Goal: Transaction & Acquisition: Purchase product/service

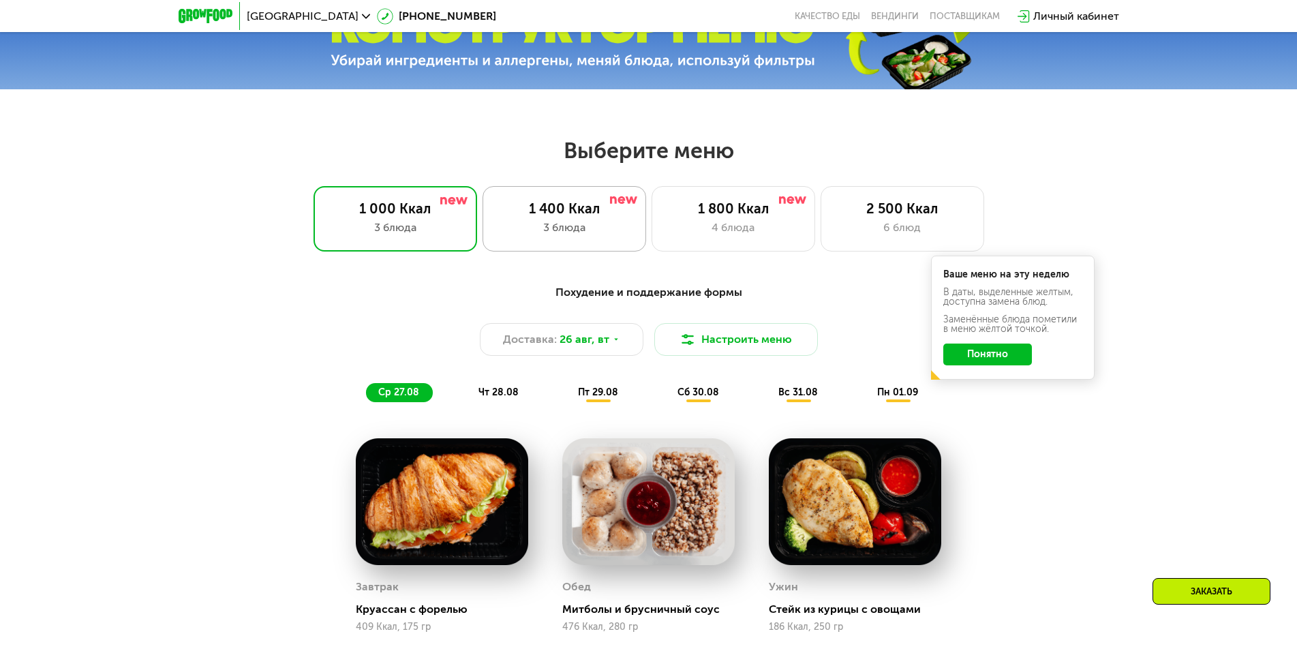
scroll to position [765, 0]
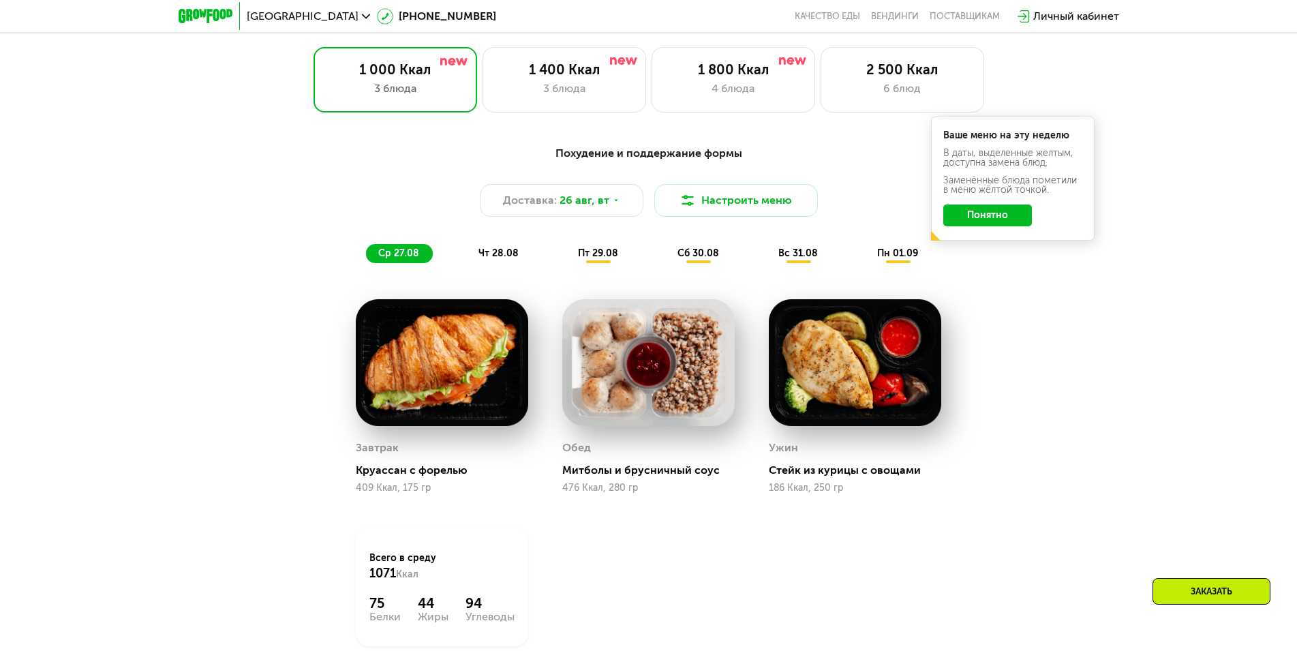
click at [978, 217] on button "Понятно" at bounding box center [987, 215] width 89 height 22
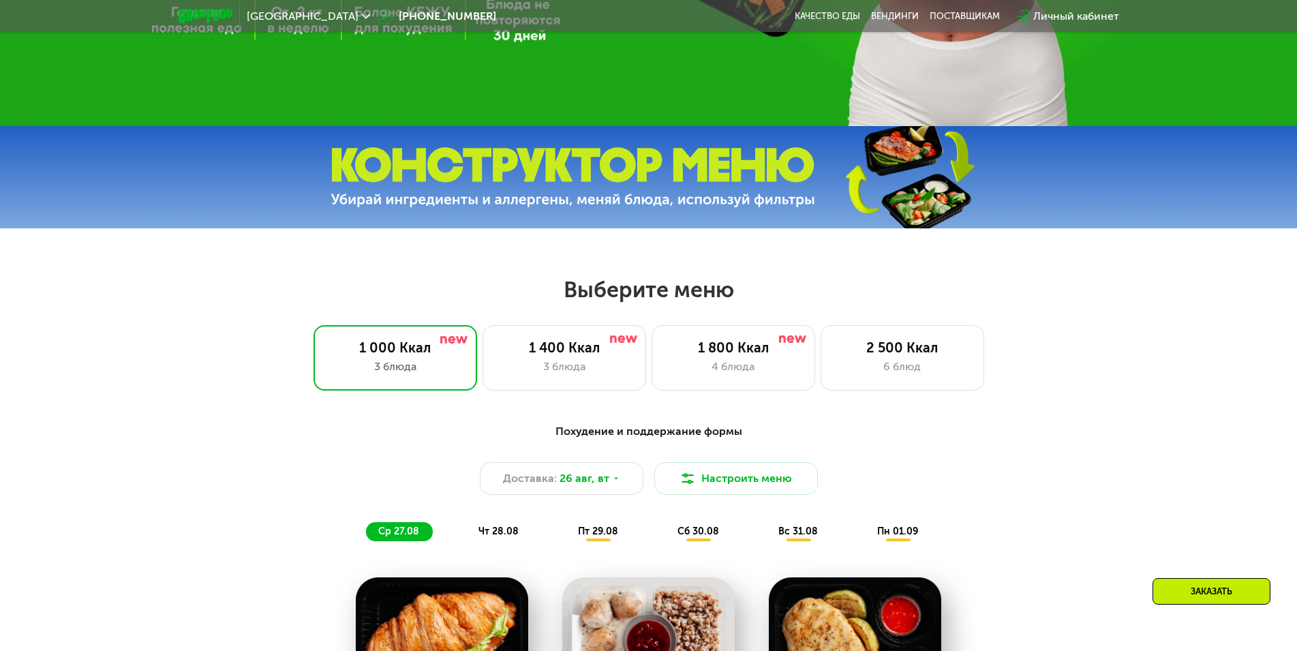
scroll to position [556, 0]
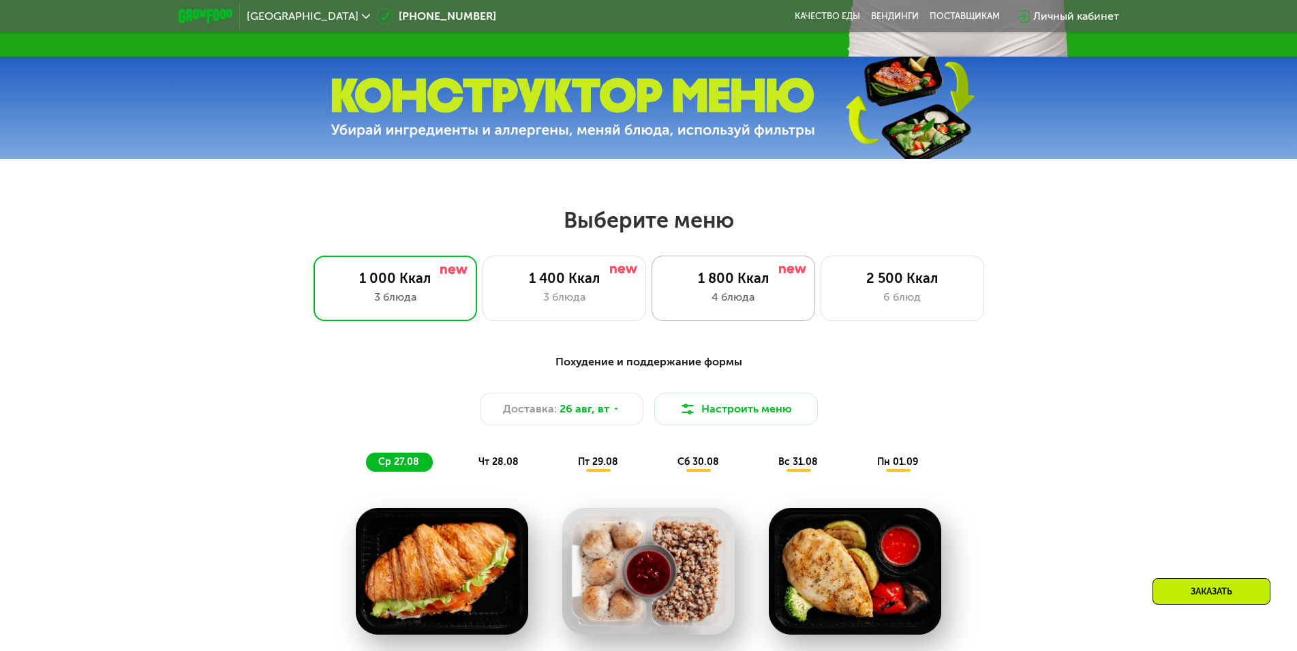
click at [718, 305] on div "4 блюда" at bounding box center [733, 297] width 135 height 16
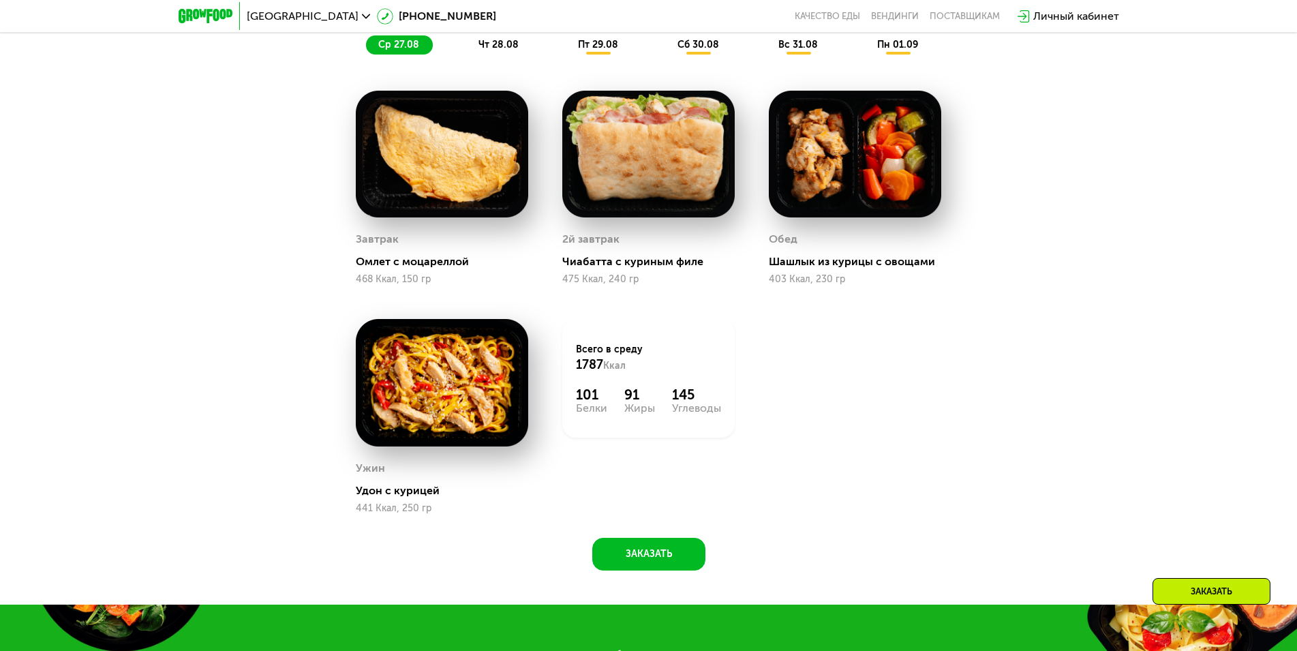
scroll to position [626, 0]
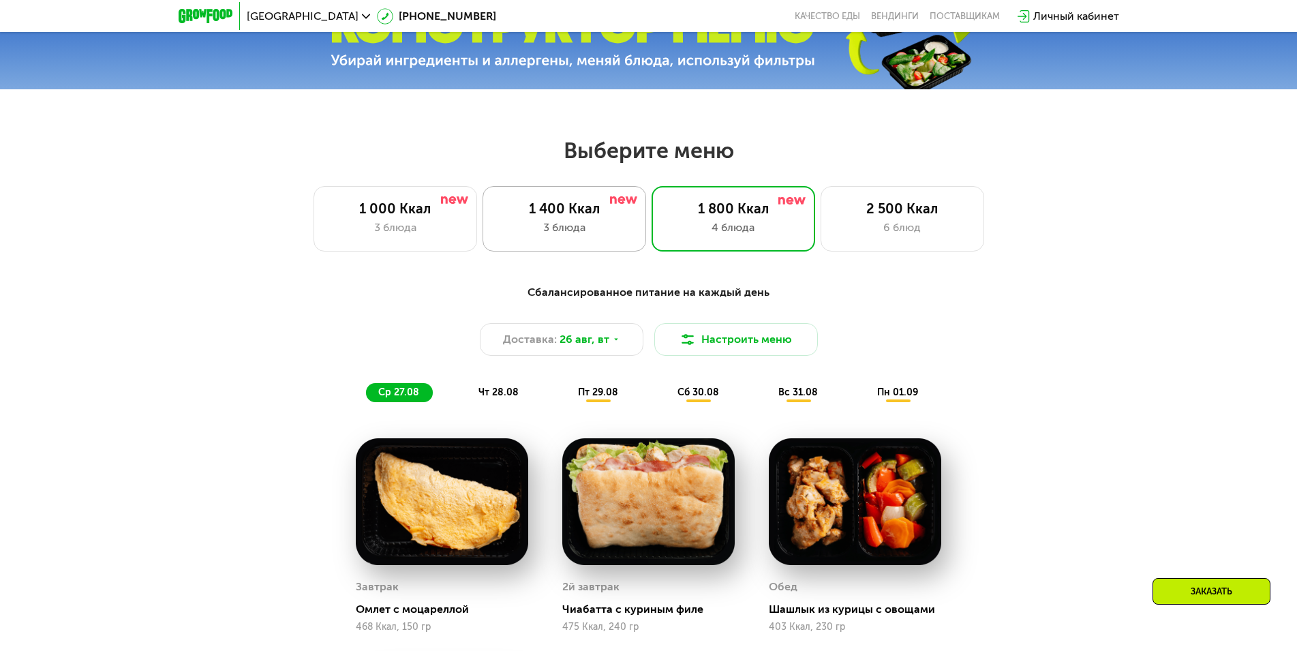
click at [571, 226] on div "3 блюда" at bounding box center [564, 227] width 135 height 16
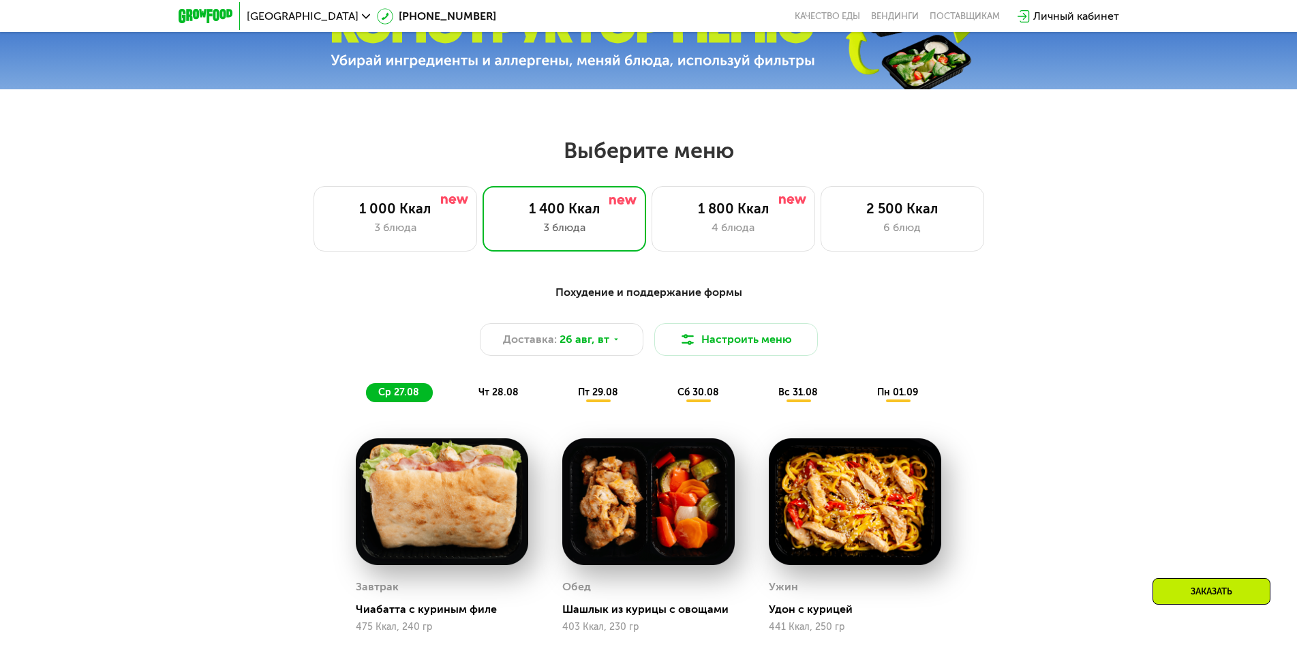
scroll to position [765, 0]
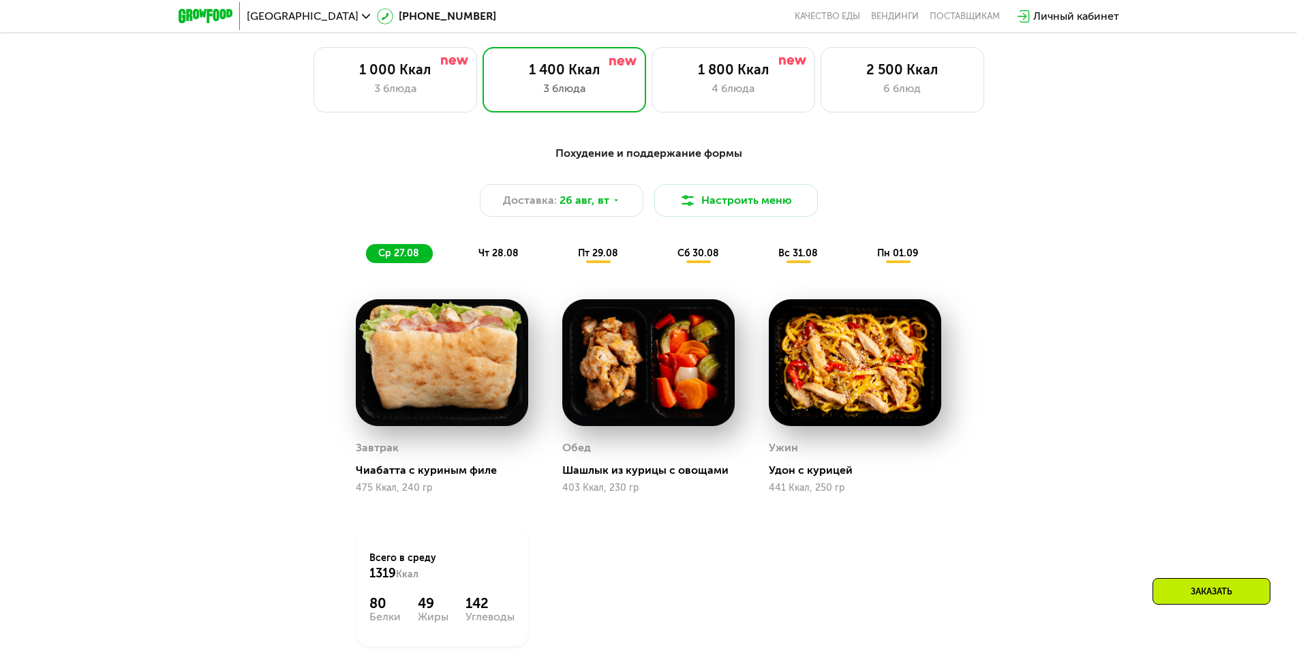
click at [1186, 588] on div "Заказать" at bounding box center [1212, 591] width 118 height 27
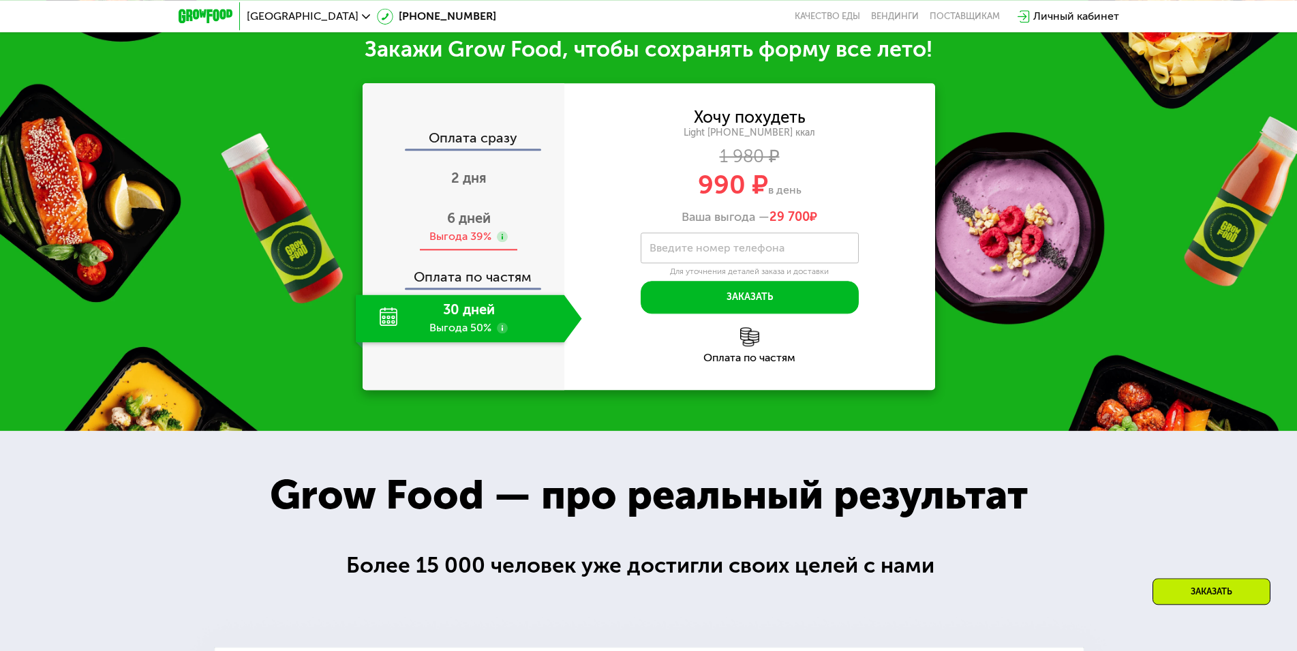
click at [501, 239] on use at bounding box center [502, 236] width 11 height 11
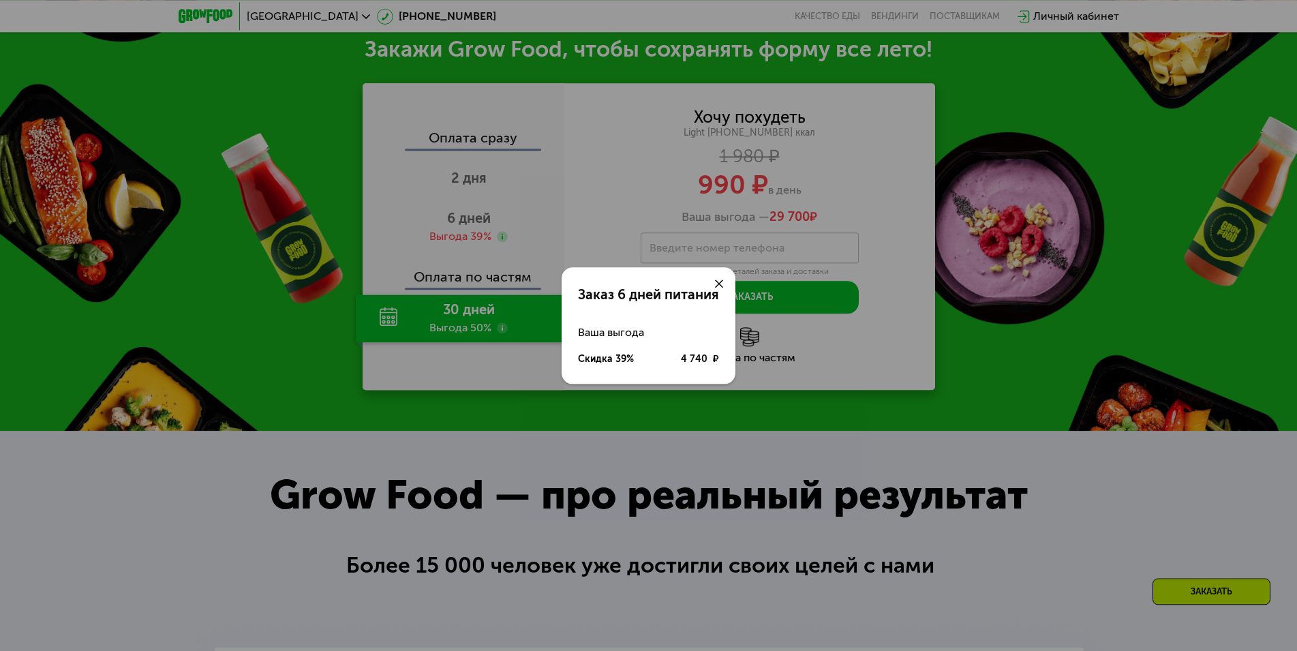
click at [659, 363] on div "Скидка 39% 4 740 ₽" at bounding box center [648, 359] width 141 height 27
click at [907, 274] on div "Заказ 6 дней питания Ваша выгода Скидка 39% 4 740 ₽" at bounding box center [648, 325] width 1297 height 651
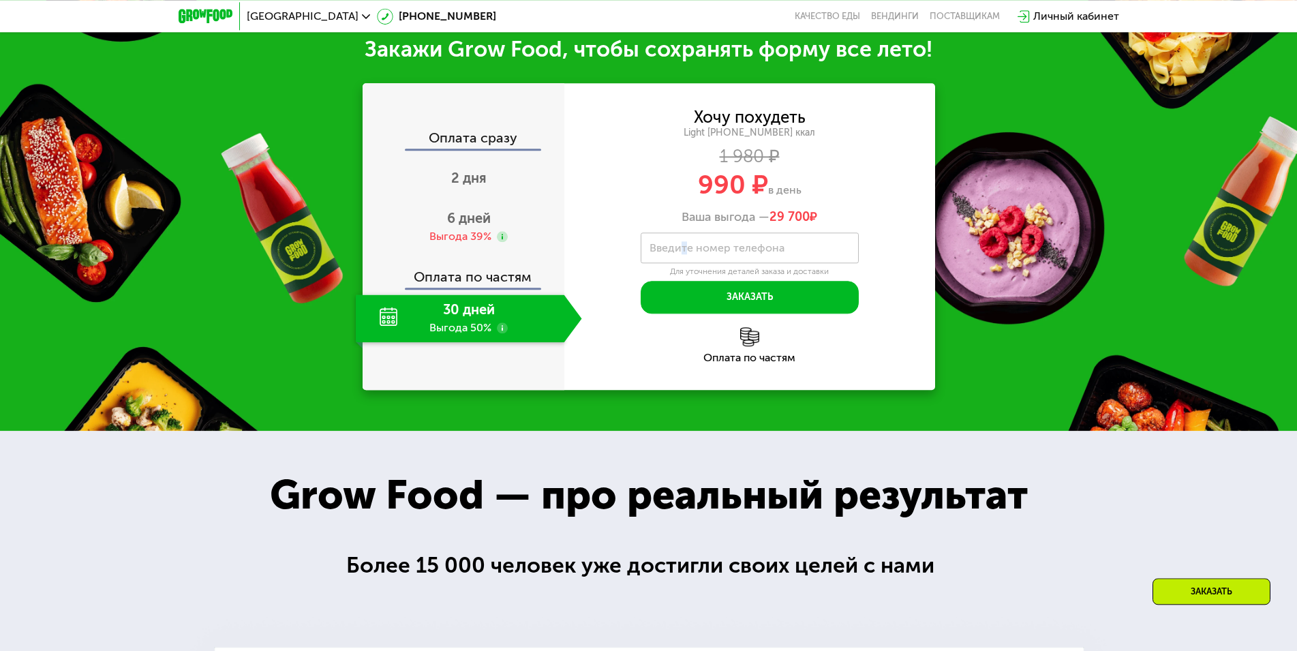
click at [678, 252] on label "Введите номер телефона" at bounding box center [717, 247] width 135 height 7
click at [678, 252] on input "Введите номер телефона" at bounding box center [750, 247] width 218 height 31
click at [901, 302] on div "Хочу похудеть Light 1400 ~1400 ккал 1 980 ₽ 990 ₽ в день Ваша выгода — 29 700 ₽…" at bounding box center [749, 212] width 371 height 204
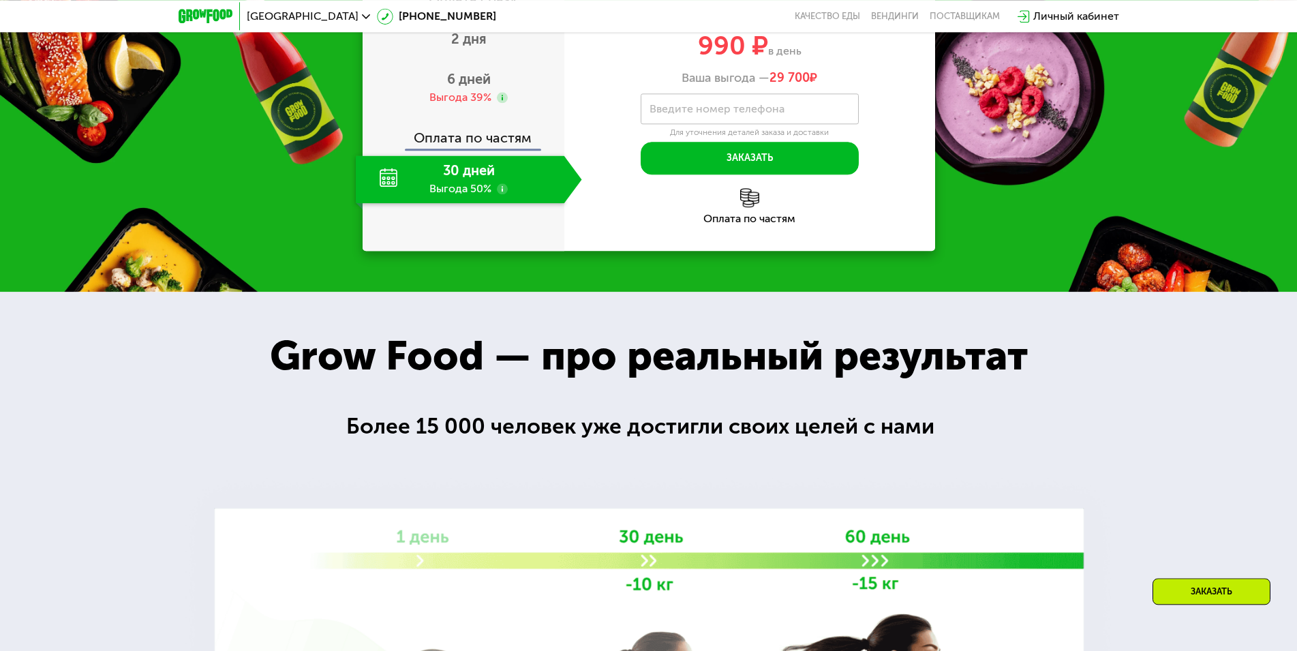
scroll to position [1716, 0]
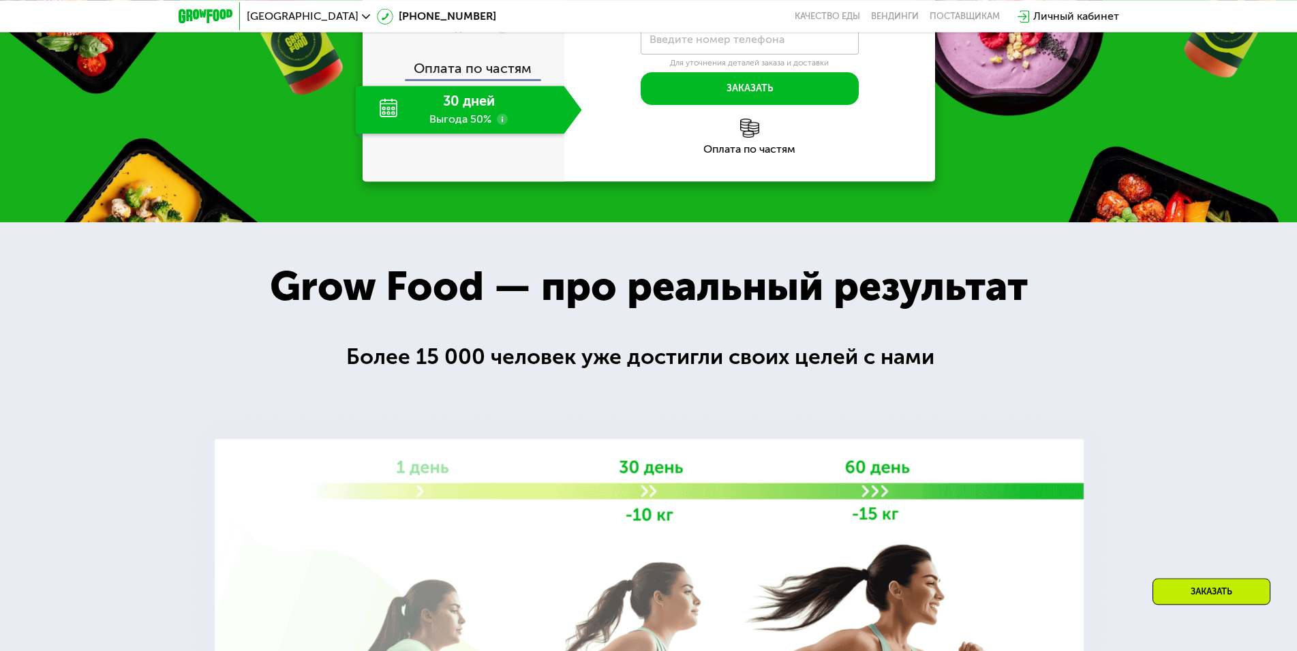
click at [1213, 583] on div "Заказать" at bounding box center [1212, 591] width 118 height 27
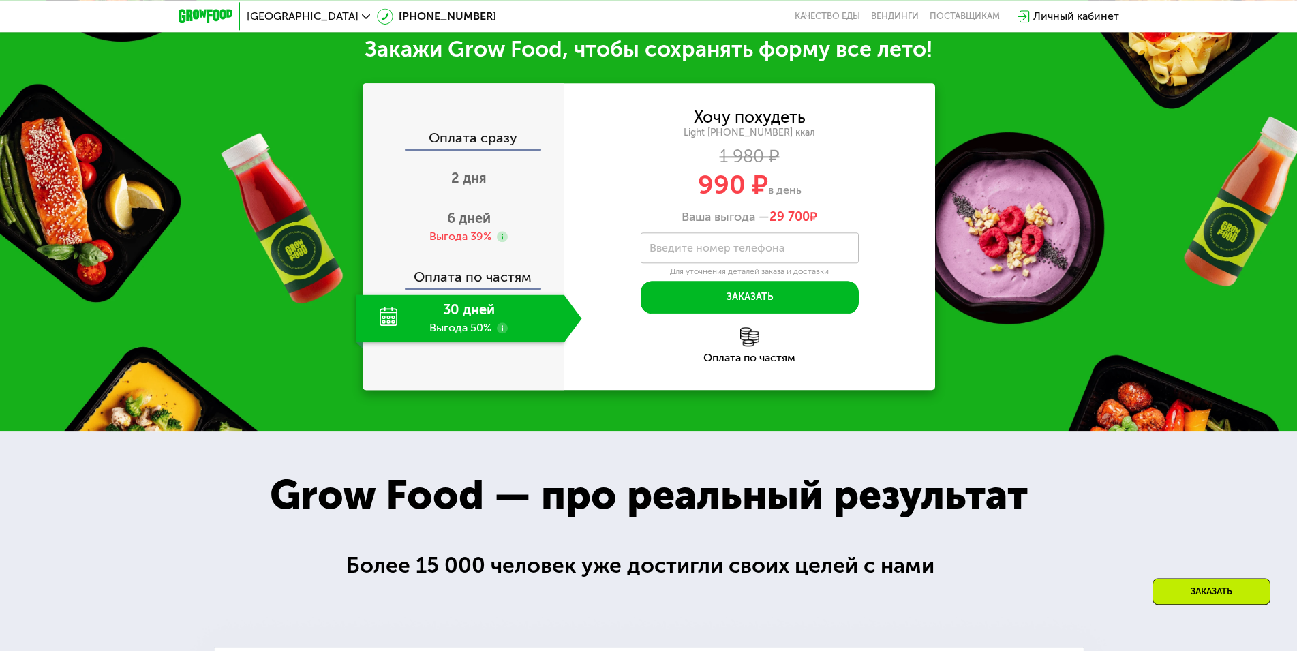
click at [695, 252] on label "Введите номер телефона" at bounding box center [717, 247] width 135 height 7
click at [695, 254] on input "Введите номер телефона" at bounding box center [750, 247] width 218 height 31
click at [723, 255] on input "Введите номер телефона" at bounding box center [750, 247] width 218 height 31
type input "**********"
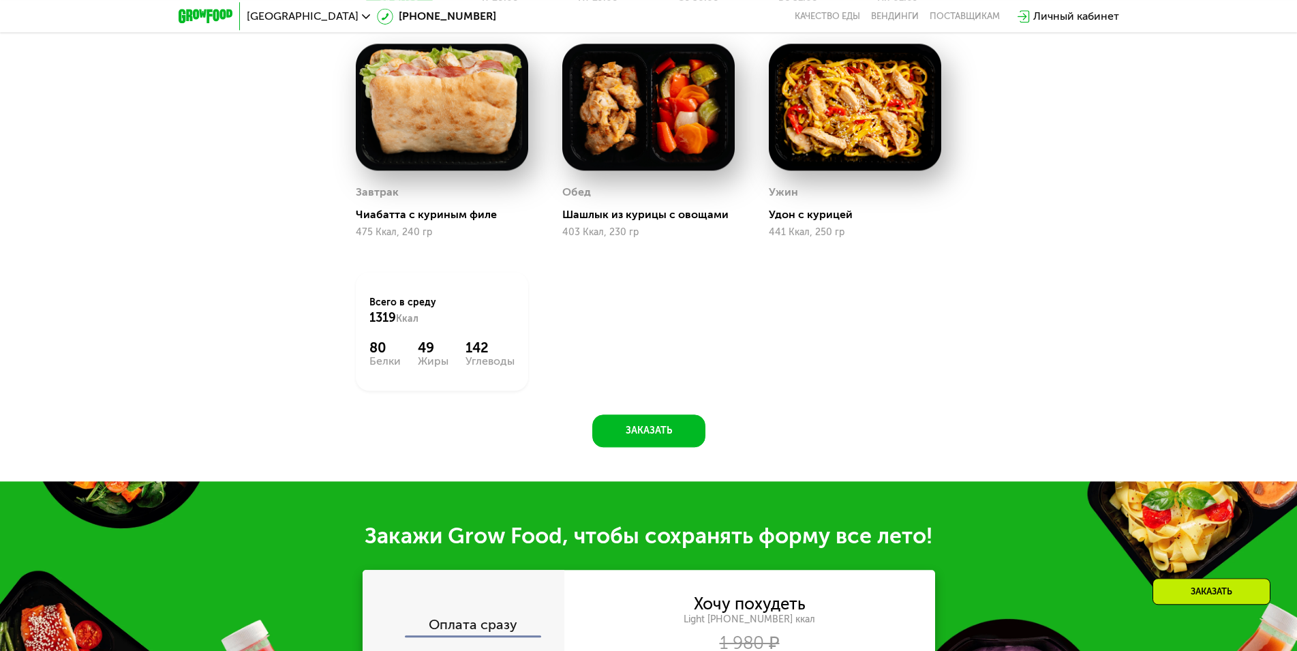
scroll to position [534, 0]
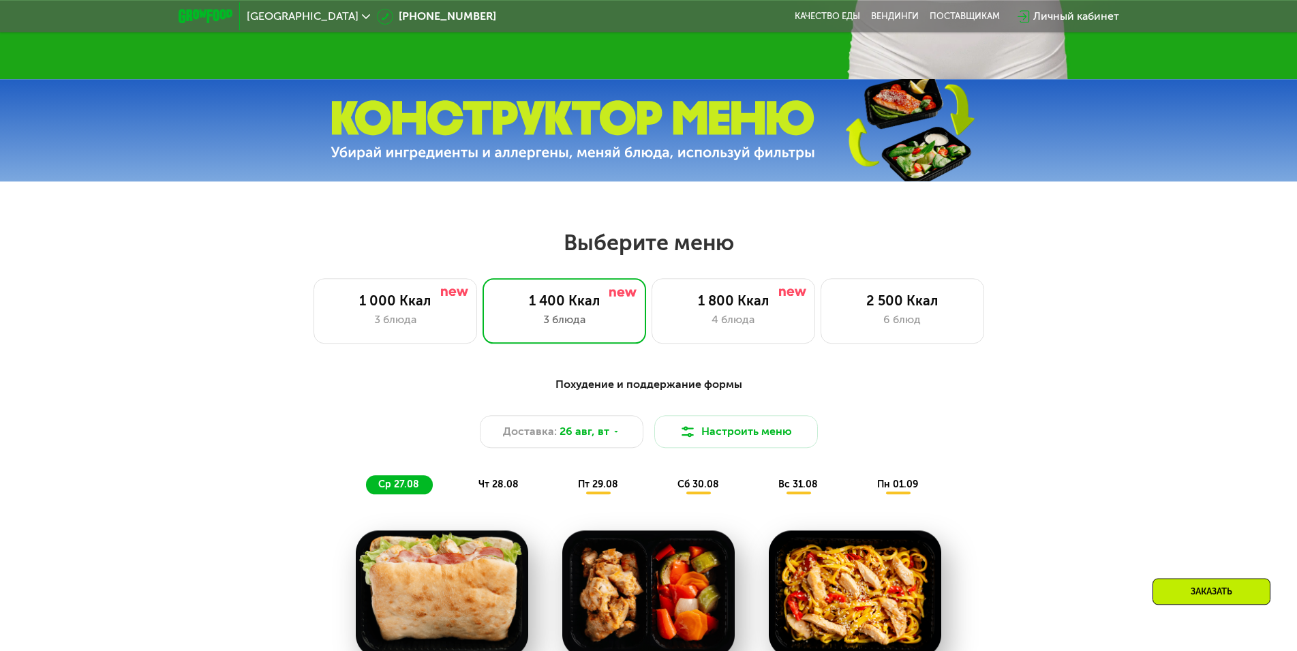
click at [1067, 21] on div "Личный кабинет" at bounding box center [1076, 16] width 86 height 16
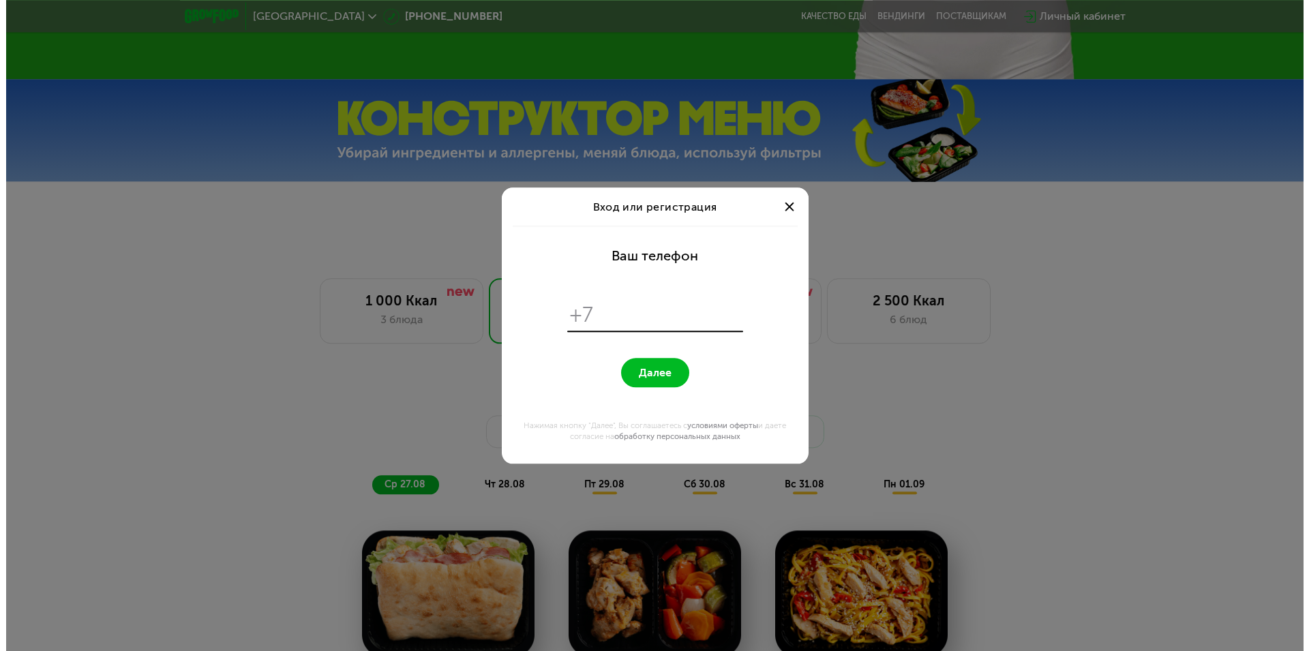
scroll to position [0, 0]
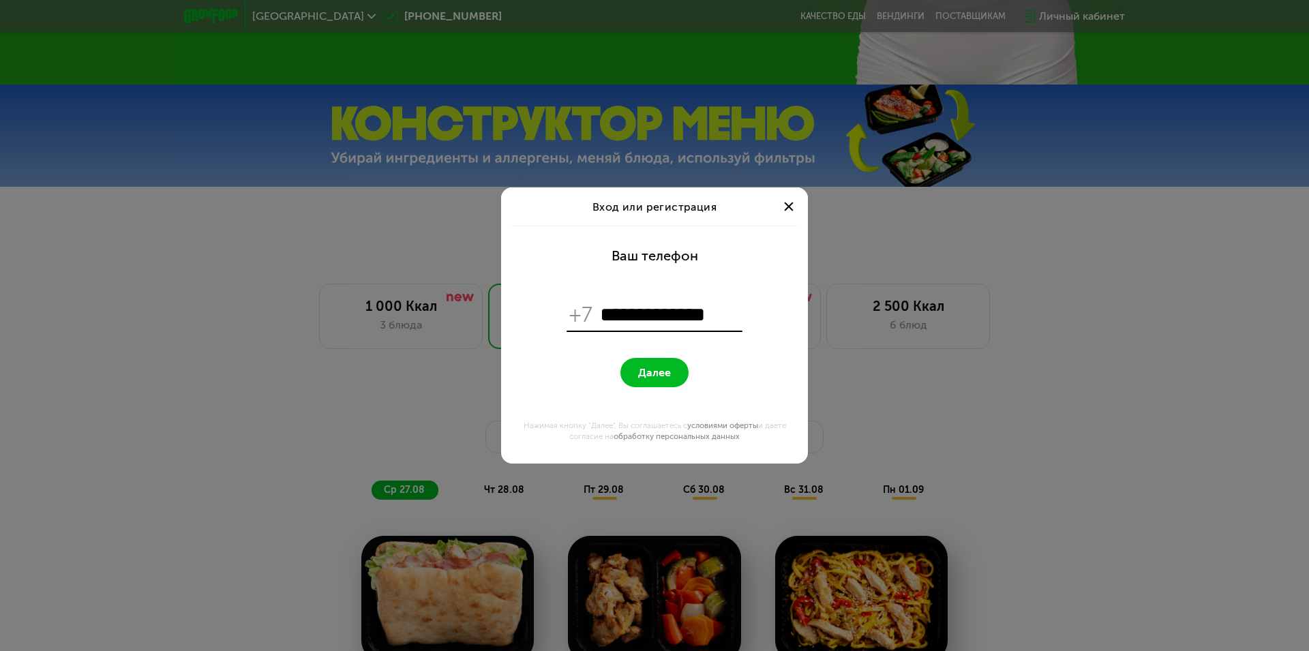
type input "**********"
click at [654, 362] on button "Далее" at bounding box center [654, 372] width 68 height 29
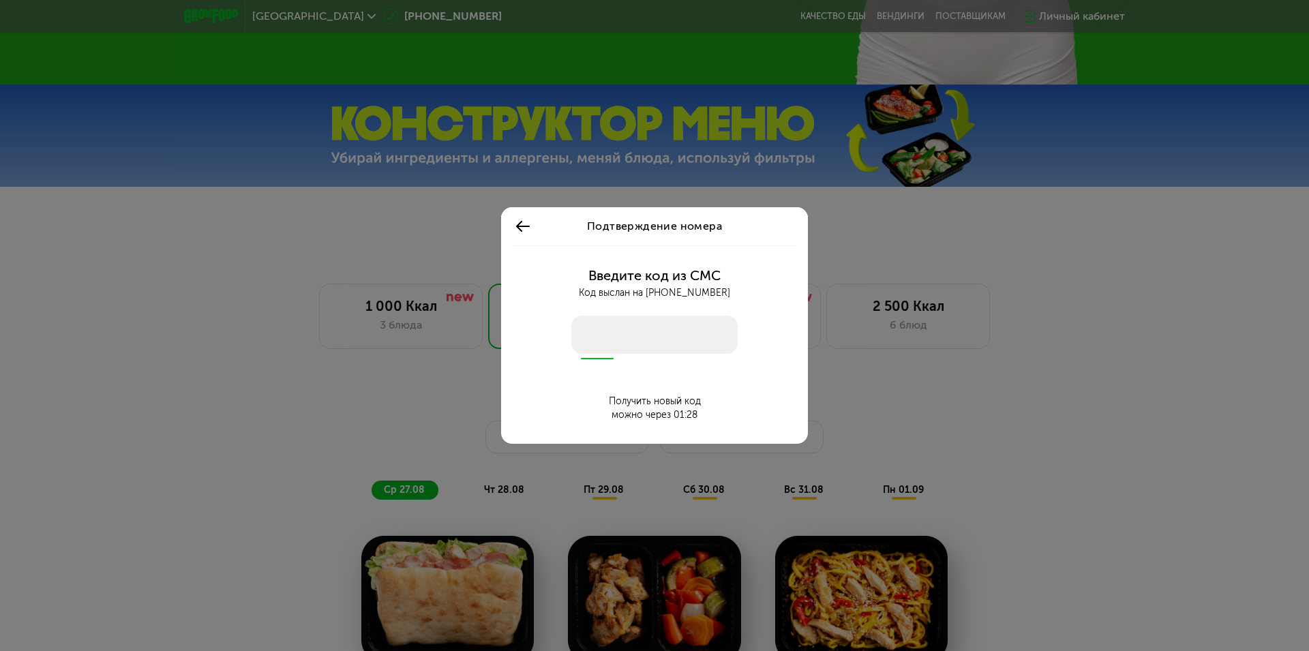
click at [673, 331] on input "number" at bounding box center [654, 335] width 166 height 38
type input "****"
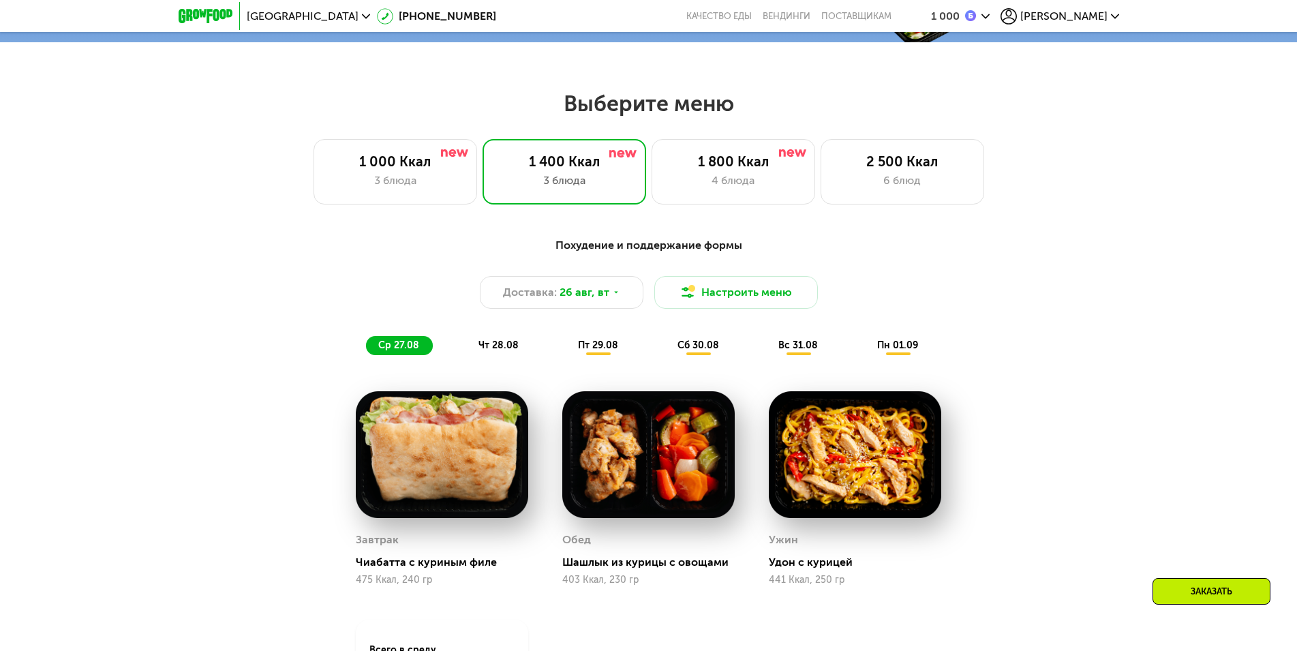
scroll to position [742, 0]
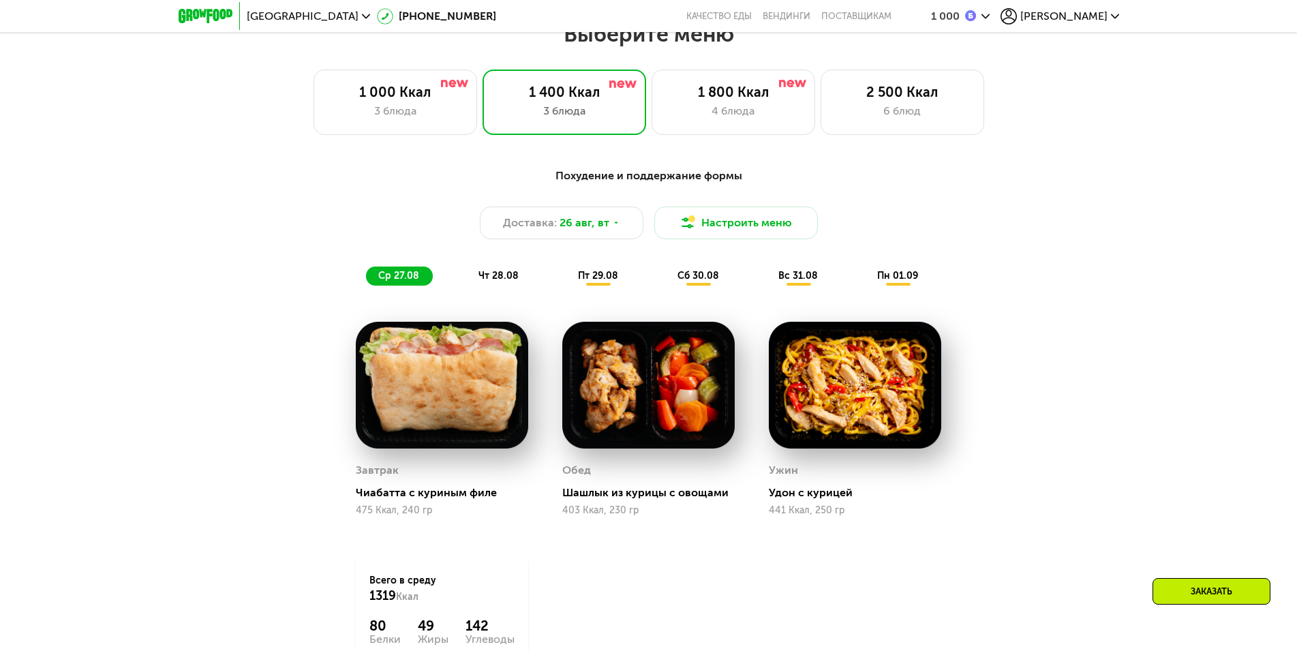
click at [1205, 586] on div "Заказать" at bounding box center [1212, 591] width 118 height 27
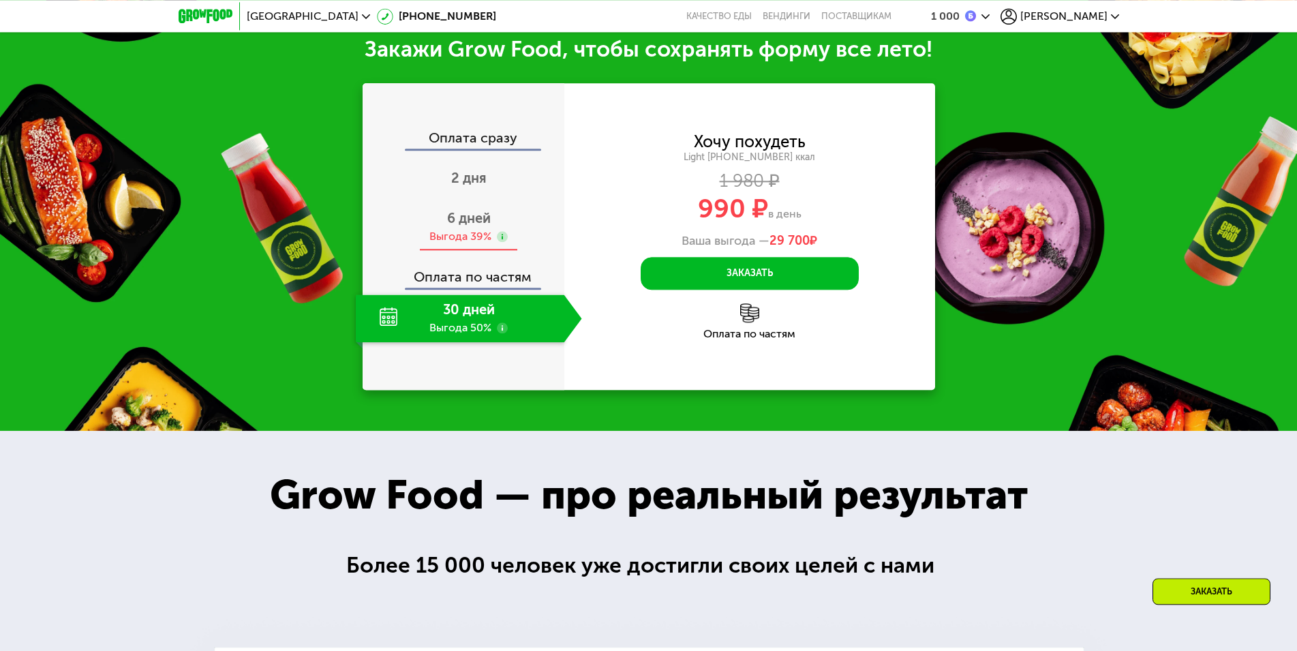
click at [459, 241] on div "Выгода 39%" at bounding box center [460, 236] width 62 height 15
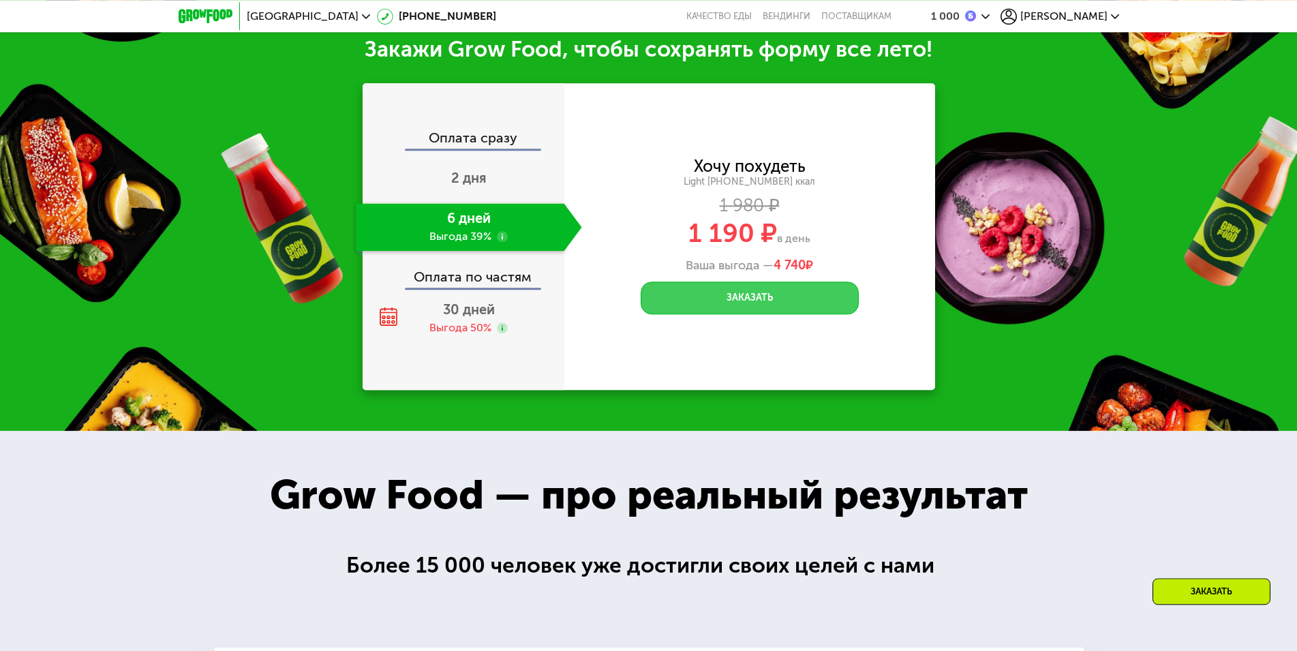
click at [712, 303] on button "Заказать" at bounding box center [750, 298] width 218 height 33
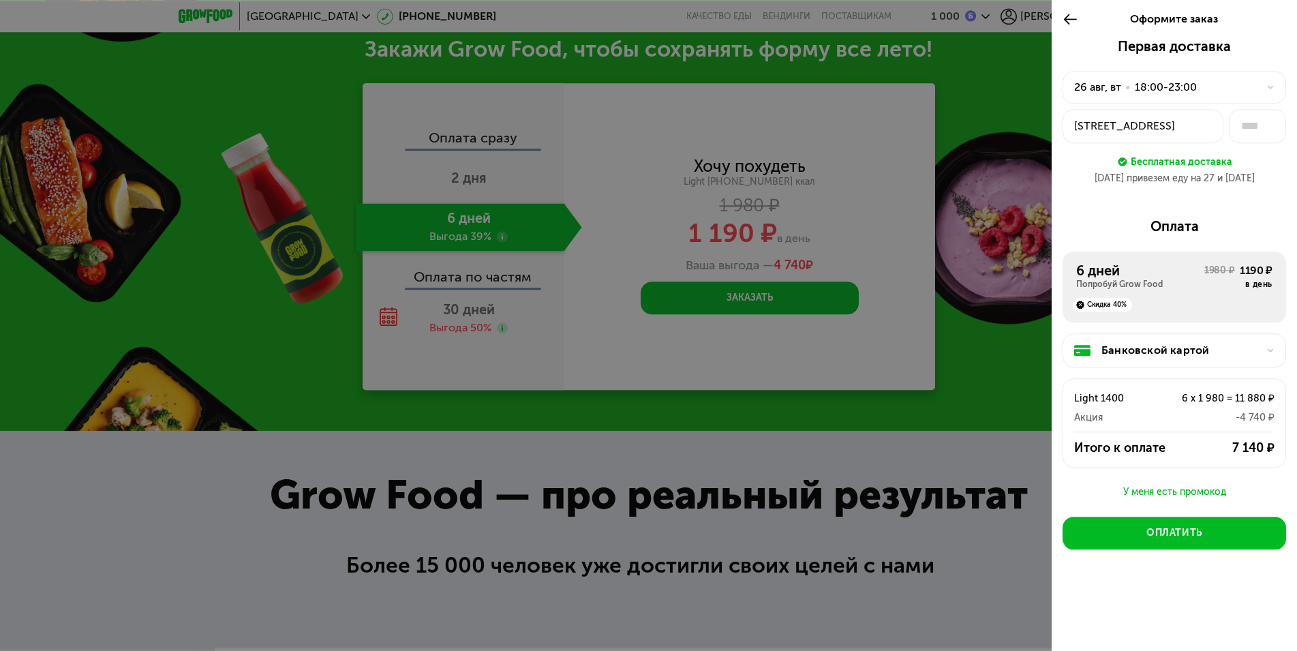
click at [1138, 91] on div "18:00-23:00" at bounding box center [1166, 87] width 62 height 16
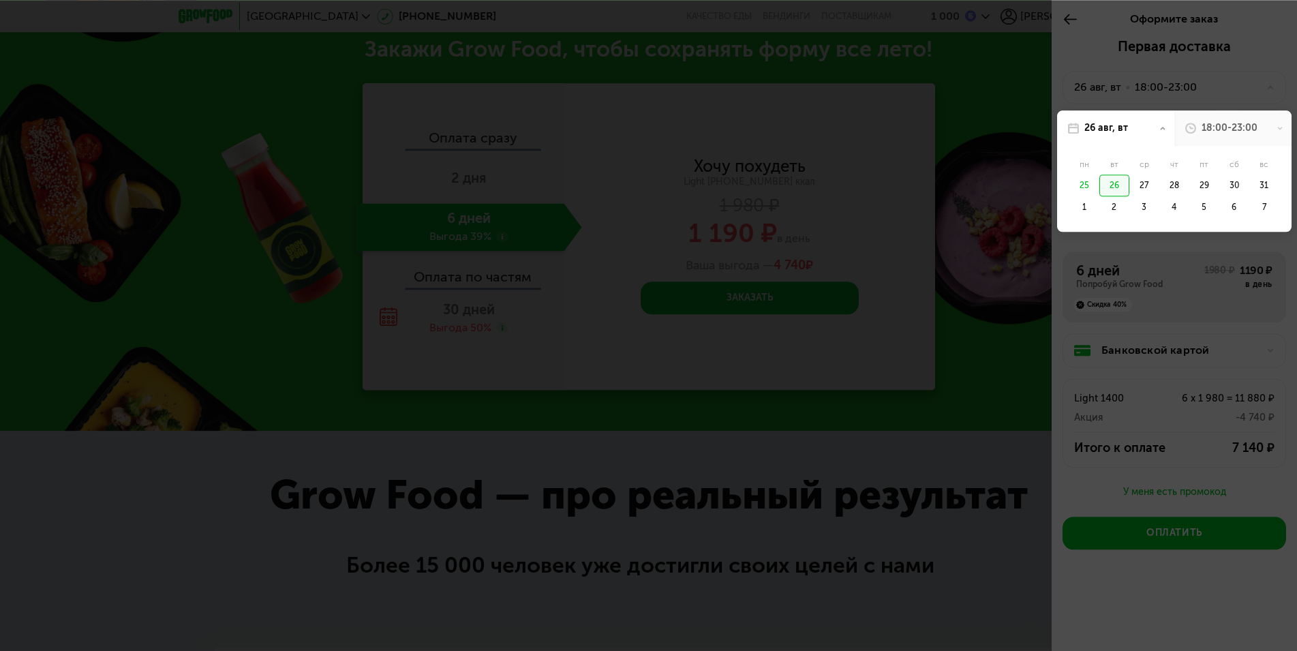
click at [1113, 185] on div "26" at bounding box center [1114, 185] width 30 height 22
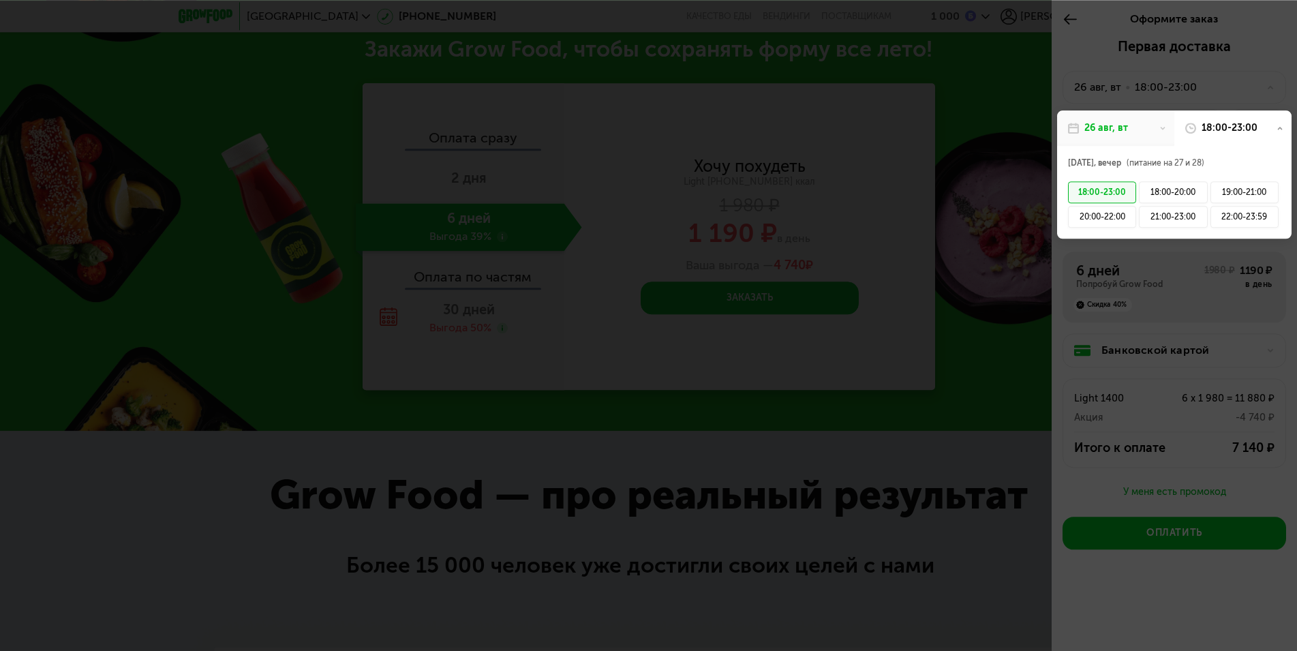
click at [1109, 192] on div "18:00-23:00" at bounding box center [1102, 192] width 68 height 22
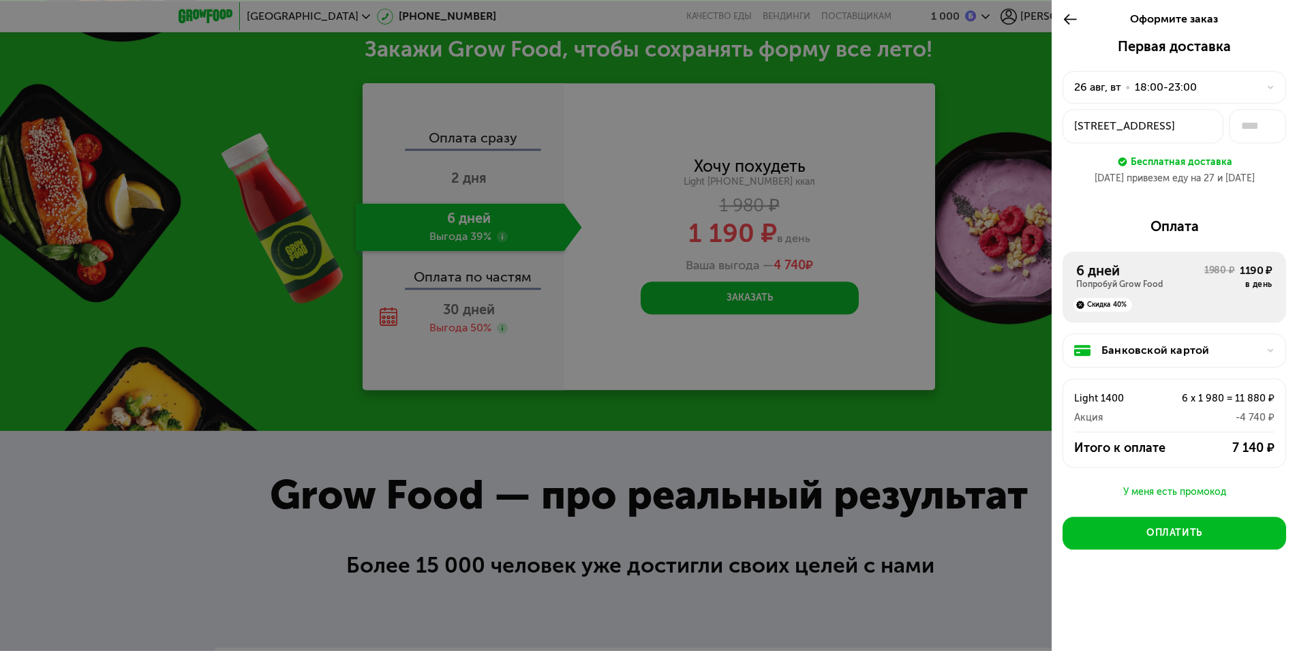
click at [476, 179] on div at bounding box center [648, 325] width 1297 height 651
click at [1072, 19] on use at bounding box center [1070, 19] width 13 height 10
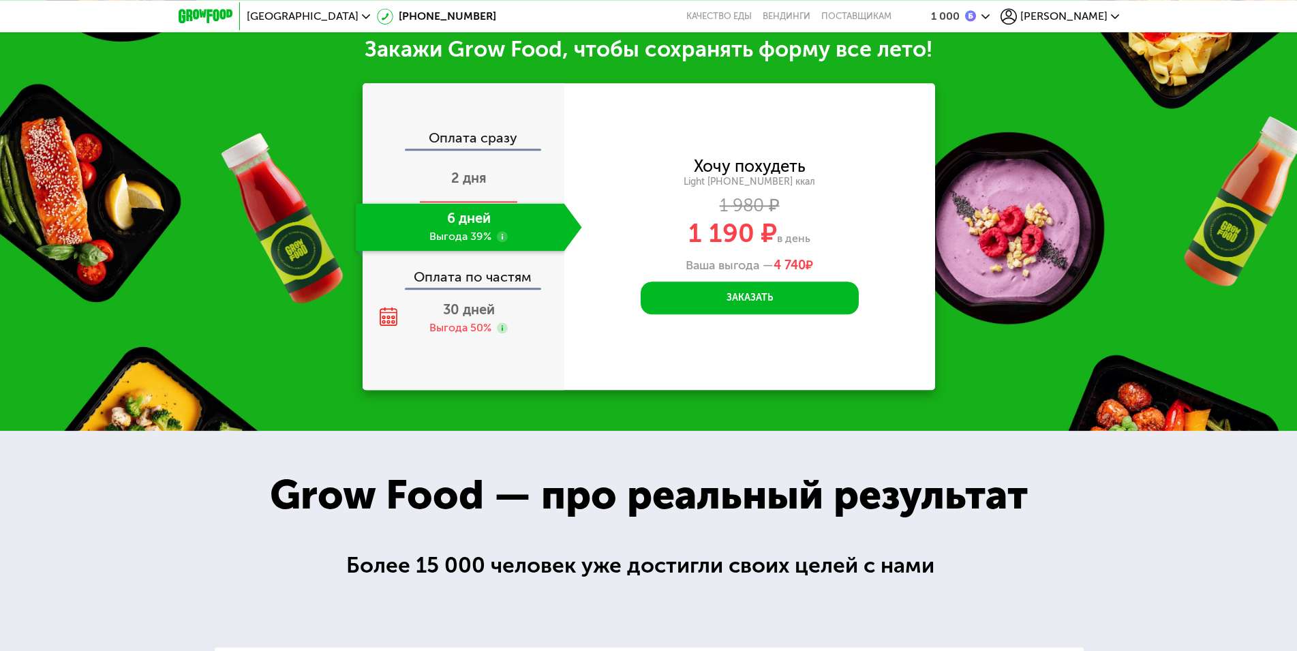
click at [474, 180] on span "2 дня" at bounding box center [468, 178] width 35 height 16
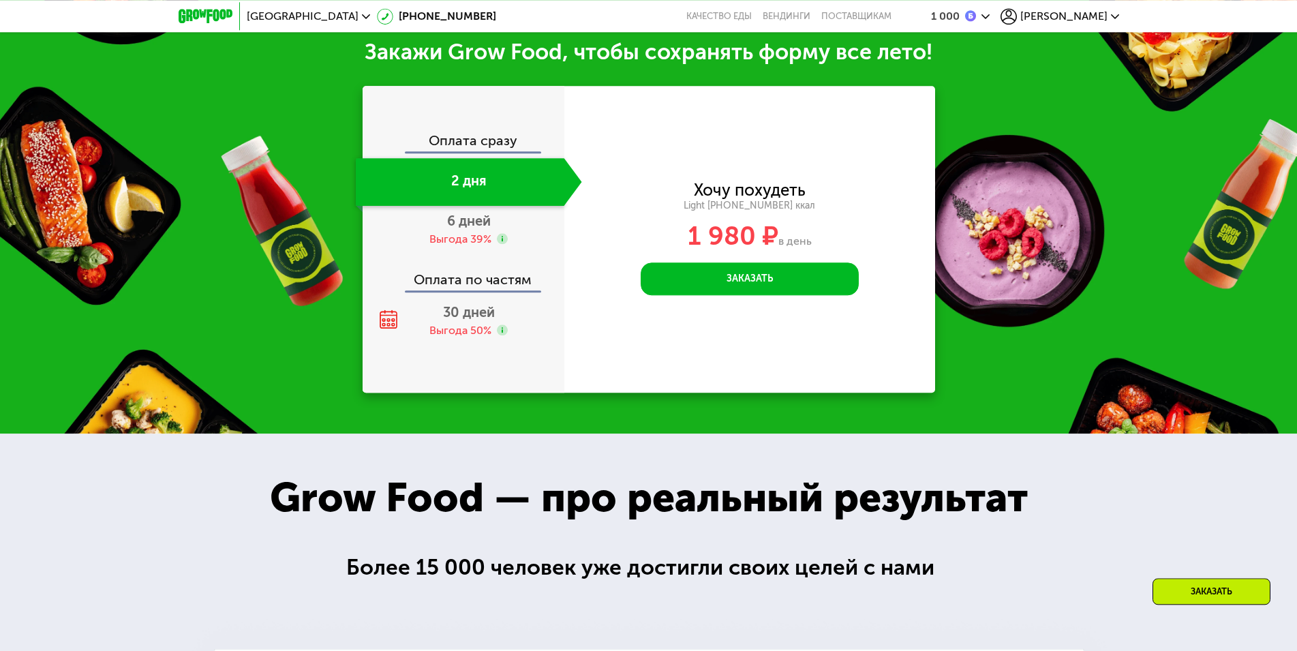
scroll to position [1507, 0]
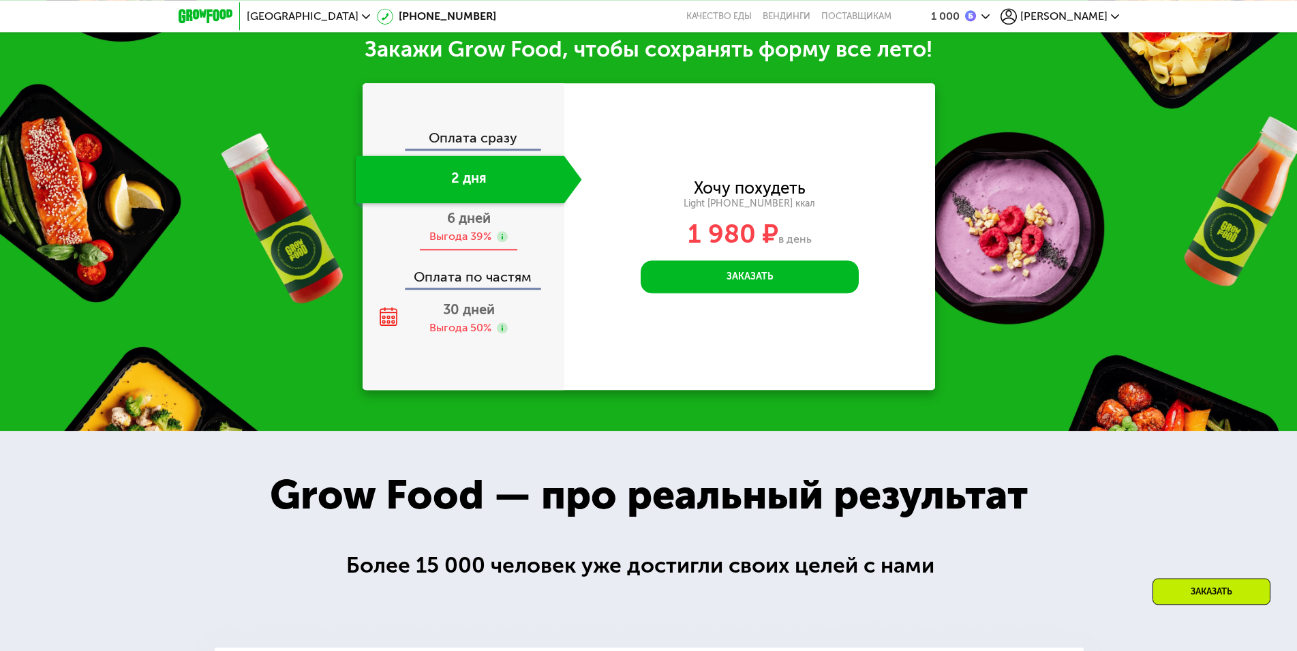
click at [473, 234] on div "6 дней Выгода 39%" at bounding box center [469, 227] width 226 height 48
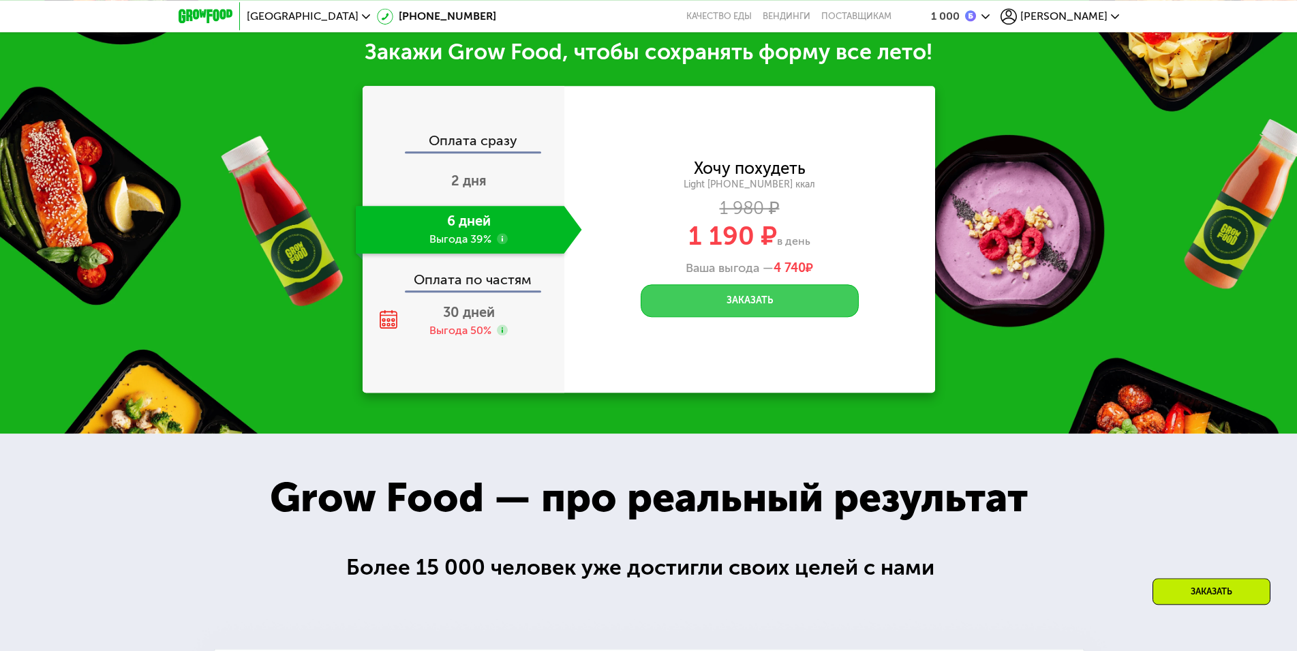
scroll to position [1541, 0]
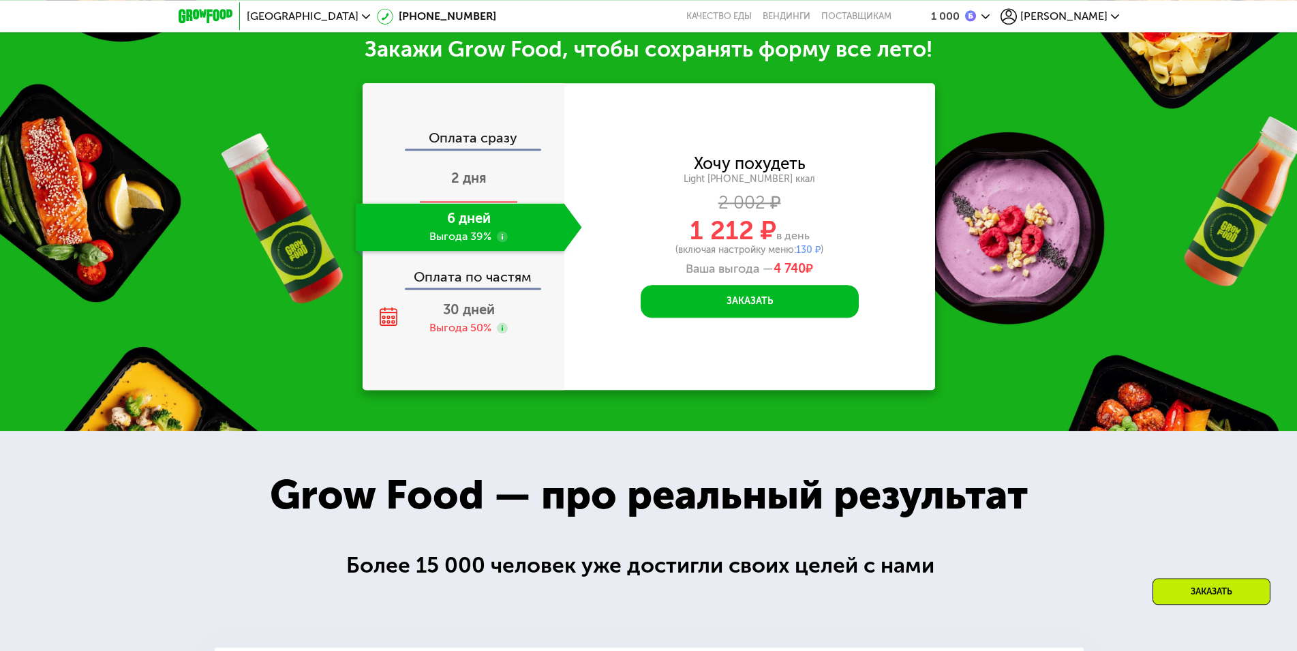
click at [484, 185] on span "2 дня" at bounding box center [468, 178] width 35 height 16
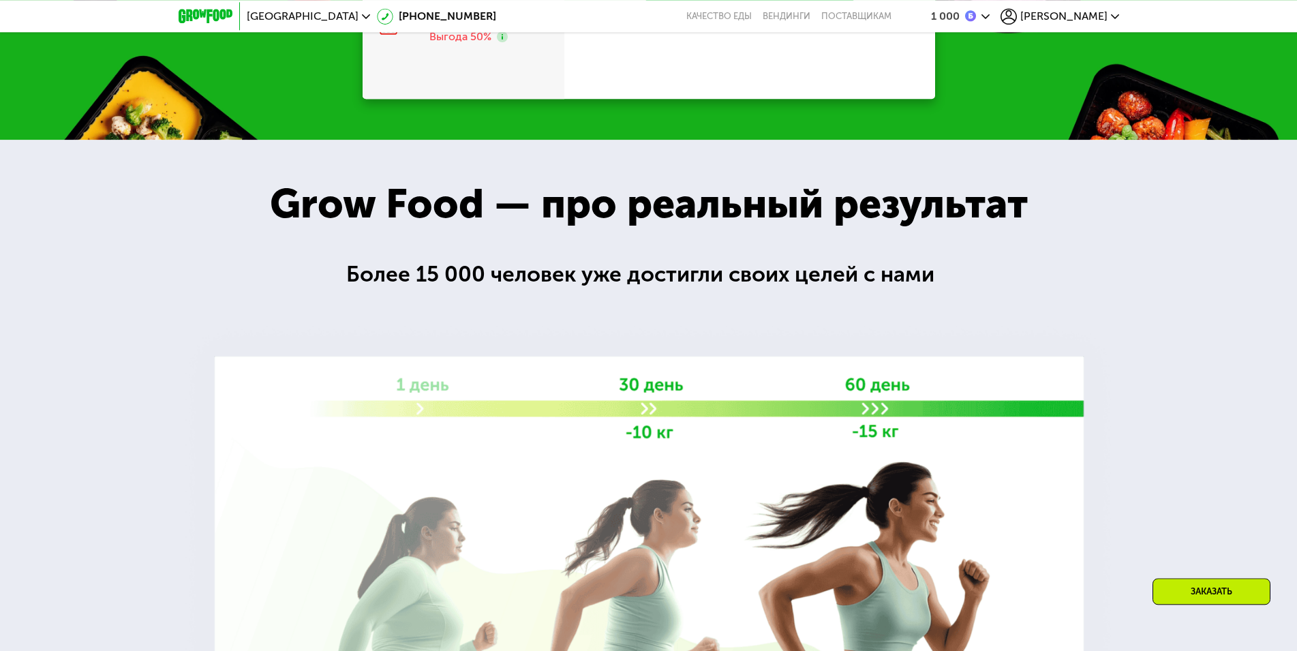
scroll to position [1507, 0]
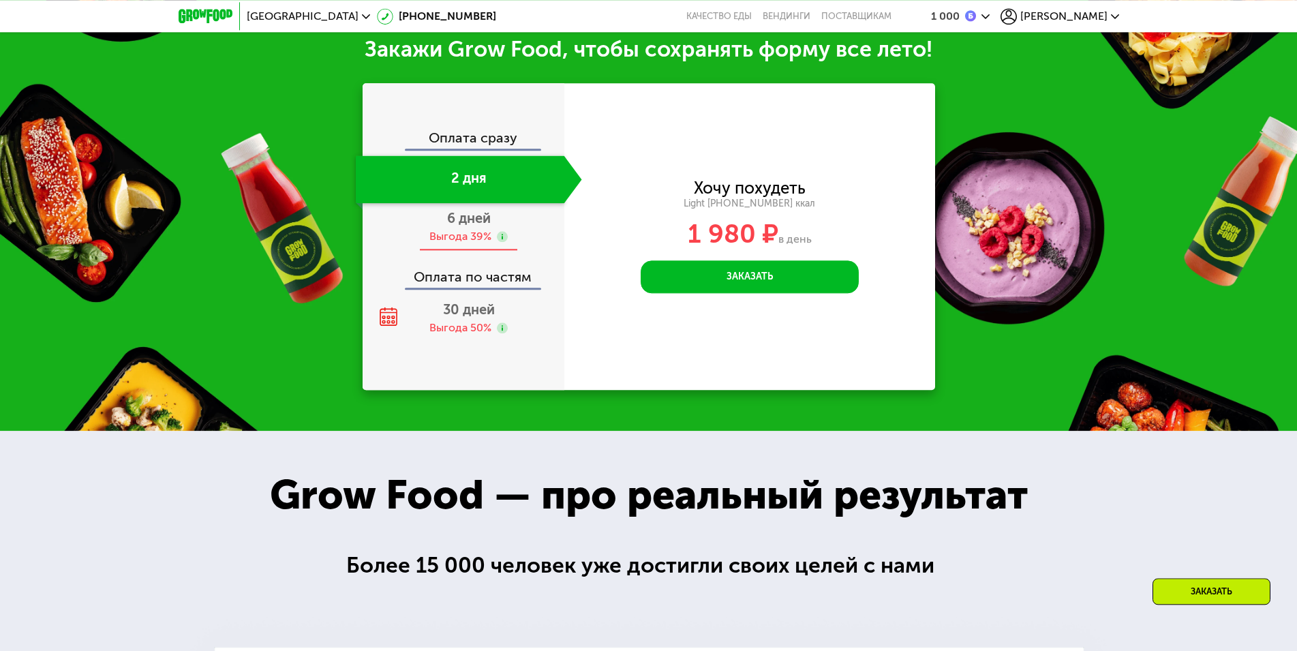
click at [474, 222] on span "6 дней" at bounding box center [469, 218] width 44 height 16
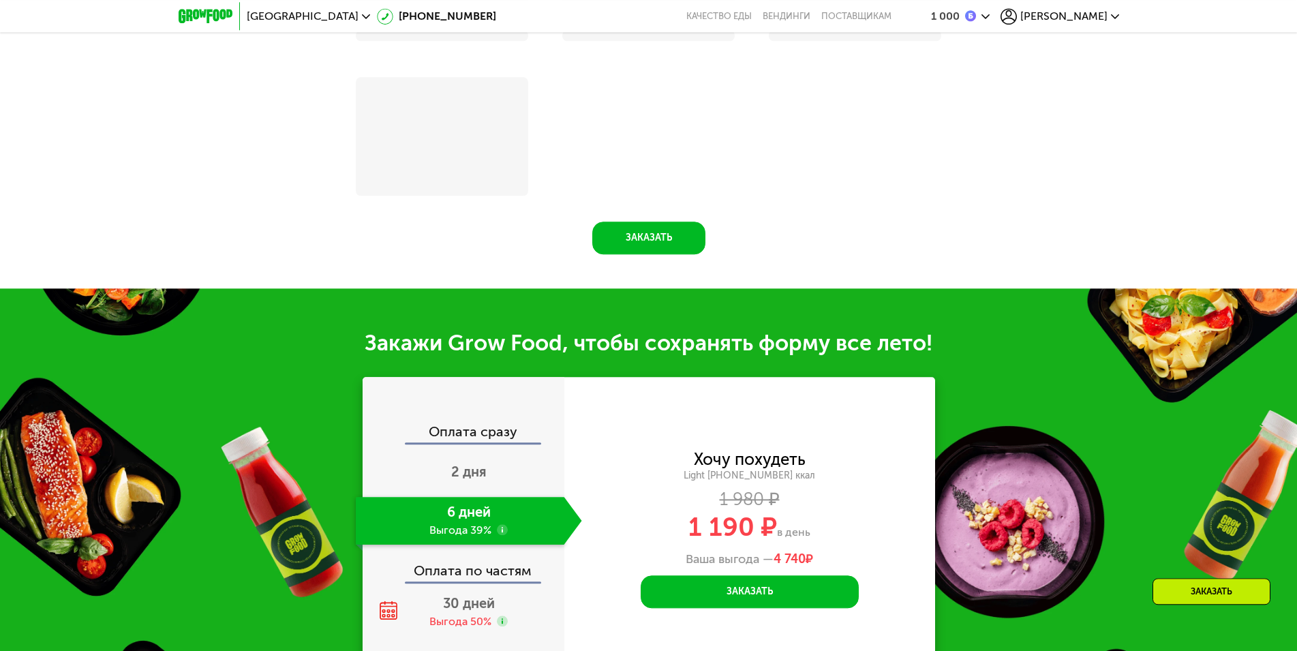
scroll to position [1541, 0]
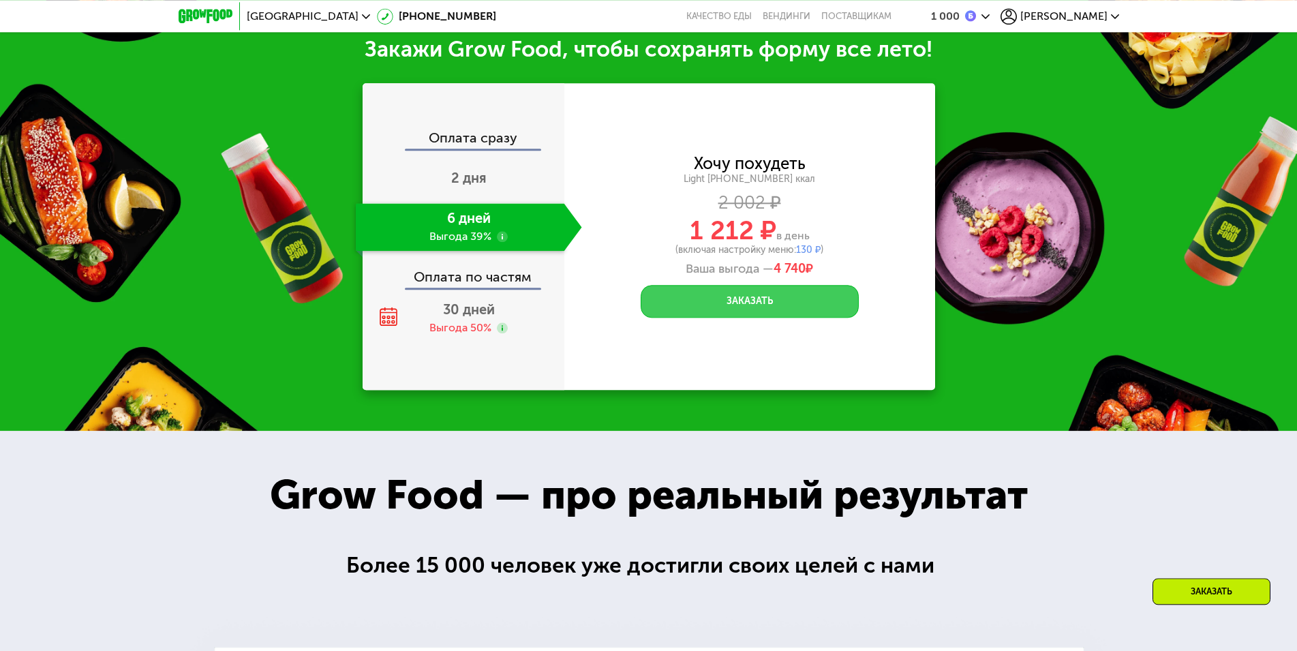
click at [747, 314] on button "Заказать" at bounding box center [750, 301] width 218 height 33
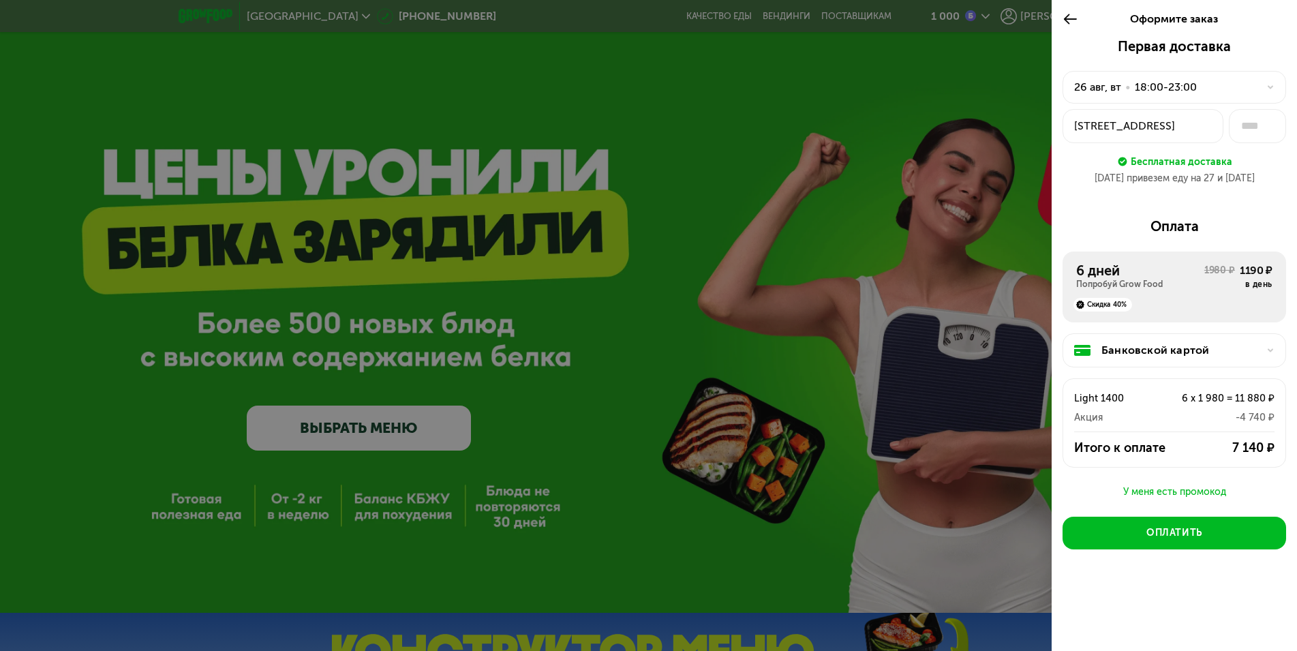
click at [1163, 95] on div "26 авг, вт • 18:00-23:00" at bounding box center [1175, 87] width 224 height 33
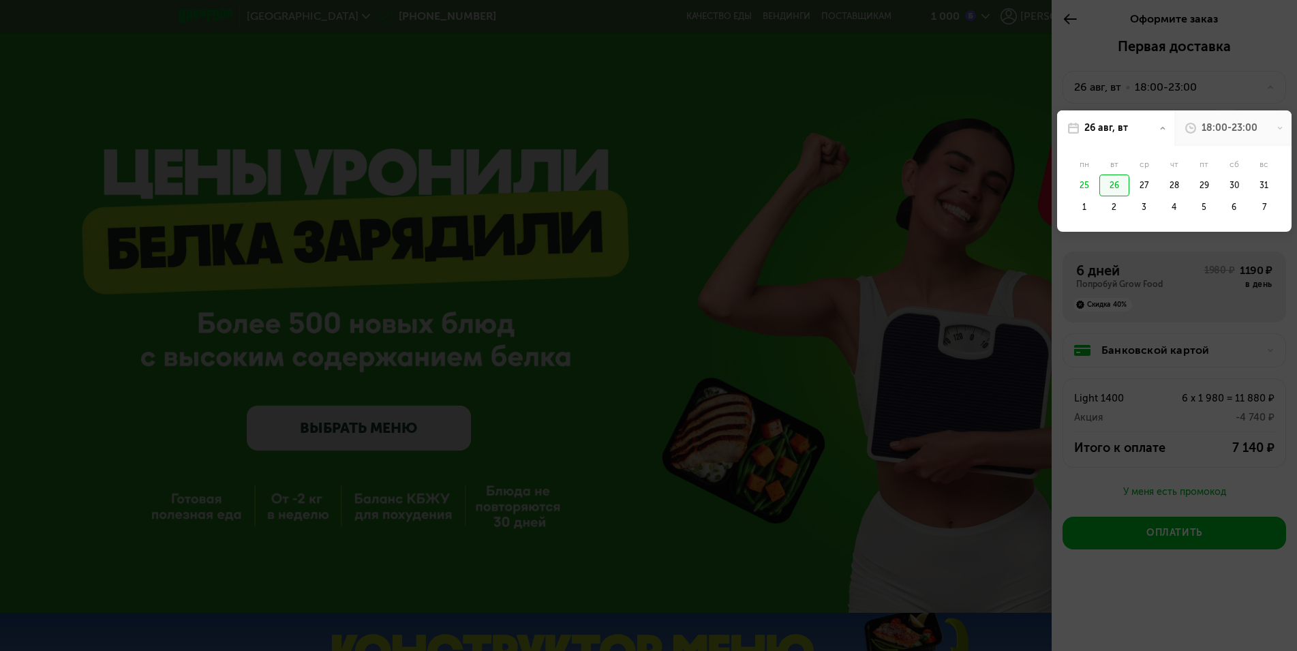
click at [1121, 184] on div "26" at bounding box center [1114, 185] width 30 height 22
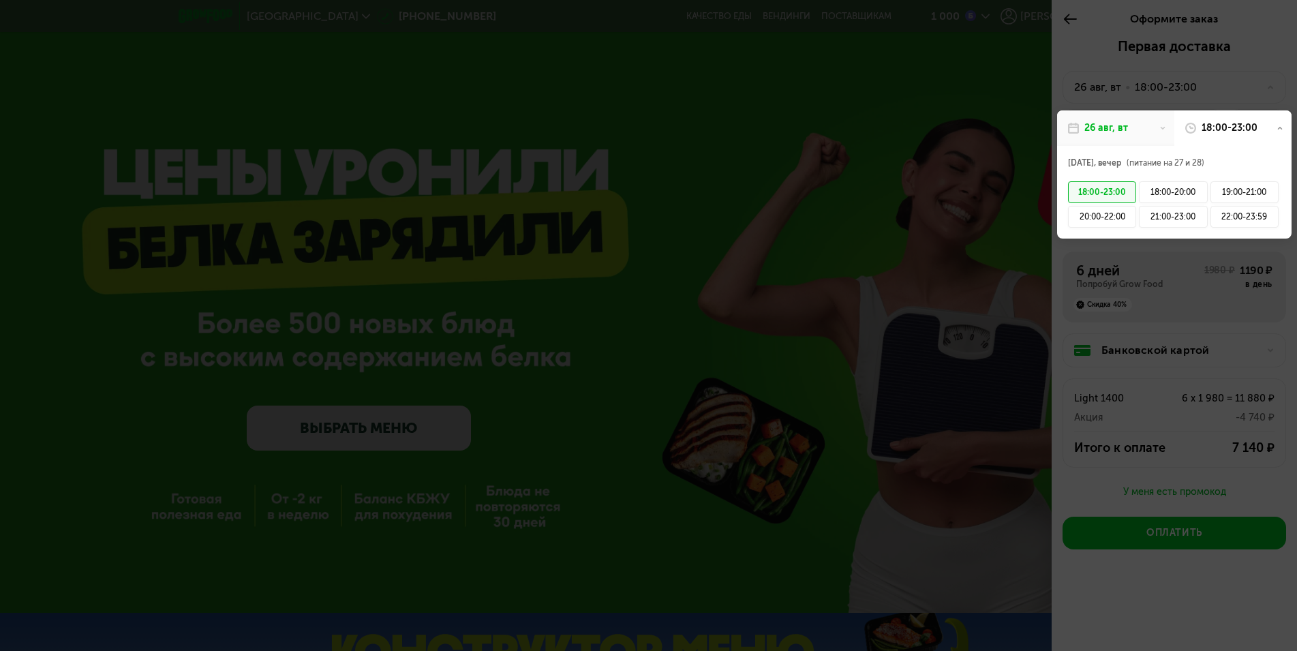
click at [1121, 184] on div "18:00-23:00" at bounding box center [1102, 192] width 68 height 22
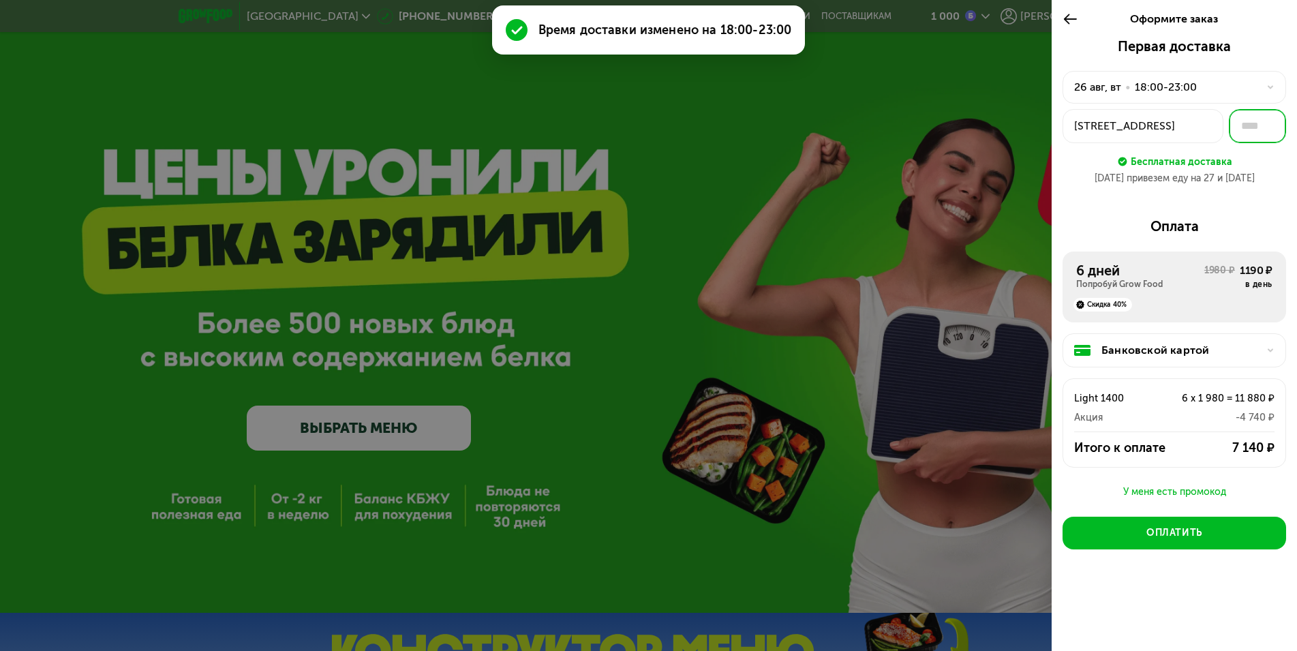
click at [1256, 122] on input "text" at bounding box center [1257, 126] width 57 height 34
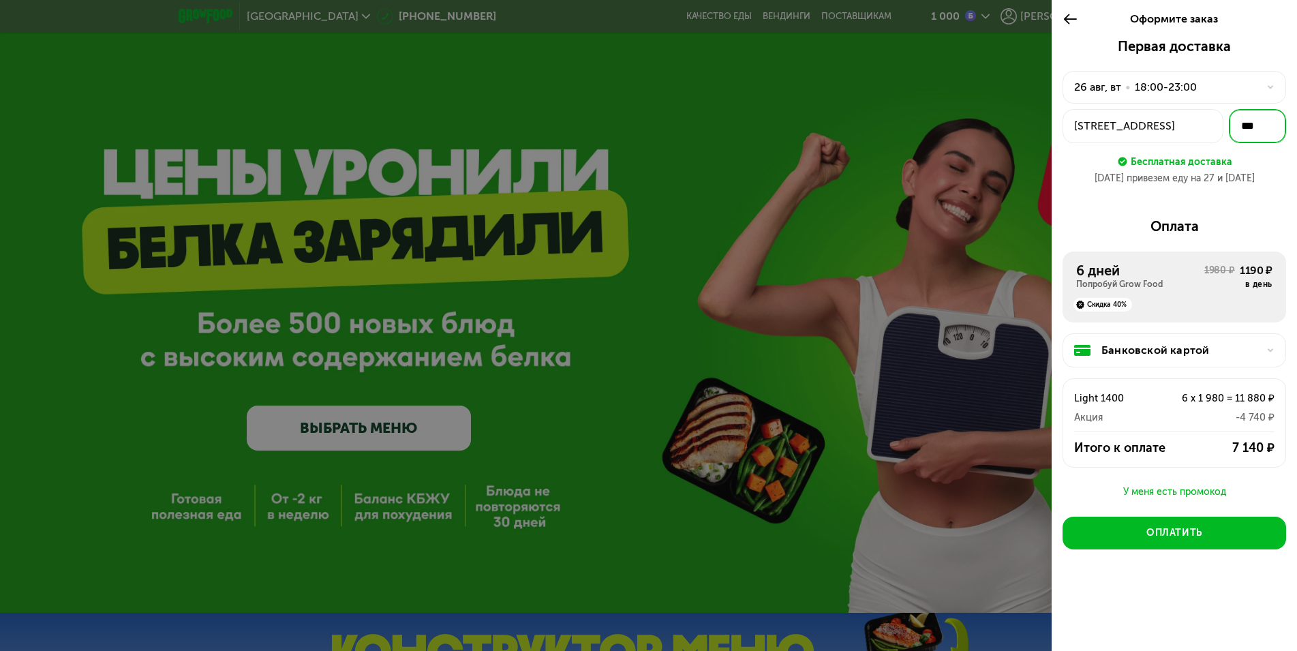
type input "***"
click at [1151, 95] on div "18:00-23:00" at bounding box center [1166, 87] width 62 height 16
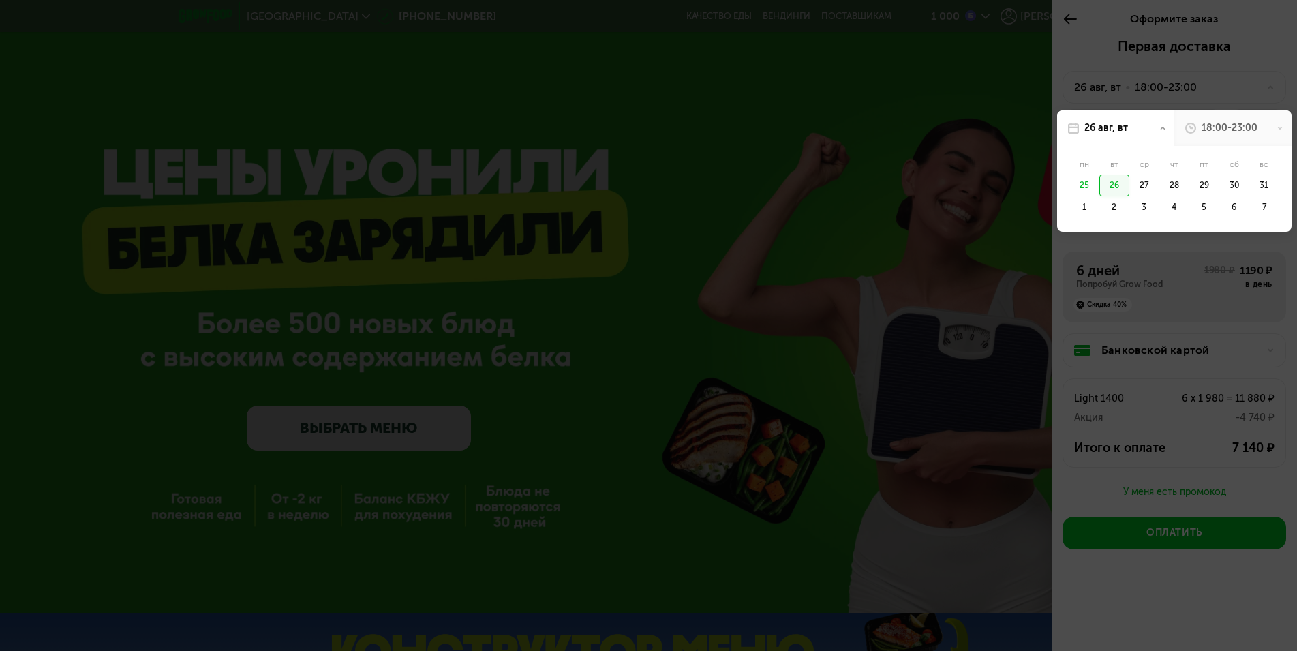
click at [1083, 181] on div "25" at bounding box center [1084, 185] width 30 height 22
click at [973, 139] on div at bounding box center [648, 325] width 1297 height 651
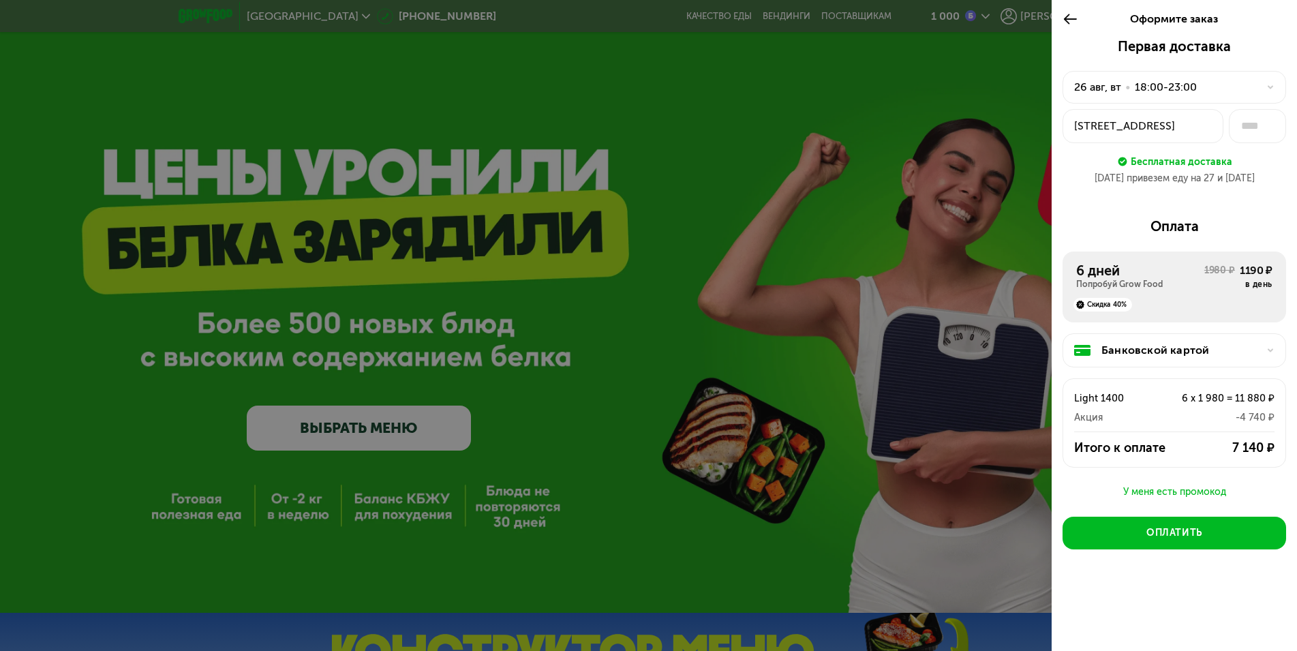
click at [977, 16] on div at bounding box center [648, 325] width 1297 height 651
click at [1166, 494] on div "У меня есть промокод" at bounding box center [1175, 492] width 224 height 16
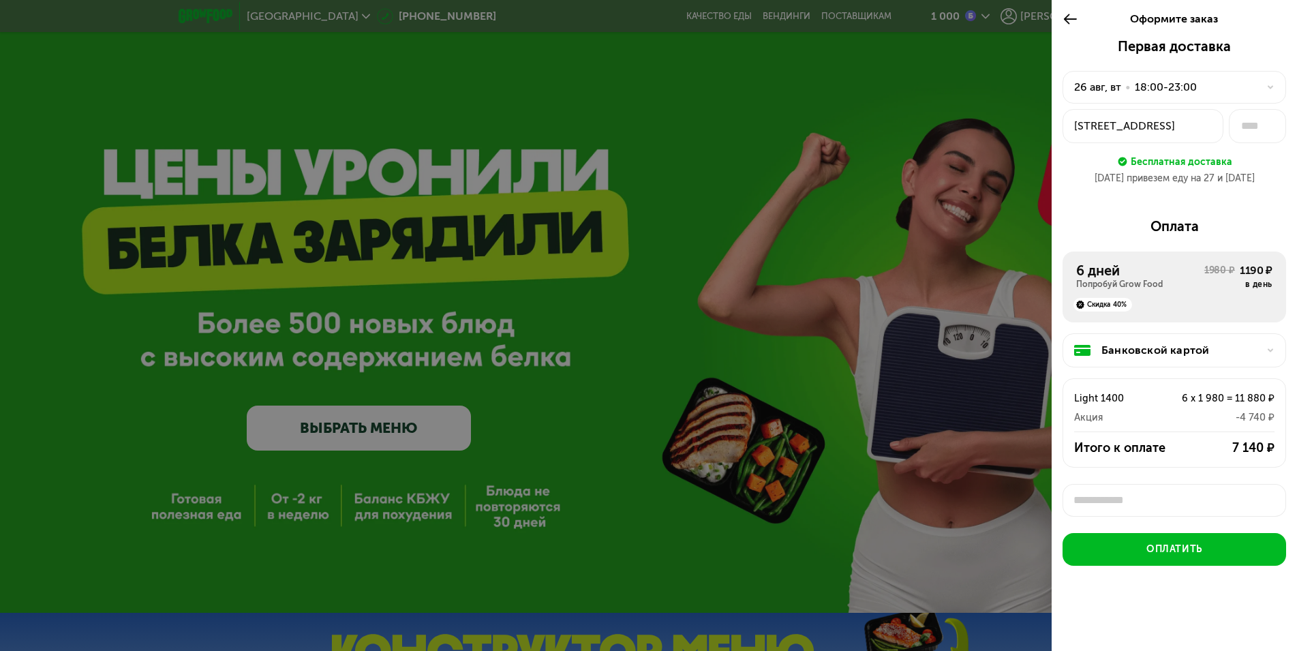
scroll to position [5, 0]
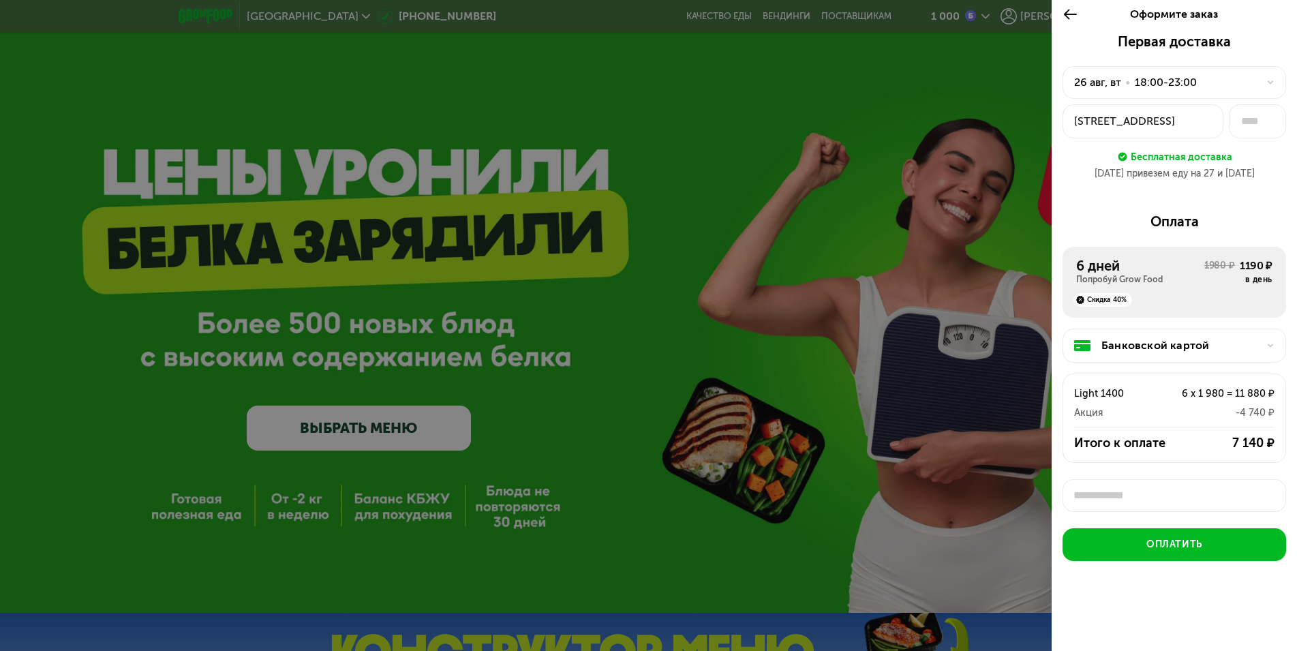
click at [874, 138] on div at bounding box center [648, 325] width 1297 height 651
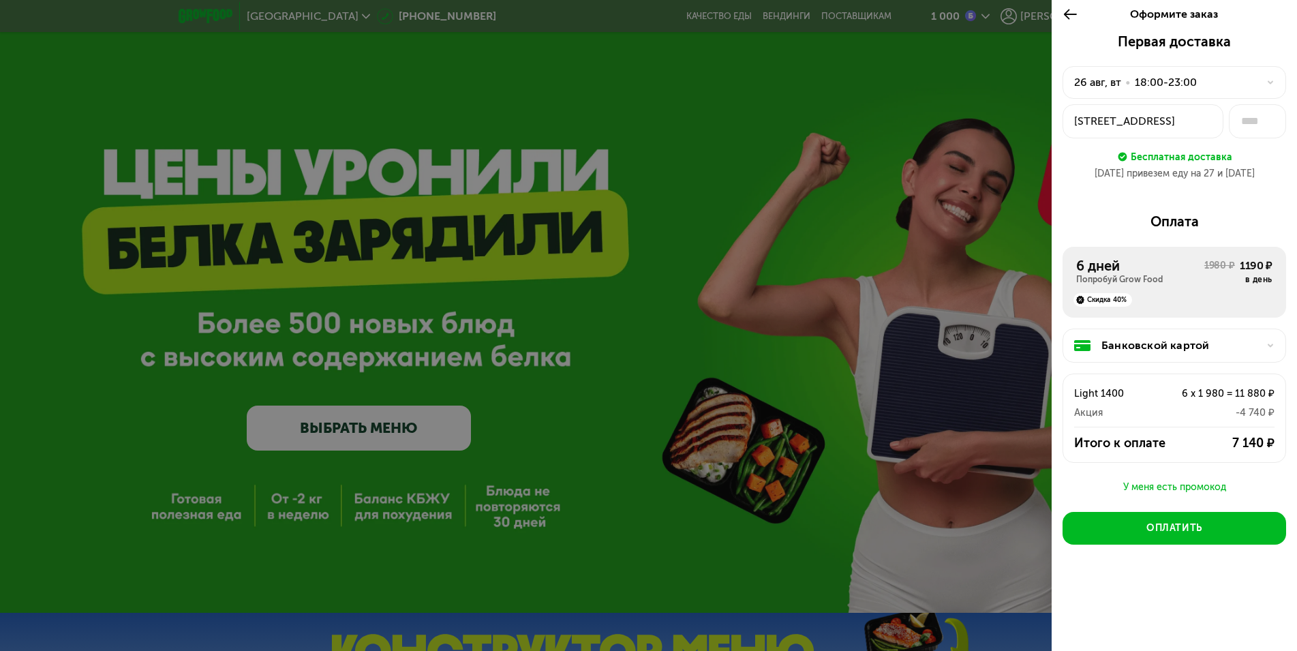
click at [1075, 8] on icon at bounding box center [1071, 14] width 16 height 16
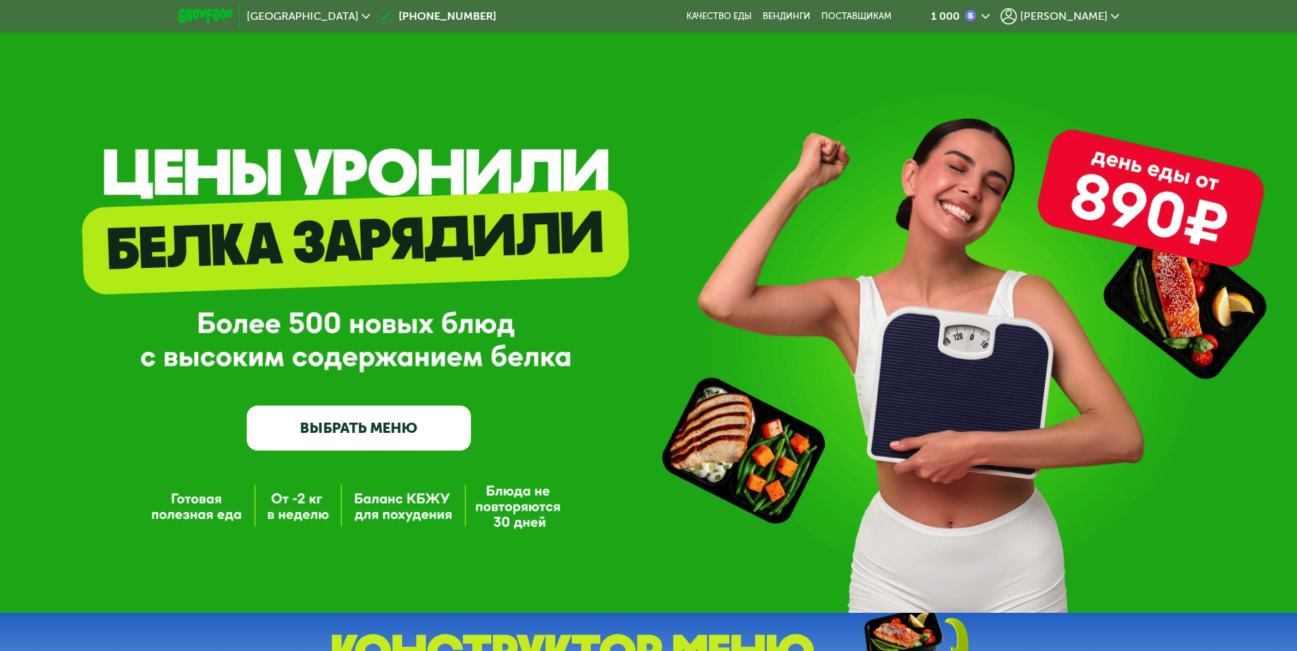
click at [380, 423] on link "ВЫБРАТЬ МЕНЮ" at bounding box center [359, 428] width 224 height 45
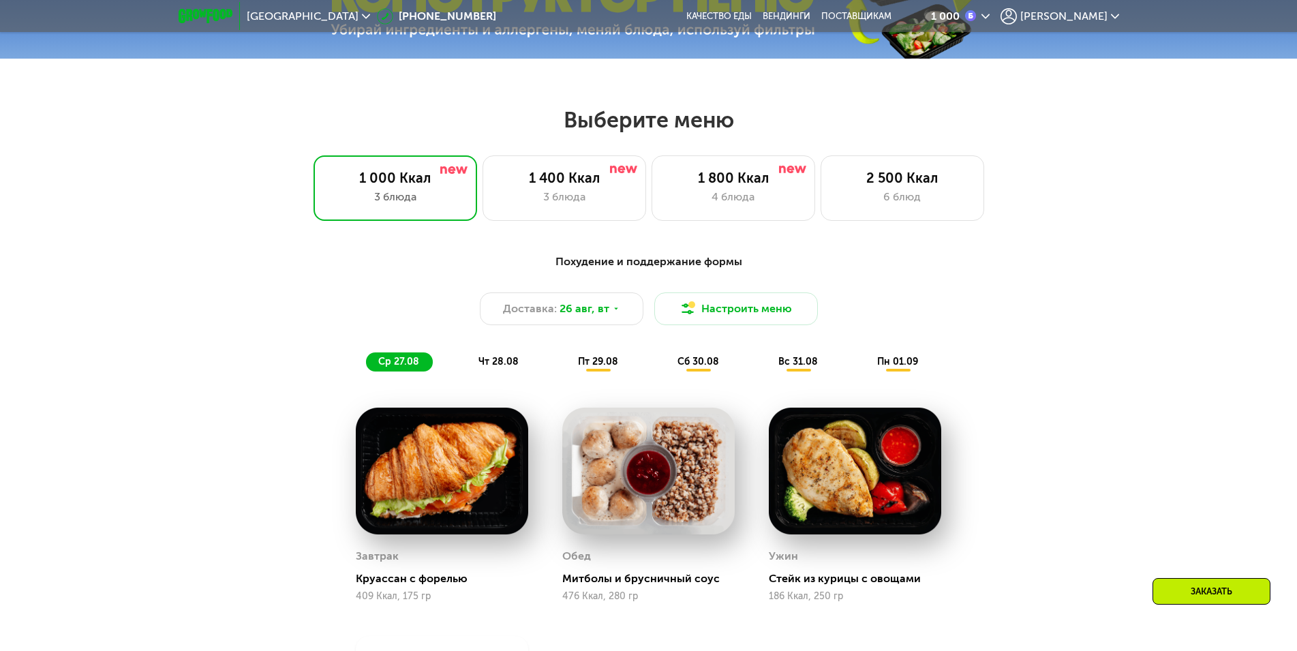
scroll to position [736, 0]
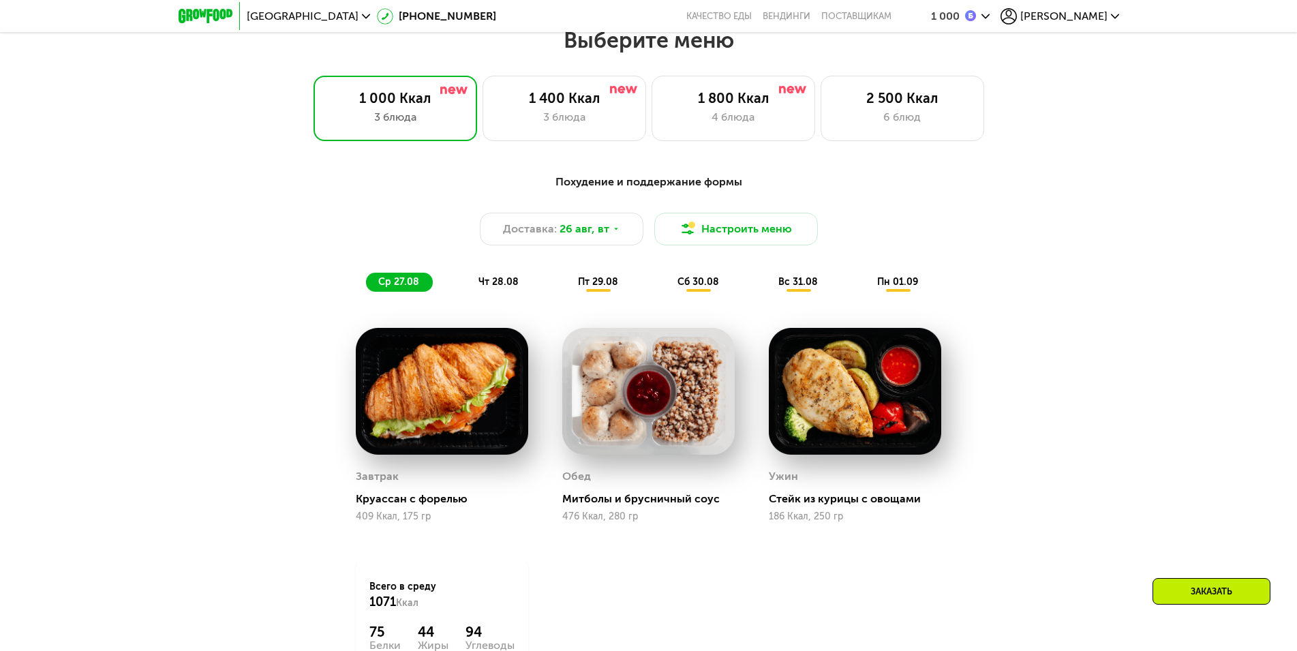
click at [622, 106] on div "1 400 Ккал" at bounding box center [564, 98] width 135 height 16
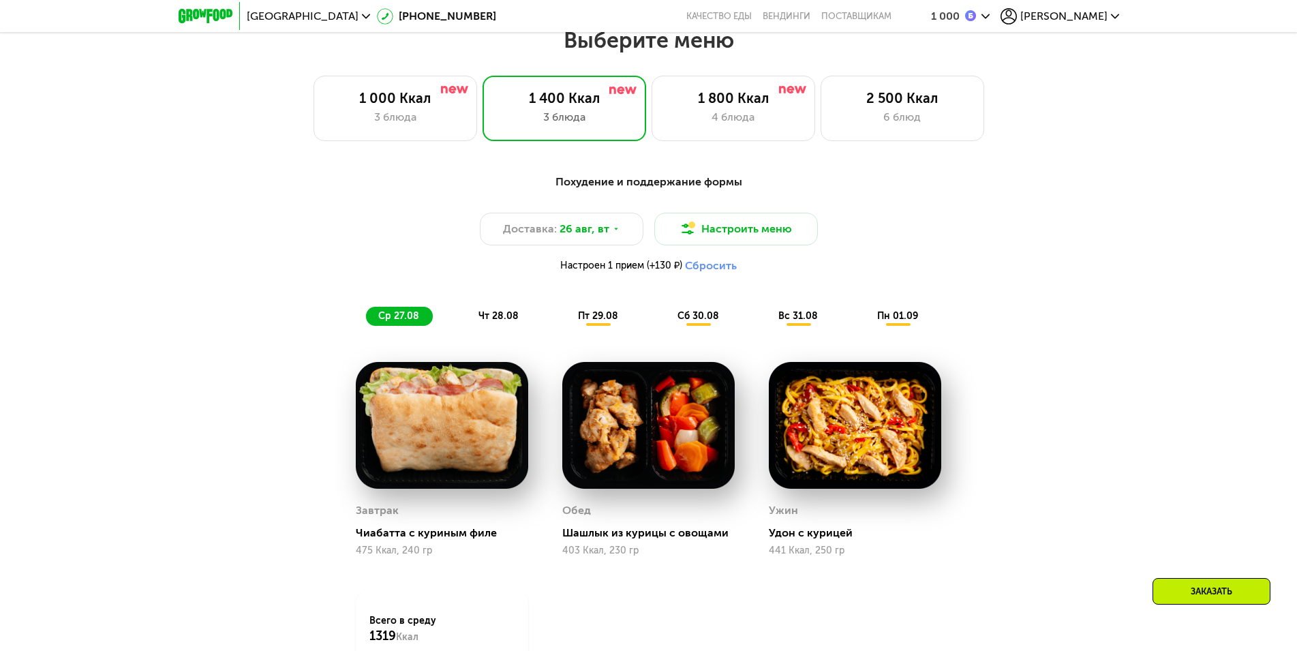
click at [904, 314] on div "пн 01.09" at bounding box center [898, 316] width 67 height 19
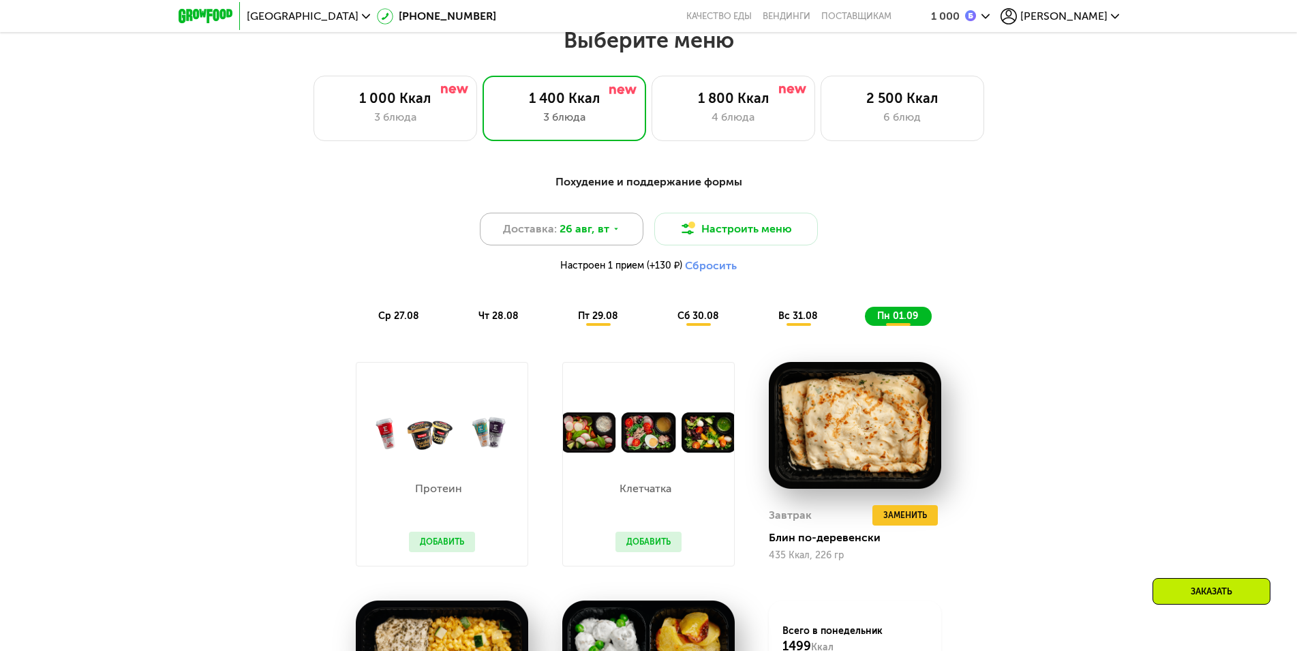
click at [614, 233] on icon at bounding box center [616, 229] width 8 height 8
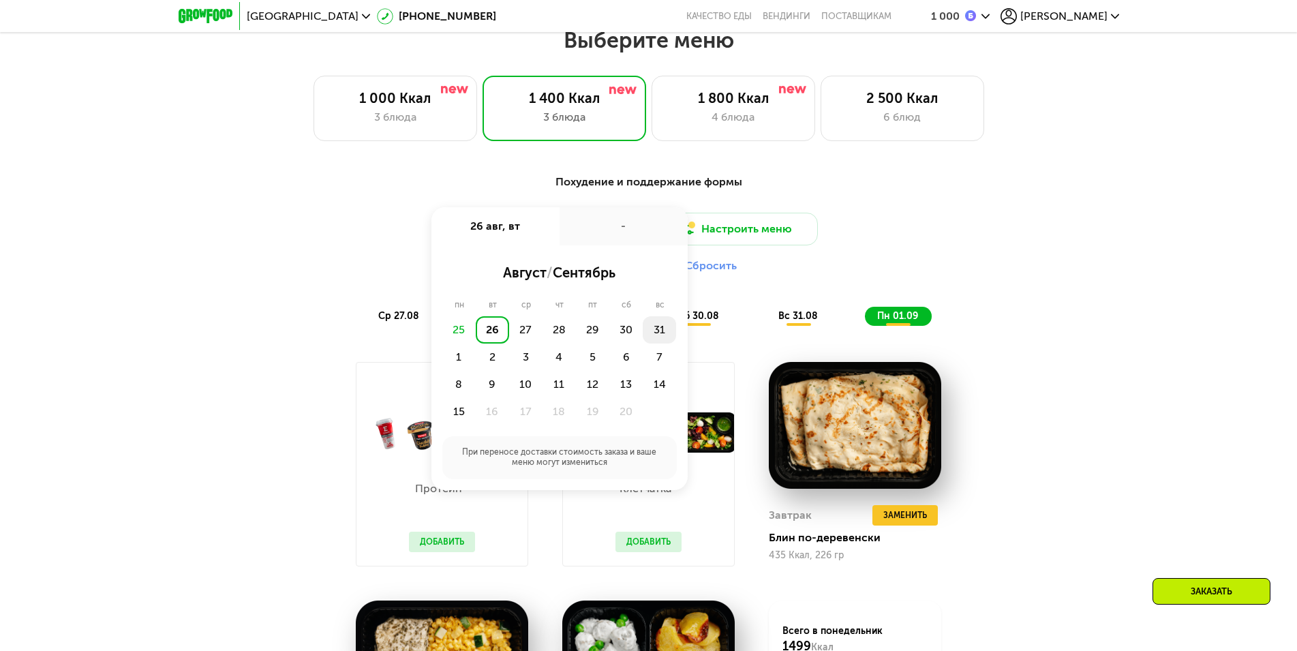
click at [476, 344] on div "31" at bounding box center [458, 357] width 33 height 27
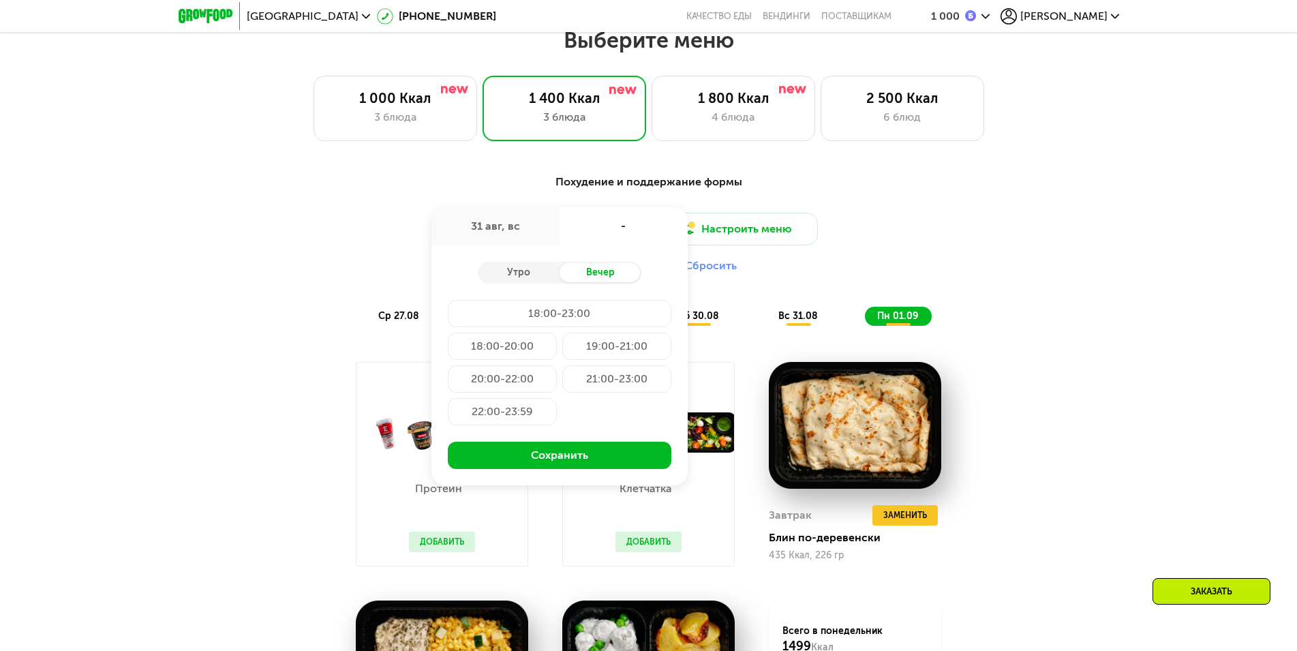
click at [917, 180] on div "Похудение и поддержание формы" at bounding box center [648, 182] width 807 height 17
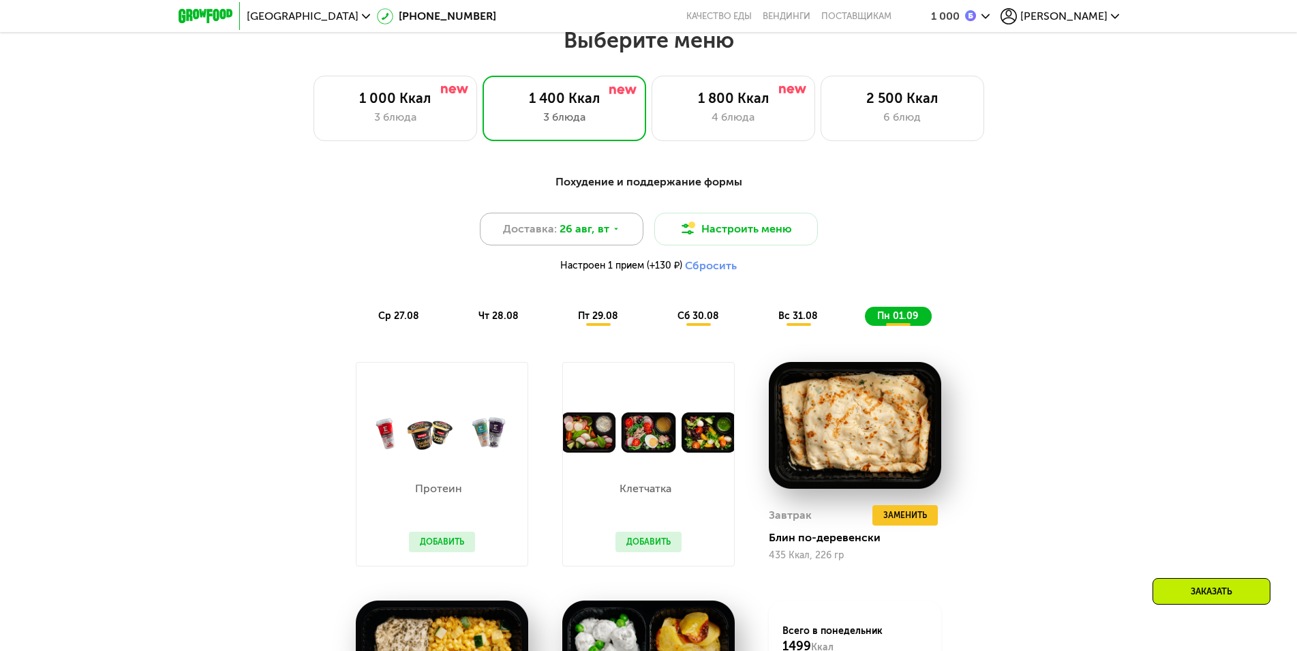
click at [598, 237] on span "26 авг, вт" at bounding box center [585, 229] width 50 height 16
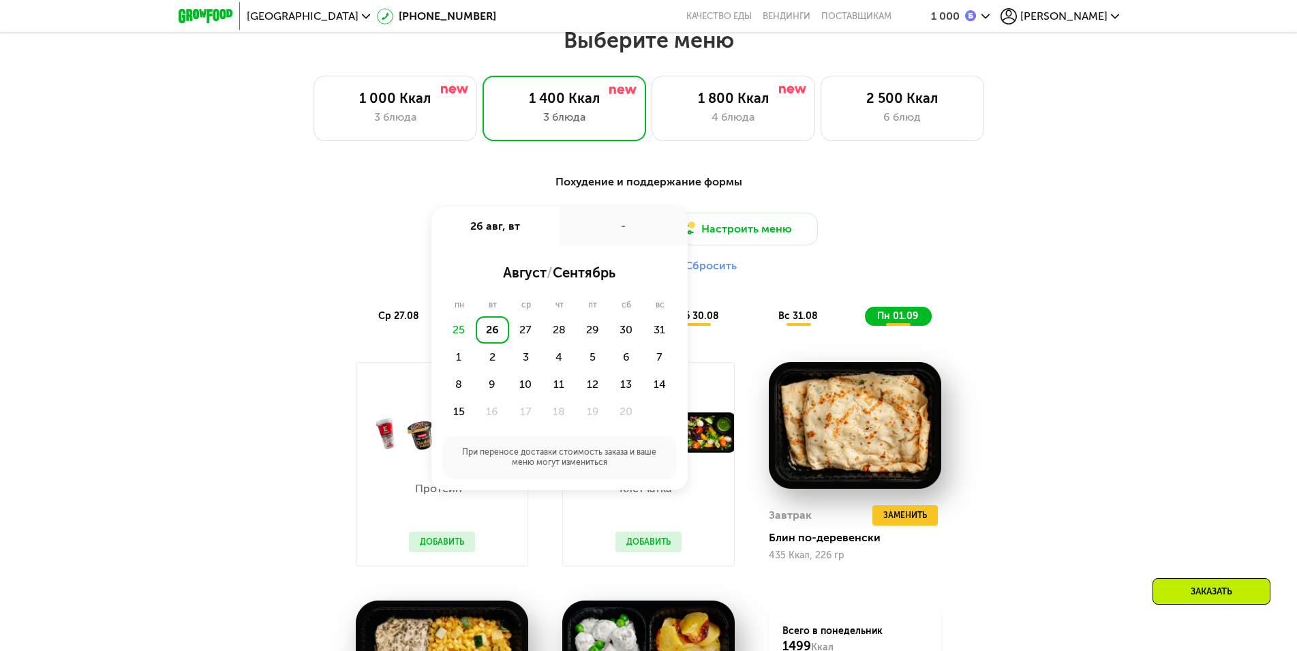
drag, startPoint x: 793, startPoint y: 321, endPoint x: 739, endPoint y: 331, distance: 55.5
click at [793, 321] on span "вс 31.08" at bounding box center [798, 316] width 40 height 12
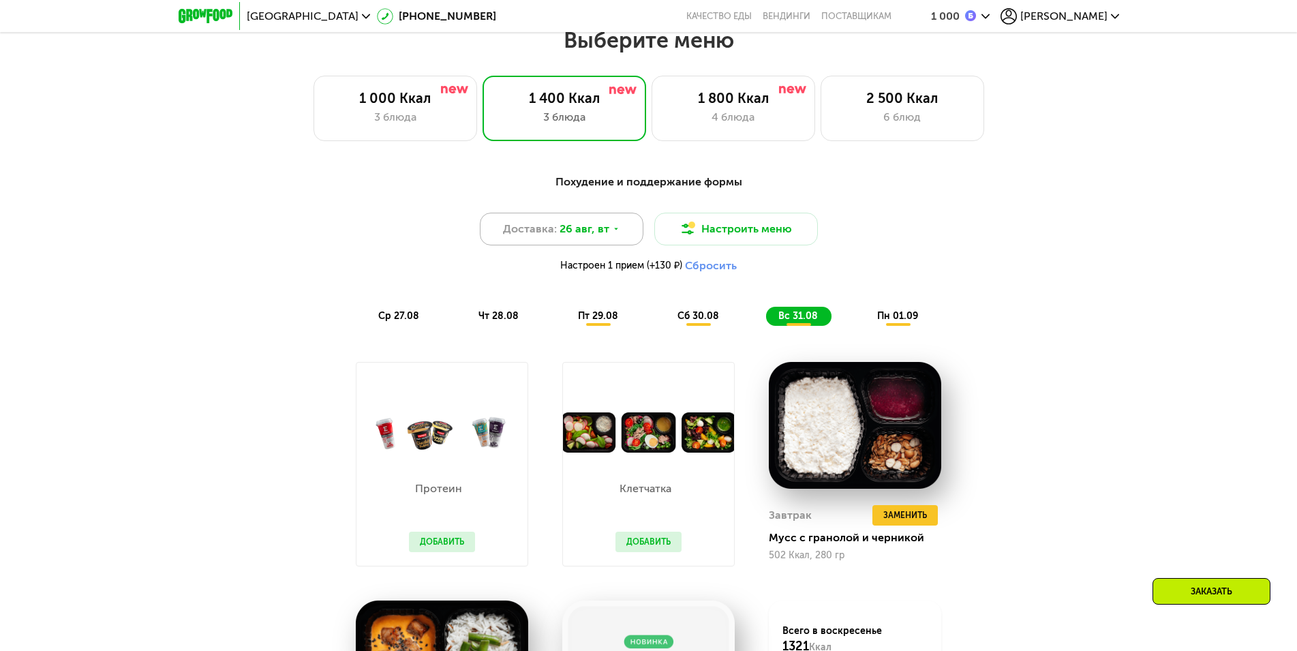
click at [612, 226] on div "Доставка: 26 авг, вт" at bounding box center [562, 229] width 164 height 33
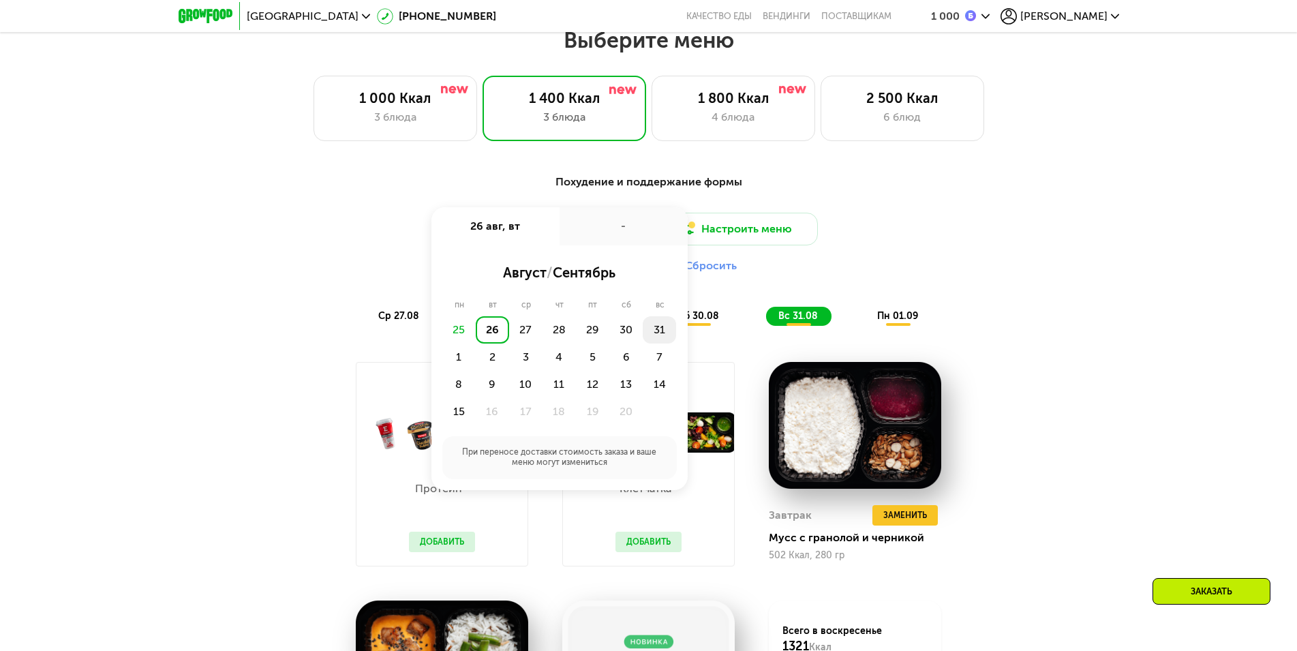
click at [476, 344] on div "31" at bounding box center [458, 357] width 33 height 27
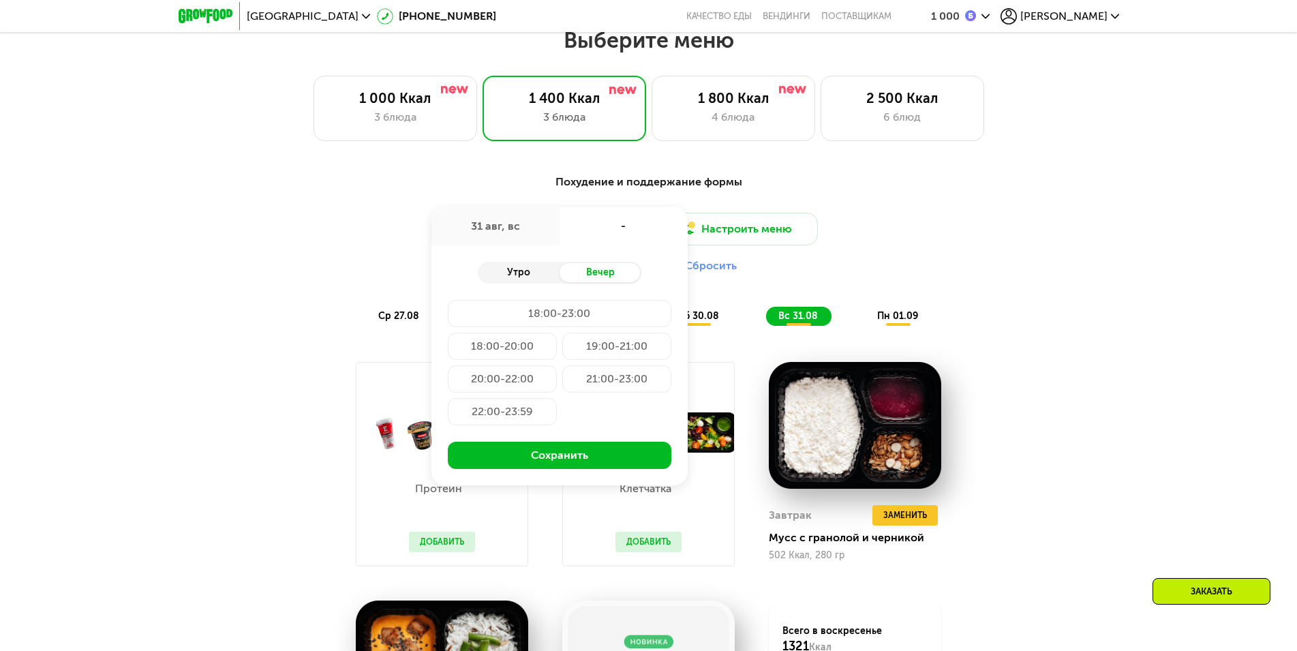
click at [522, 277] on div "Утро" at bounding box center [519, 272] width 82 height 19
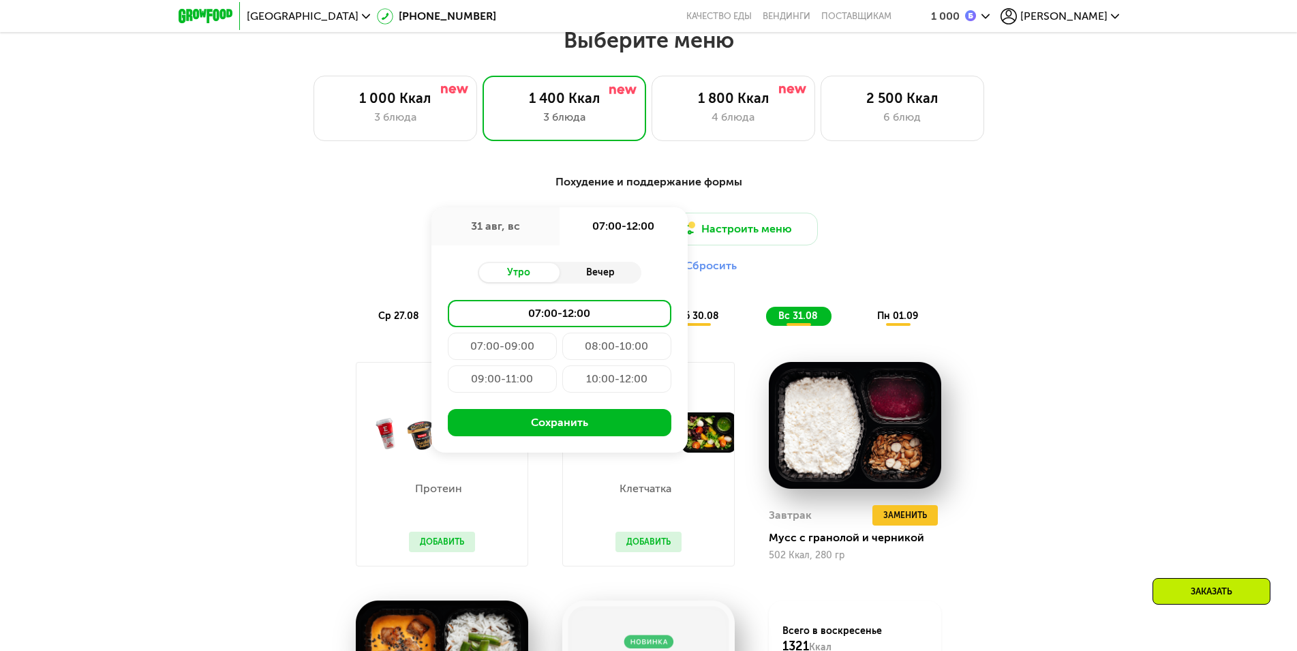
click at [598, 282] on div "Вечер" at bounding box center [601, 272] width 82 height 19
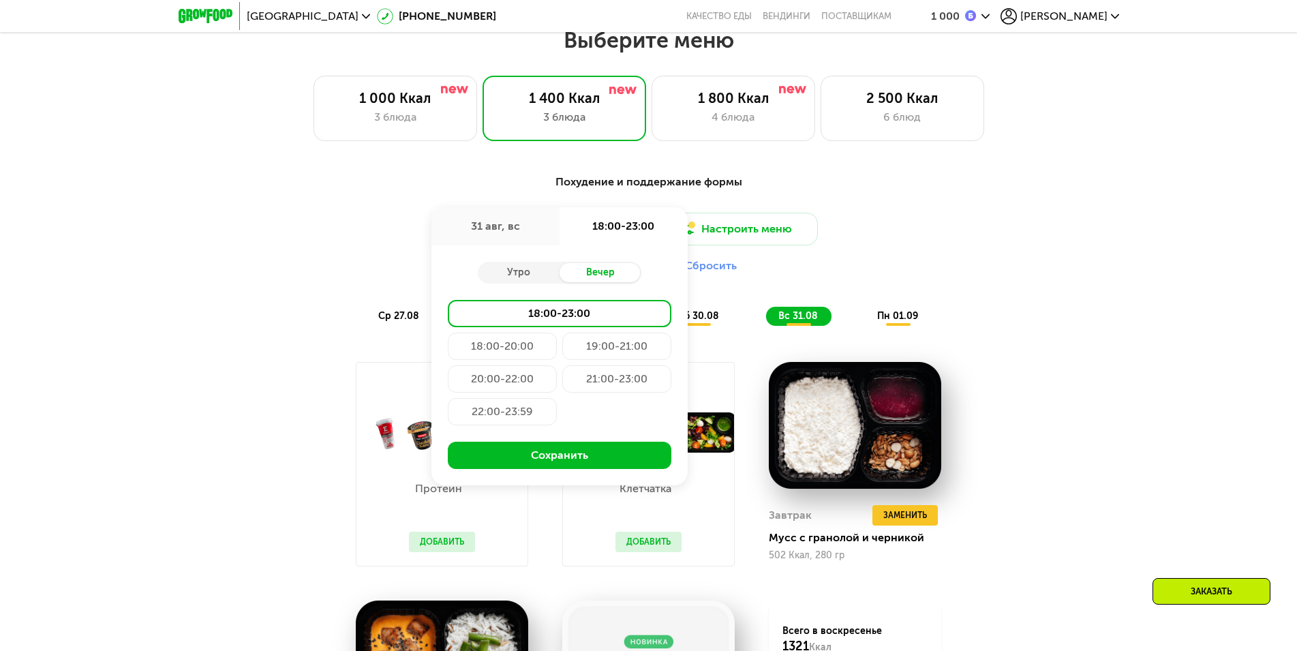
click at [557, 365] on div "19:00-21:00" at bounding box center [502, 378] width 109 height 27
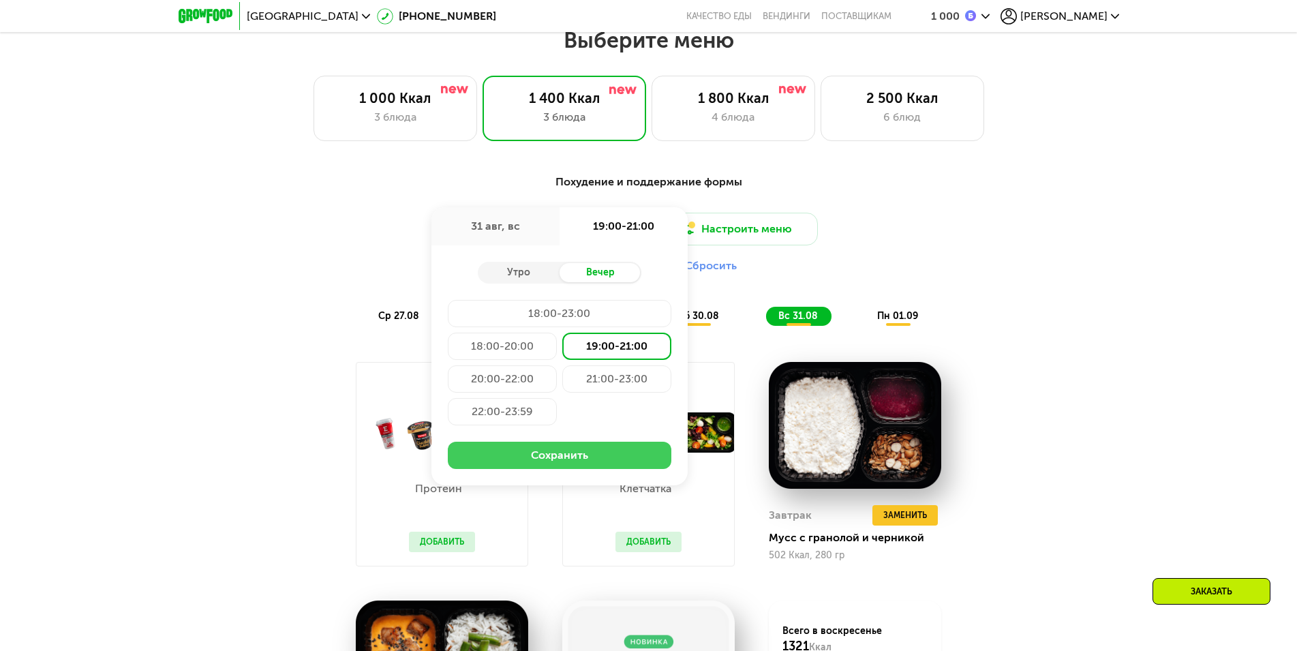
click at [613, 469] on button "Сохранить" at bounding box center [560, 455] width 224 height 27
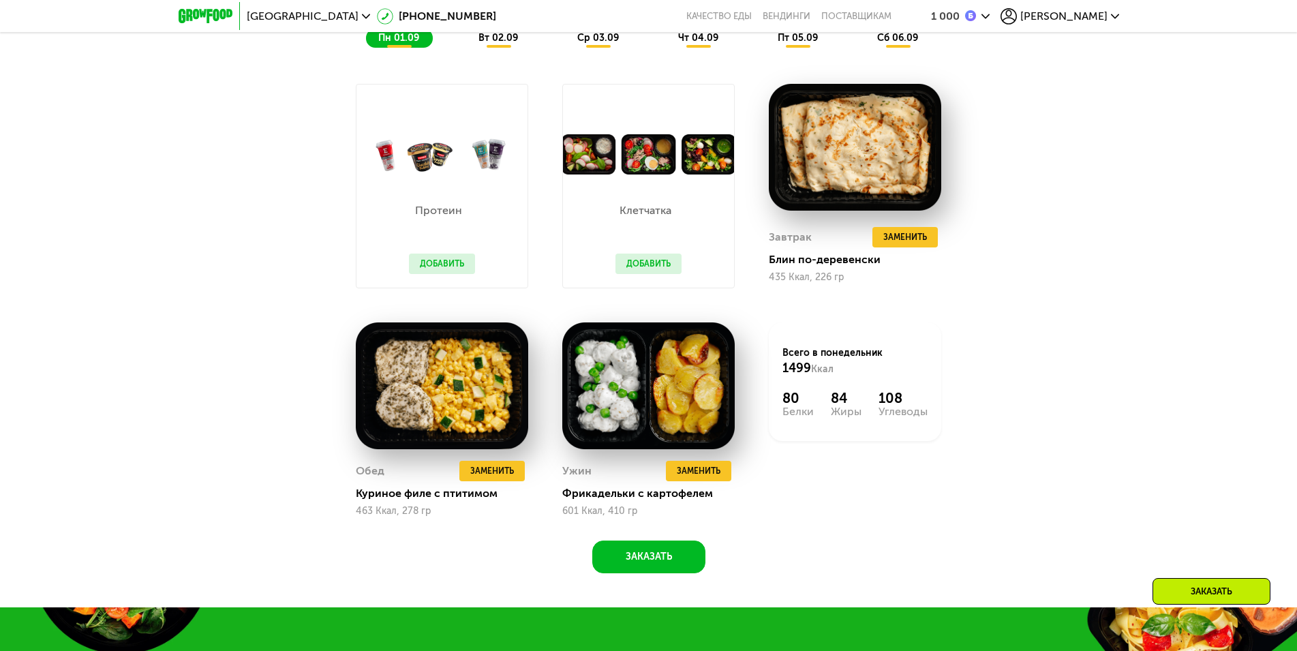
scroll to position [945, 0]
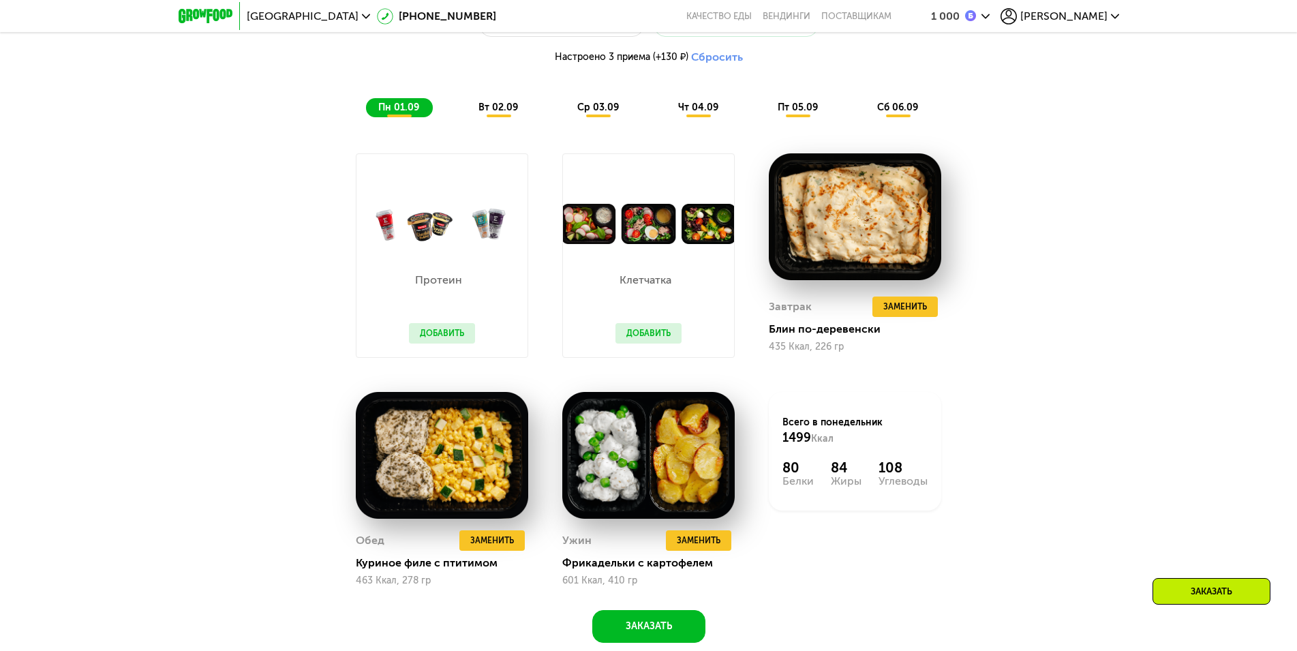
click at [705, 63] on button "Сбросить" at bounding box center [717, 57] width 52 height 14
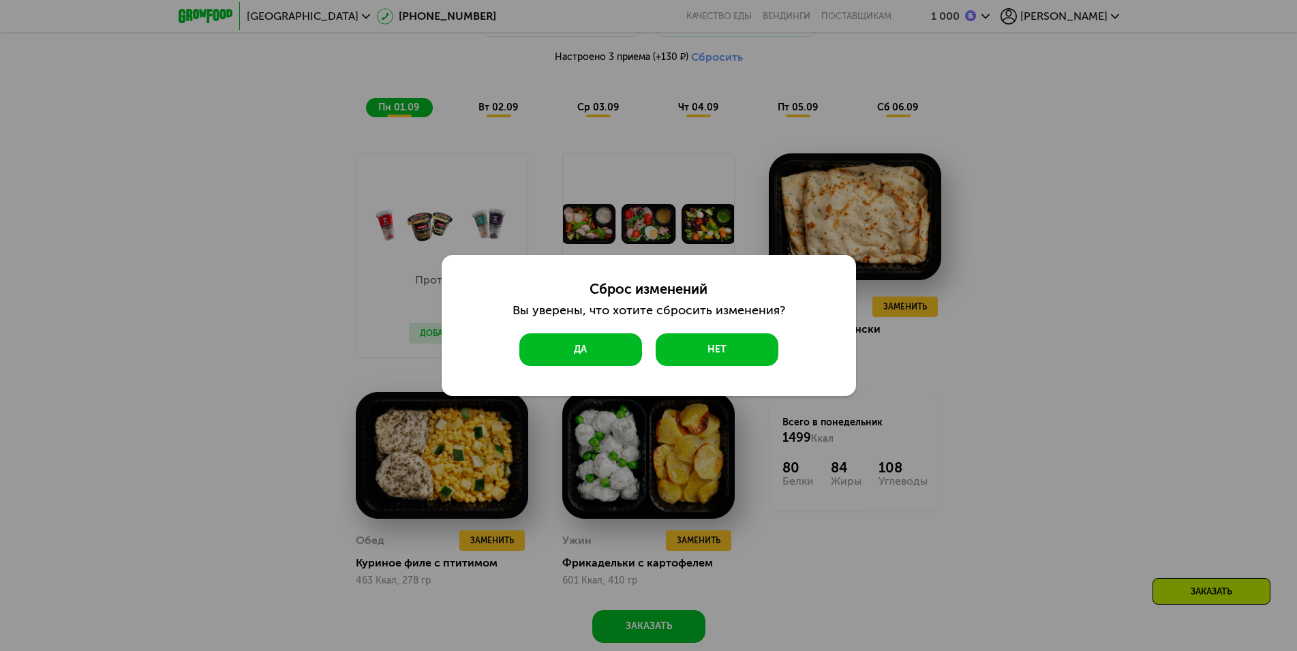
click at [588, 350] on button "Да" at bounding box center [580, 349] width 123 height 33
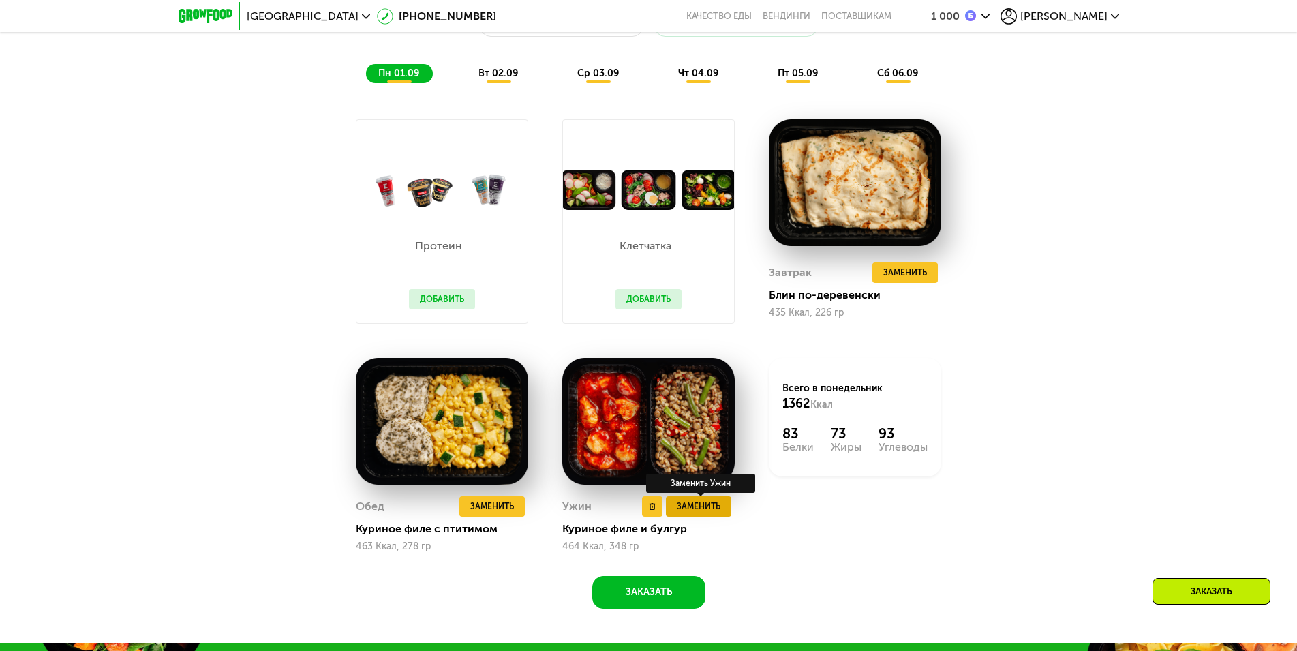
click at [705, 513] on span "Заменить" at bounding box center [699, 507] width 44 height 14
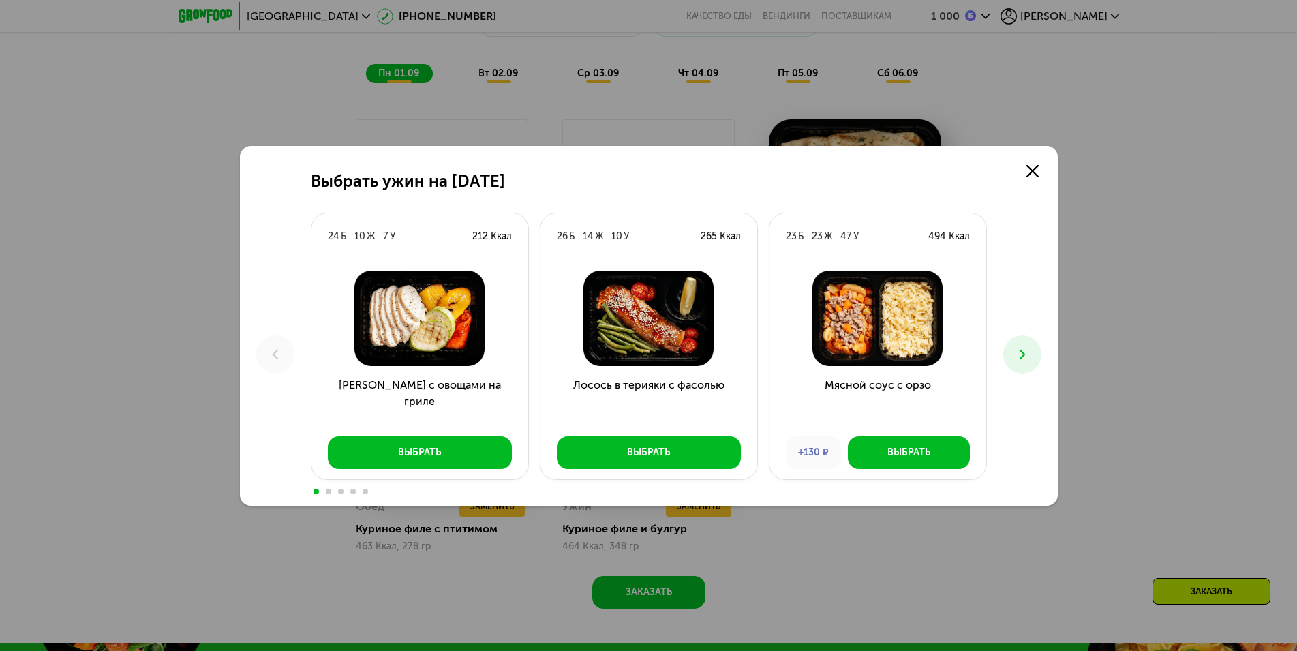
click at [1012, 353] on button at bounding box center [1022, 354] width 38 height 38
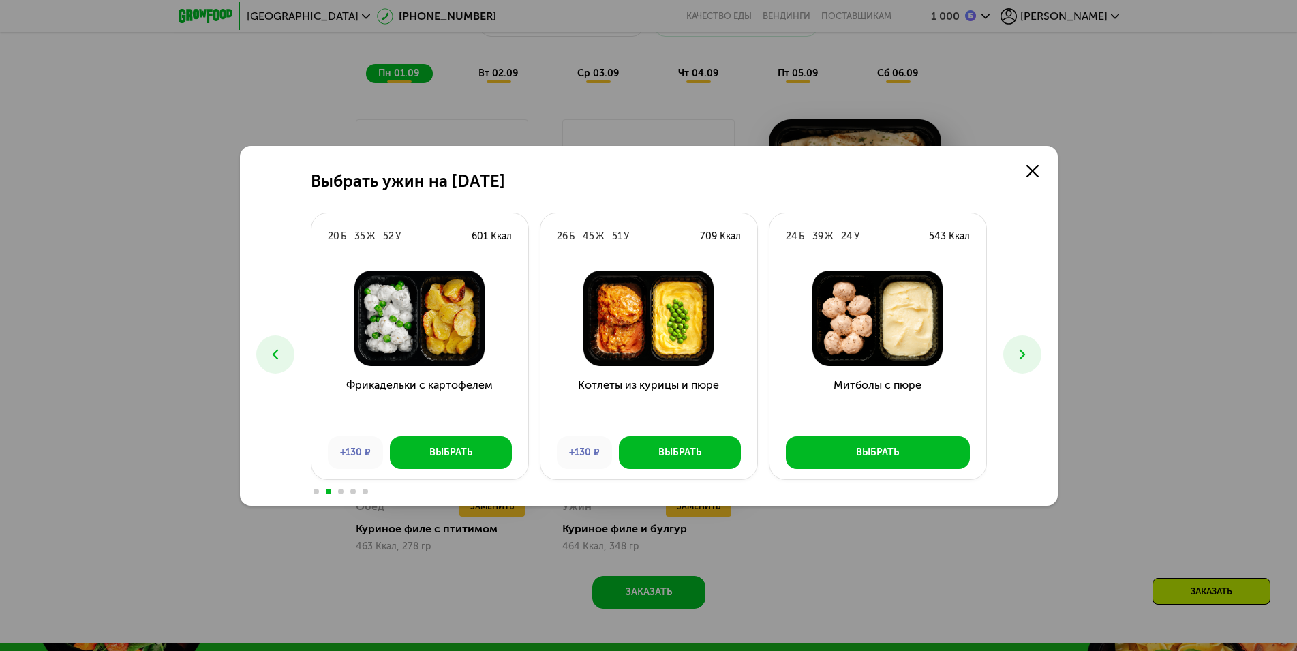
click at [1020, 346] on button at bounding box center [1022, 354] width 38 height 38
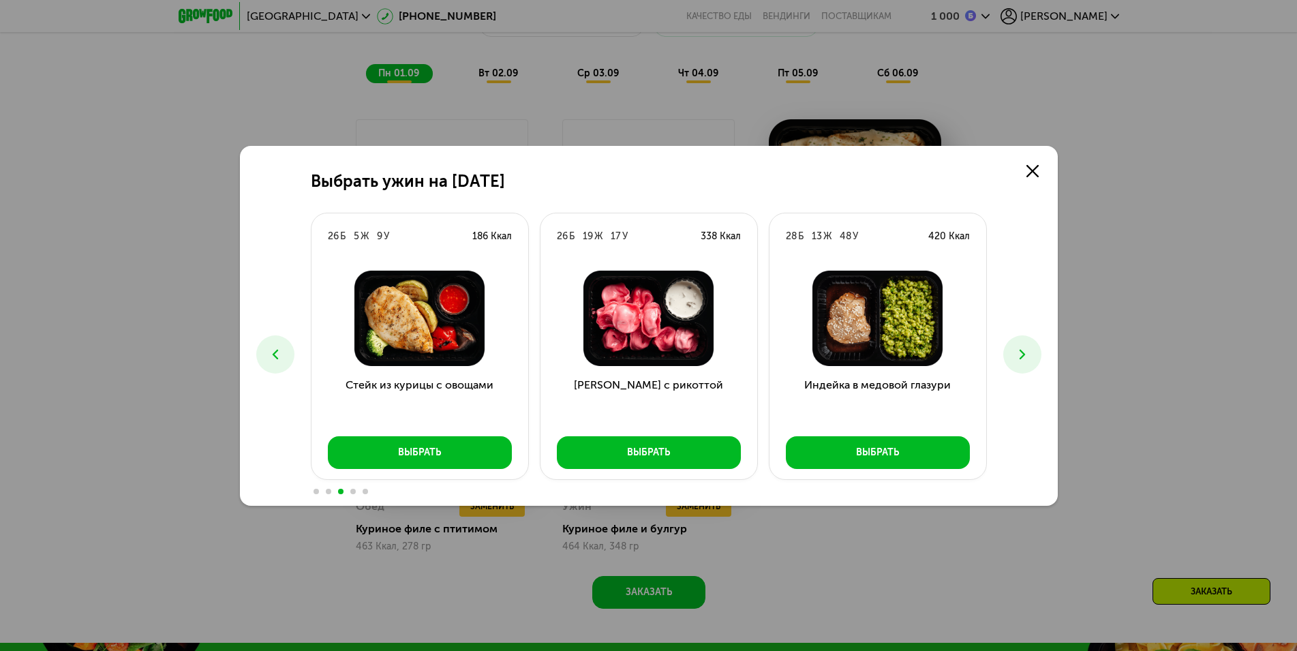
click at [1020, 346] on button at bounding box center [1022, 354] width 38 height 38
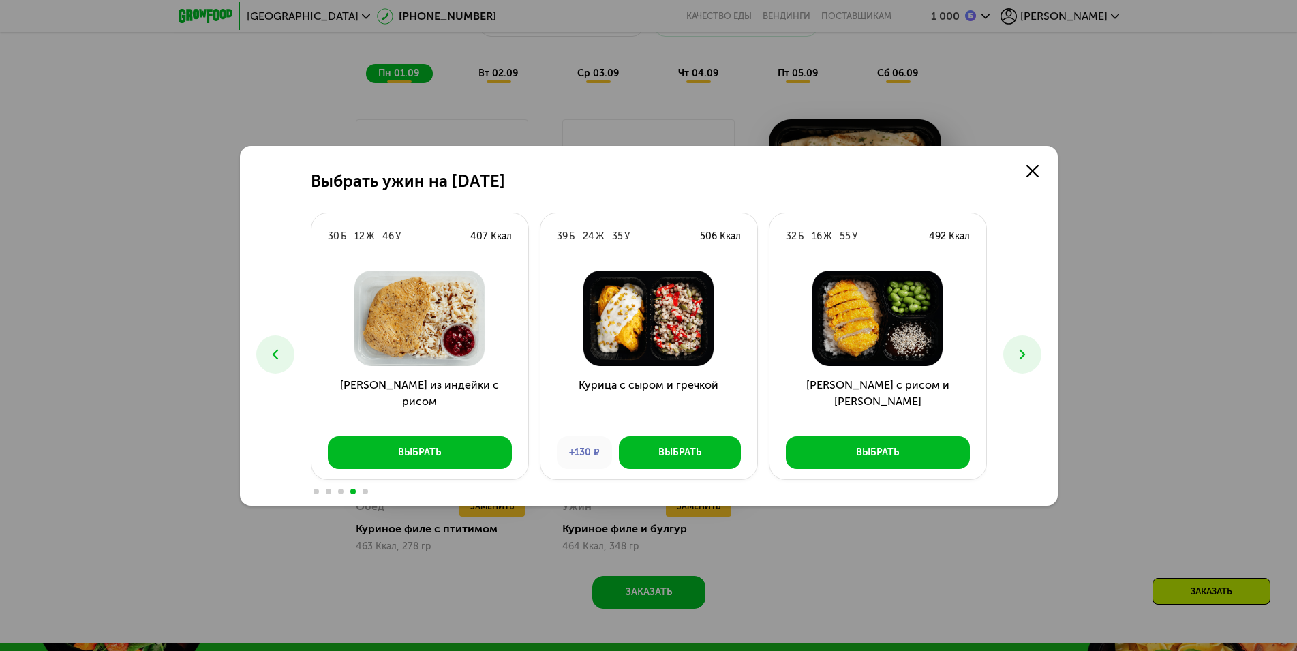
click at [279, 348] on icon at bounding box center [275, 354] width 16 height 16
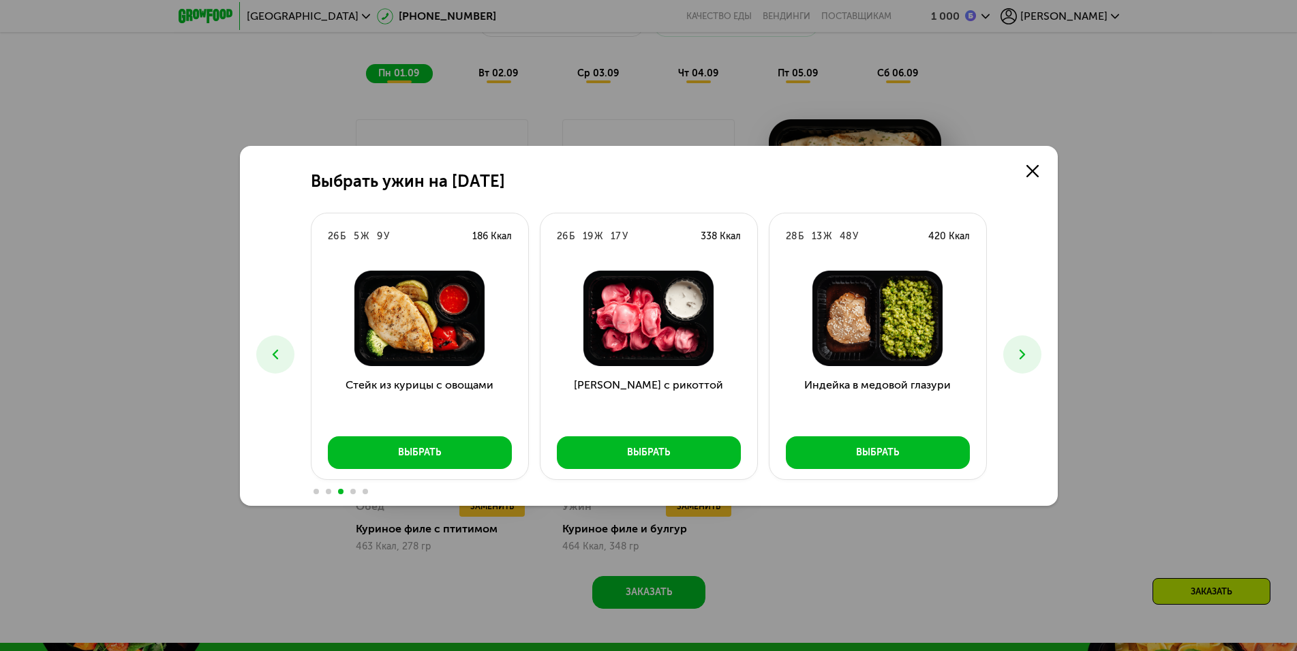
click at [1037, 358] on button at bounding box center [1022, 354] width 38 height 38
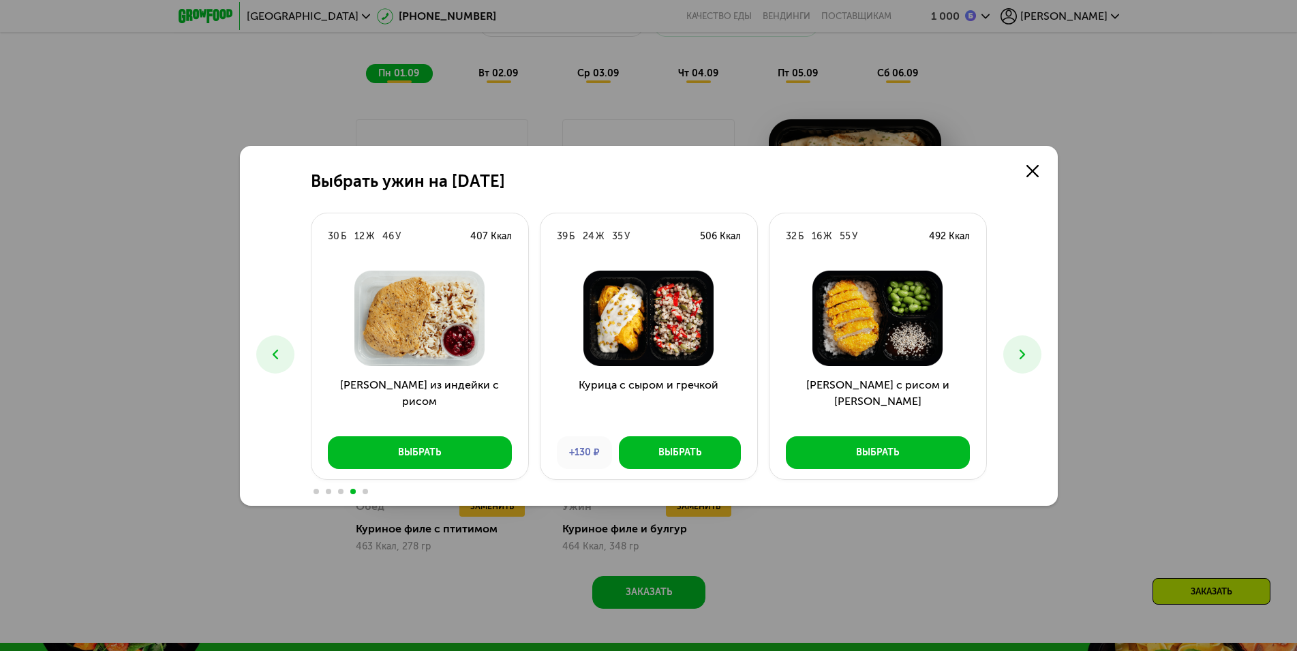
click at [1037, 358] on button at bounding box center [1022, 354] width 38 height 38
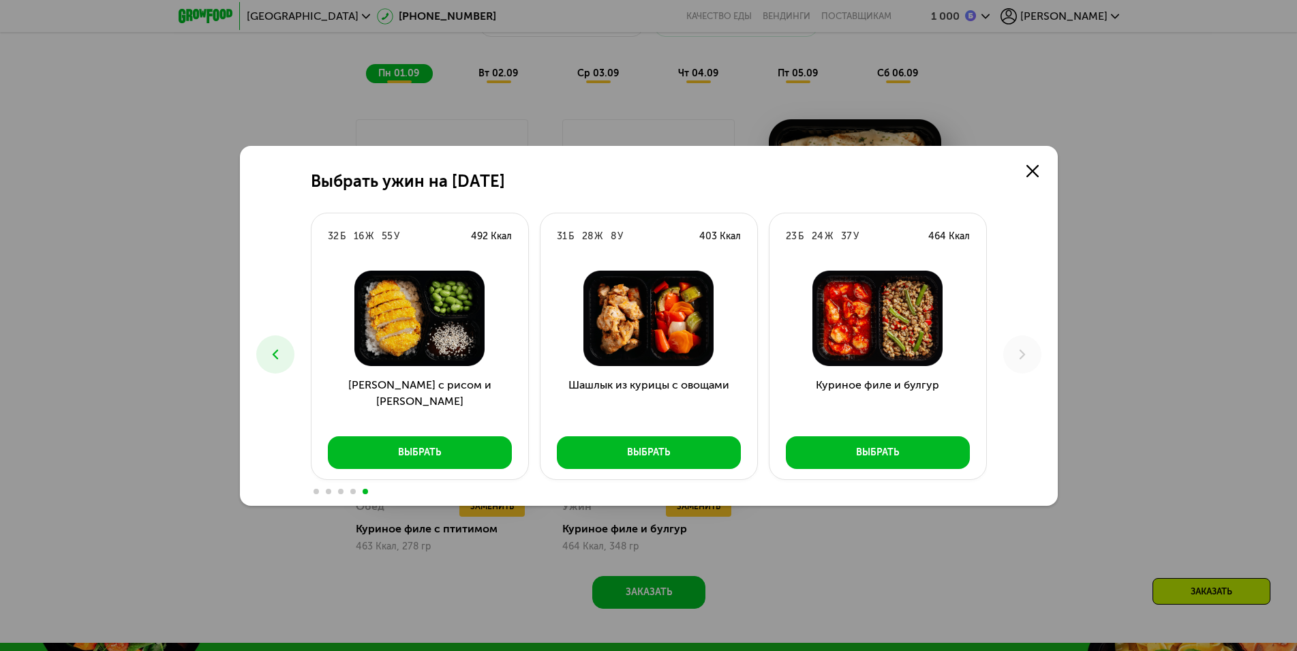
click at [264, 356] on button at bounding box center [275, 354] width 38 height 38
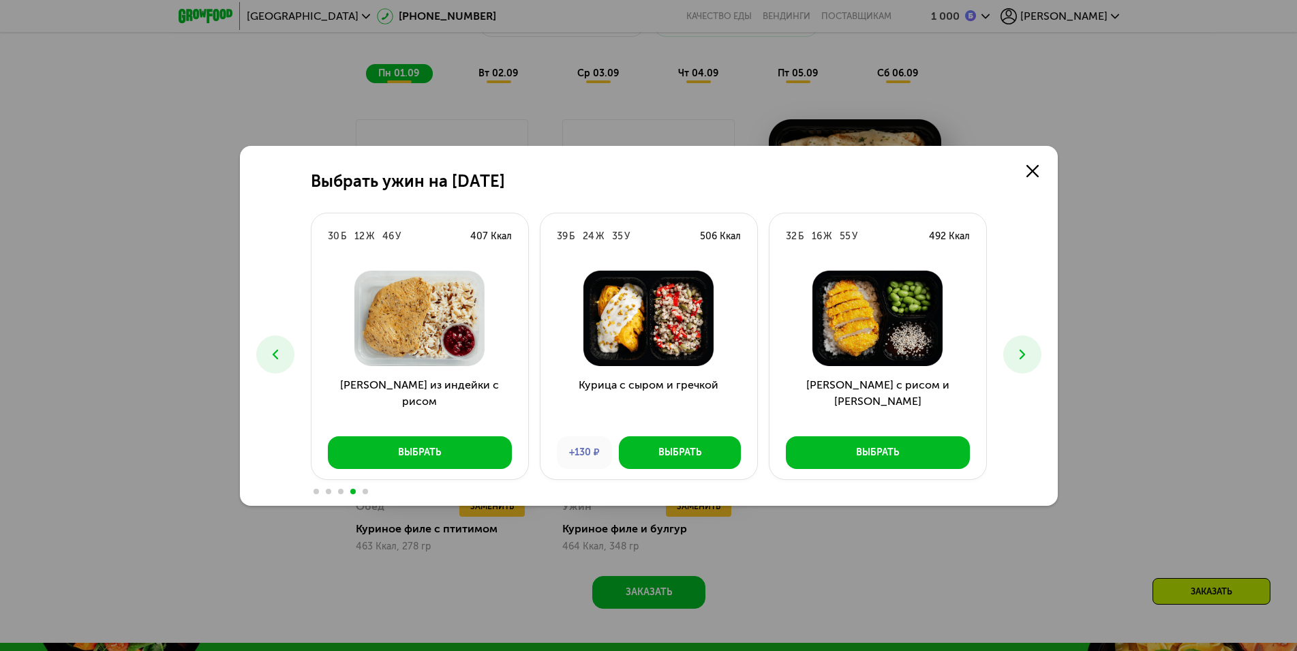
click at [264, 356] on button at bounding box center [275, 354] width 38 height 38
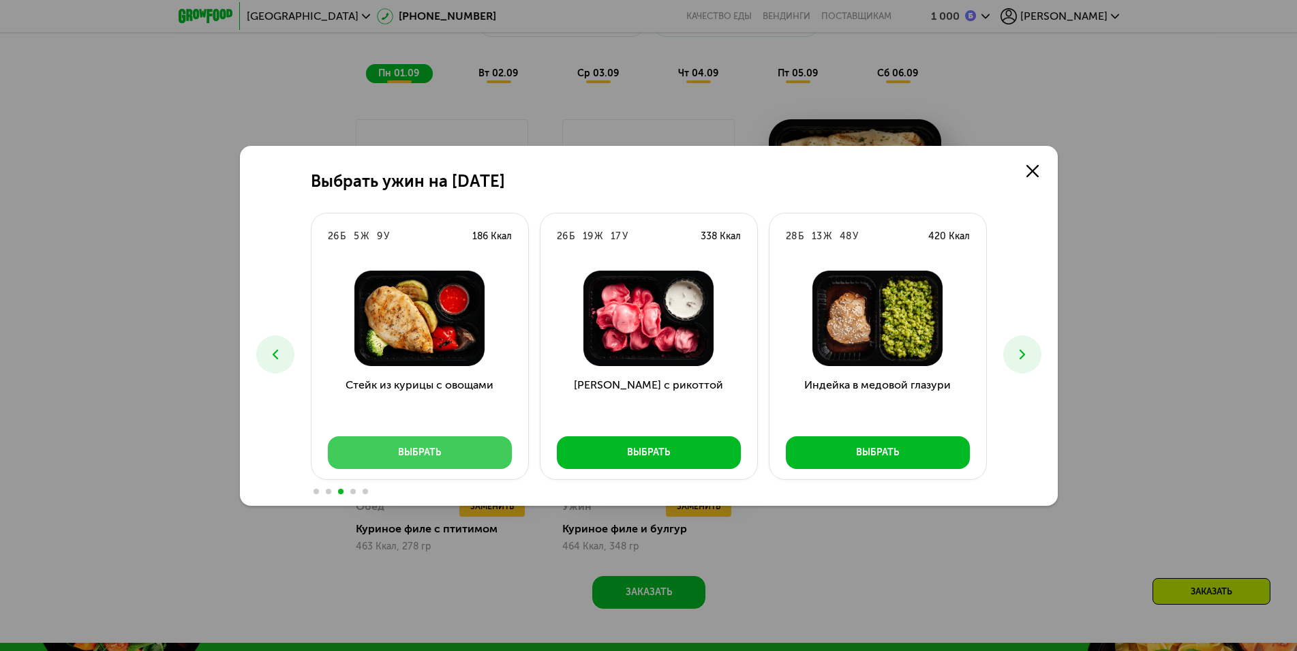
click at [415, 438] on button "Выбрать" at bounding box center [420, 452] width 184 height 33
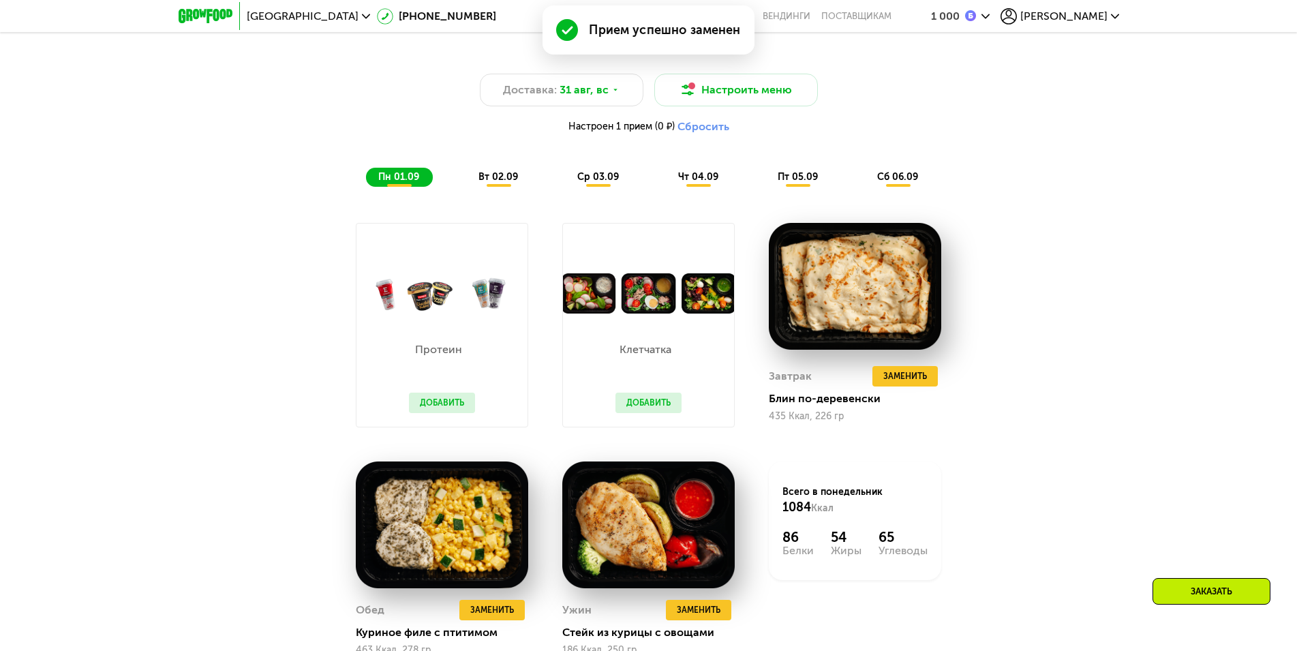
scroll to position [736, 0]
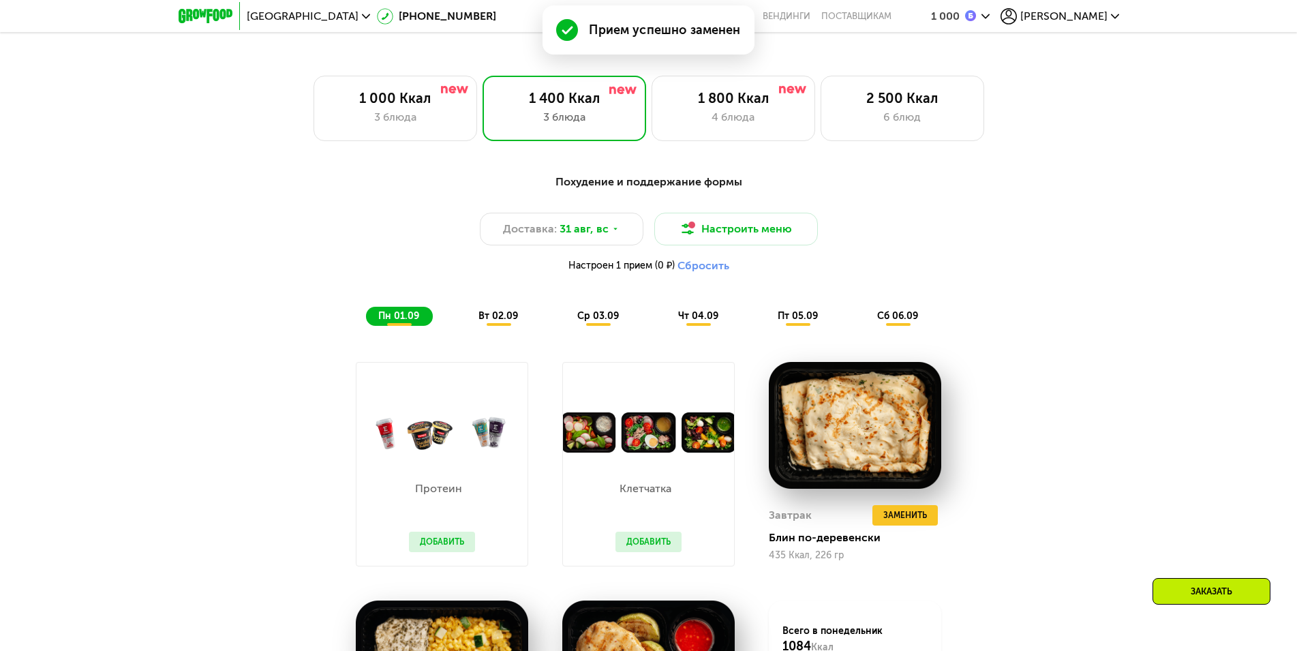
click at [565, 326] on div "вт 02.09" at bounding box center [598, 316] width 67 height 19
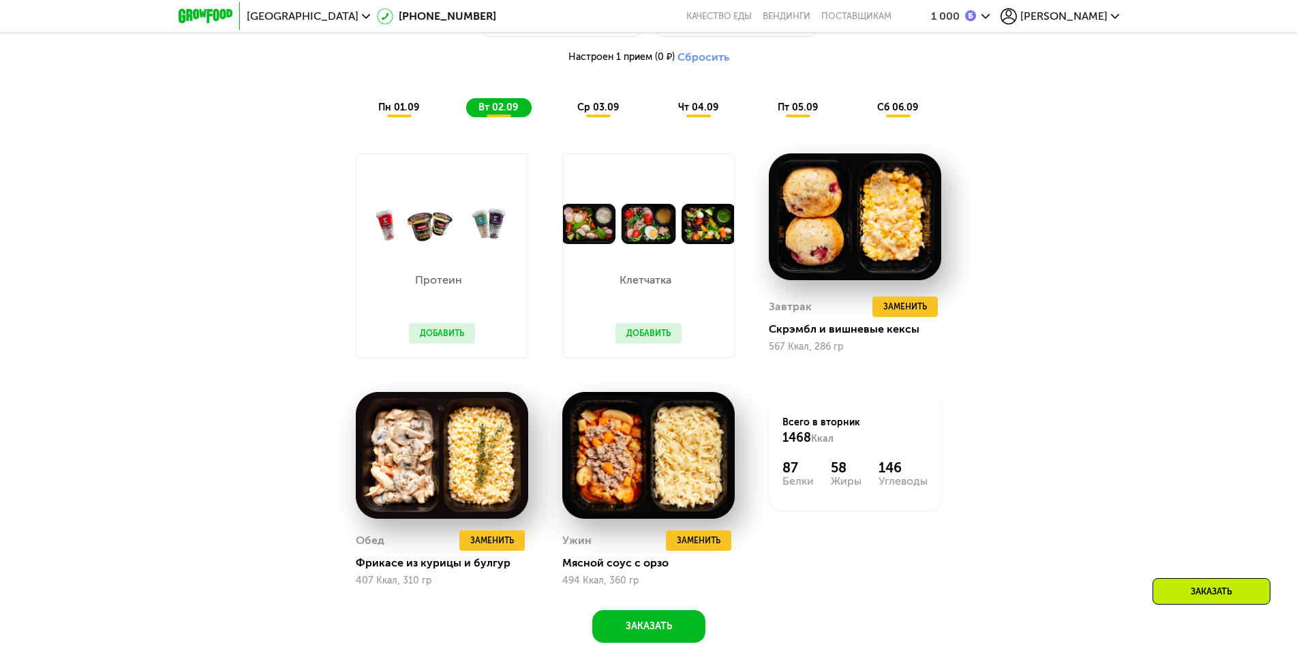
scroll to position [1014, 0]
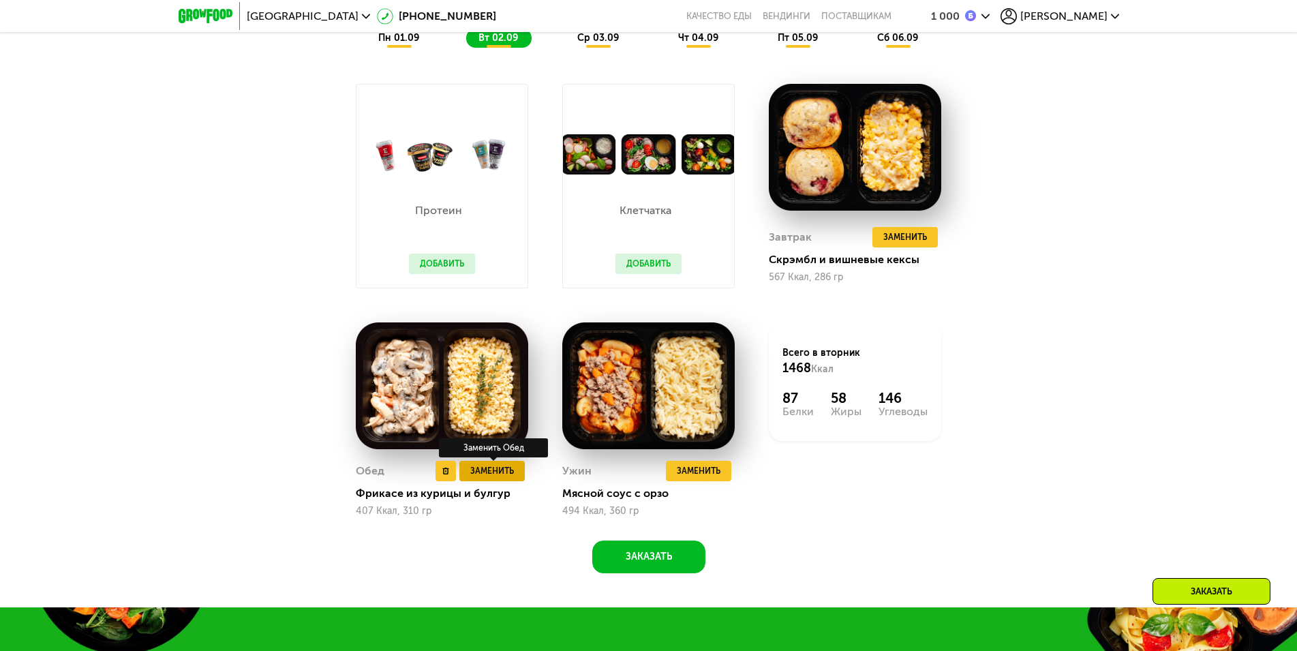
click at [501, 472] on span "Заменить" at bounding box center [492, 471] width 44 height 14
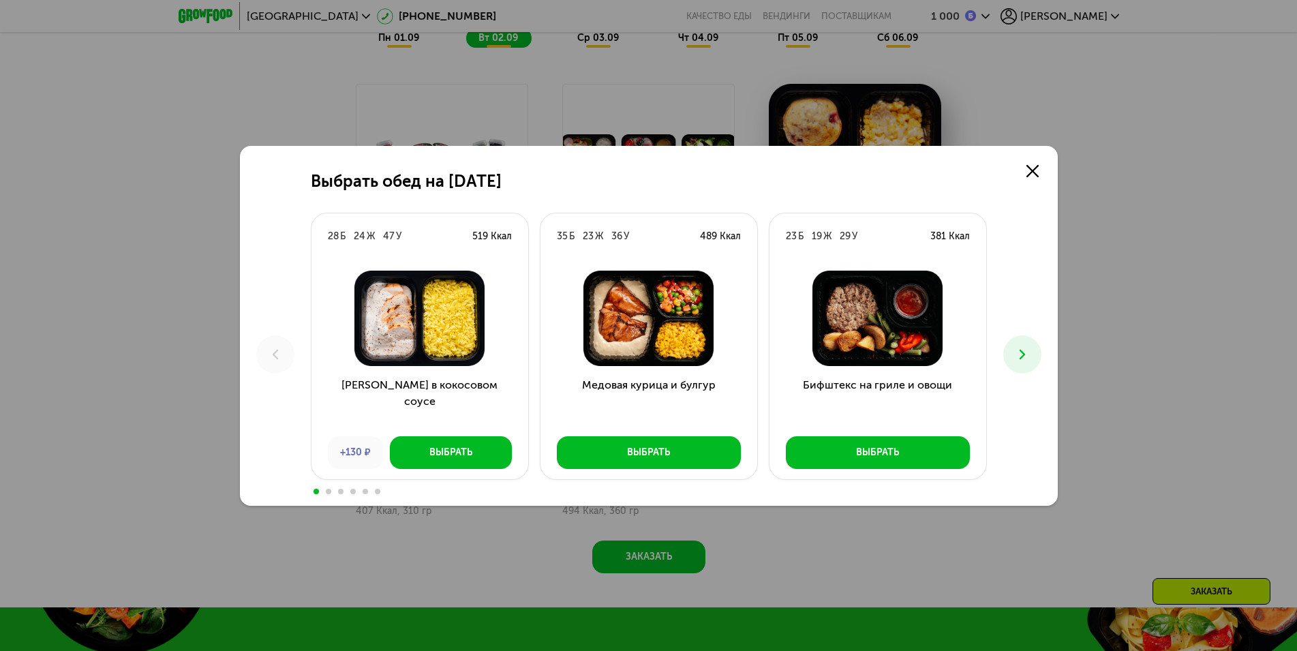
click at [1022, 350] on icon at bounding box center [1022, 354] width 16 height 16
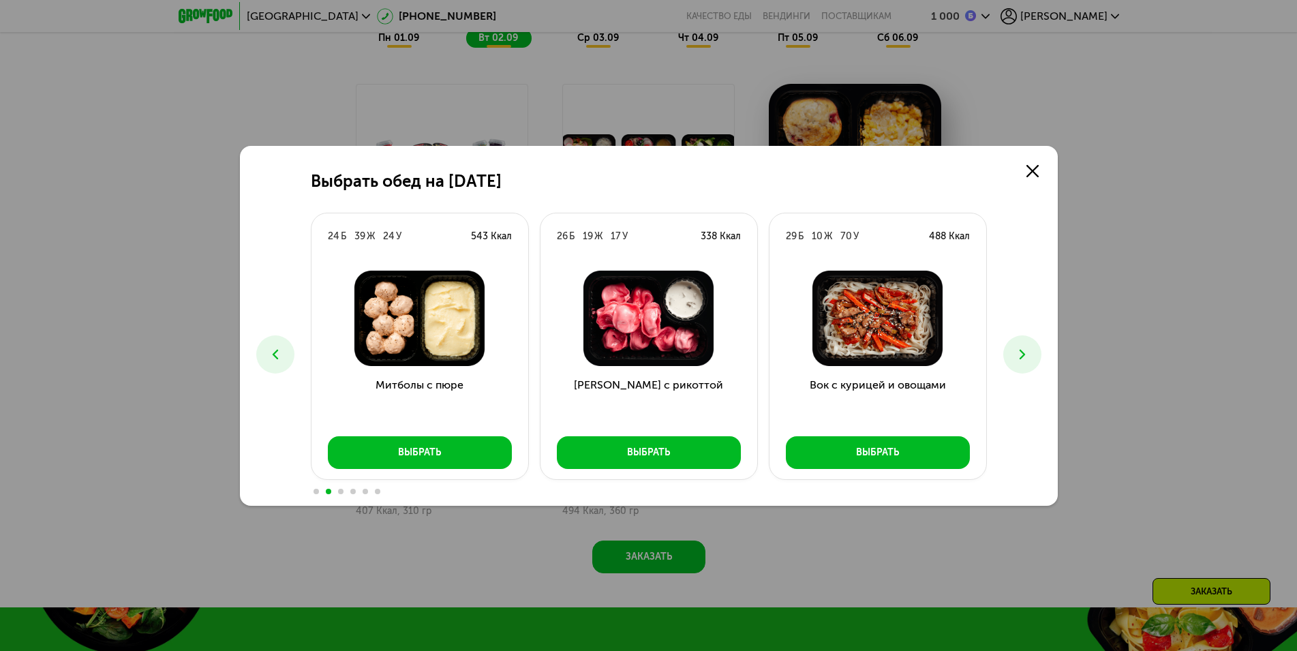
click at [1022, 350] on icon at bounding box center [1022, 354] width 16 height 16
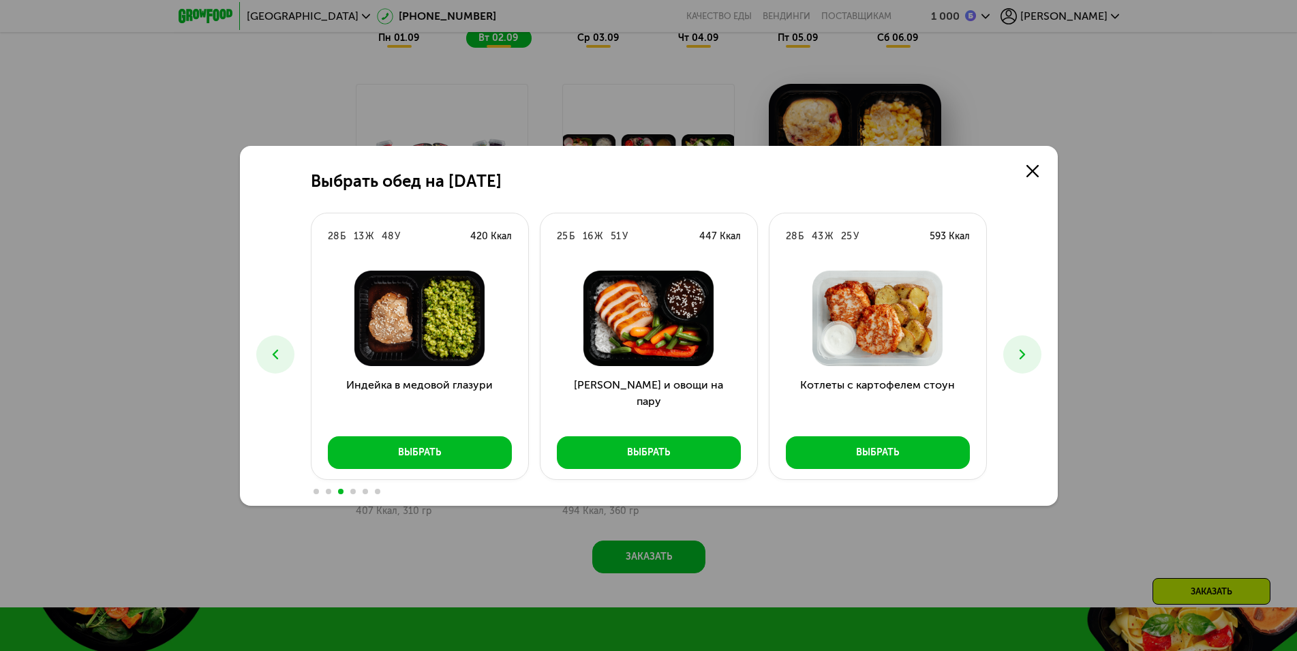
click at [1022, 350] on icon at bounding box center [1022, 354] width 16 height 16
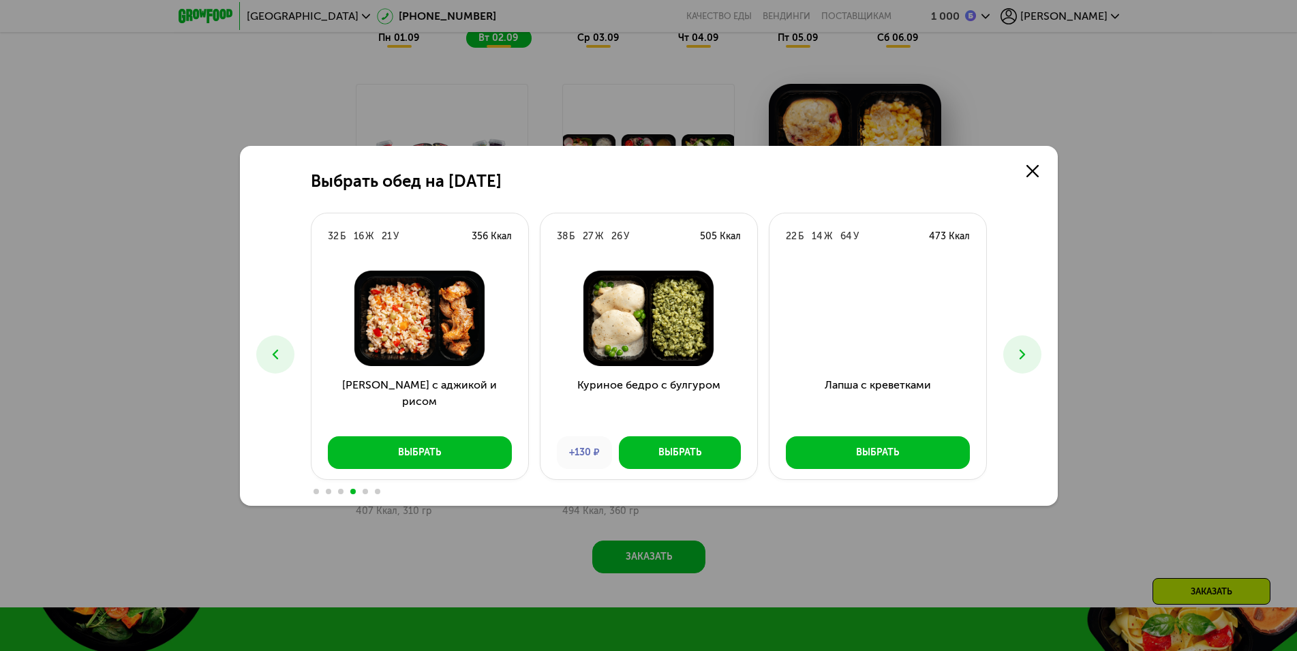
click at [1022, 350] on icon at bounding box center [1022, 354] width 16 height 16
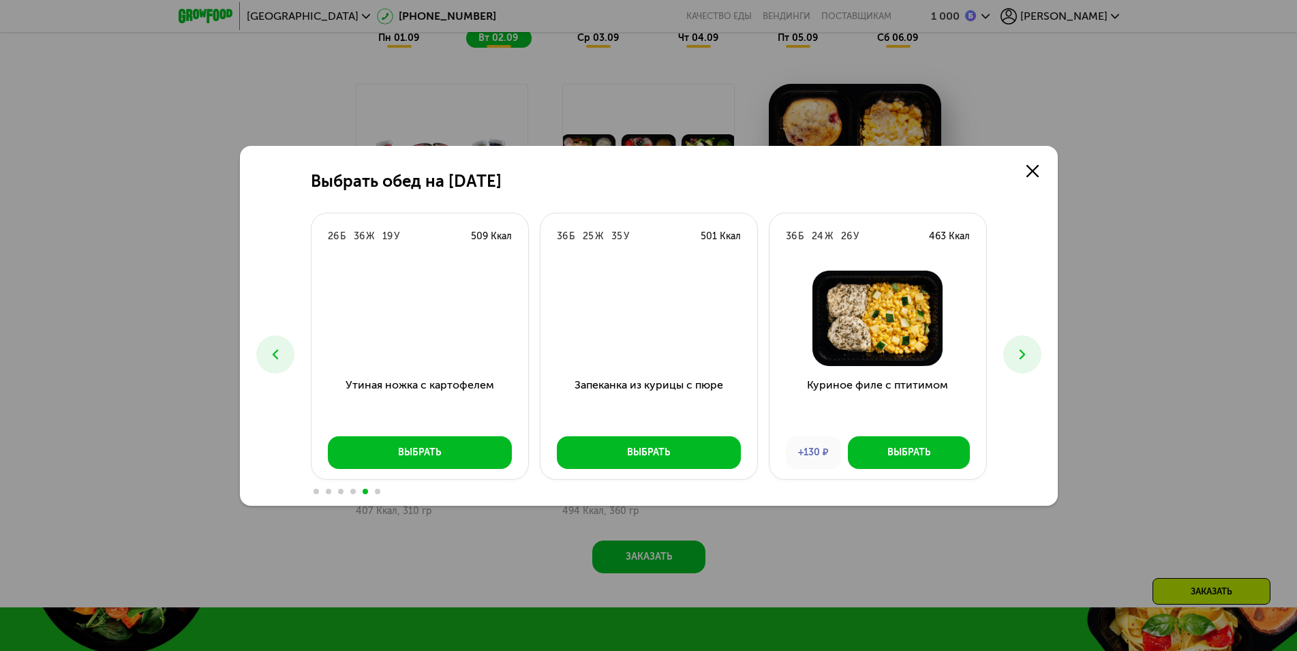
click at [1022, 350] on icon at bounding box center [1022, 354] width 16 height 16
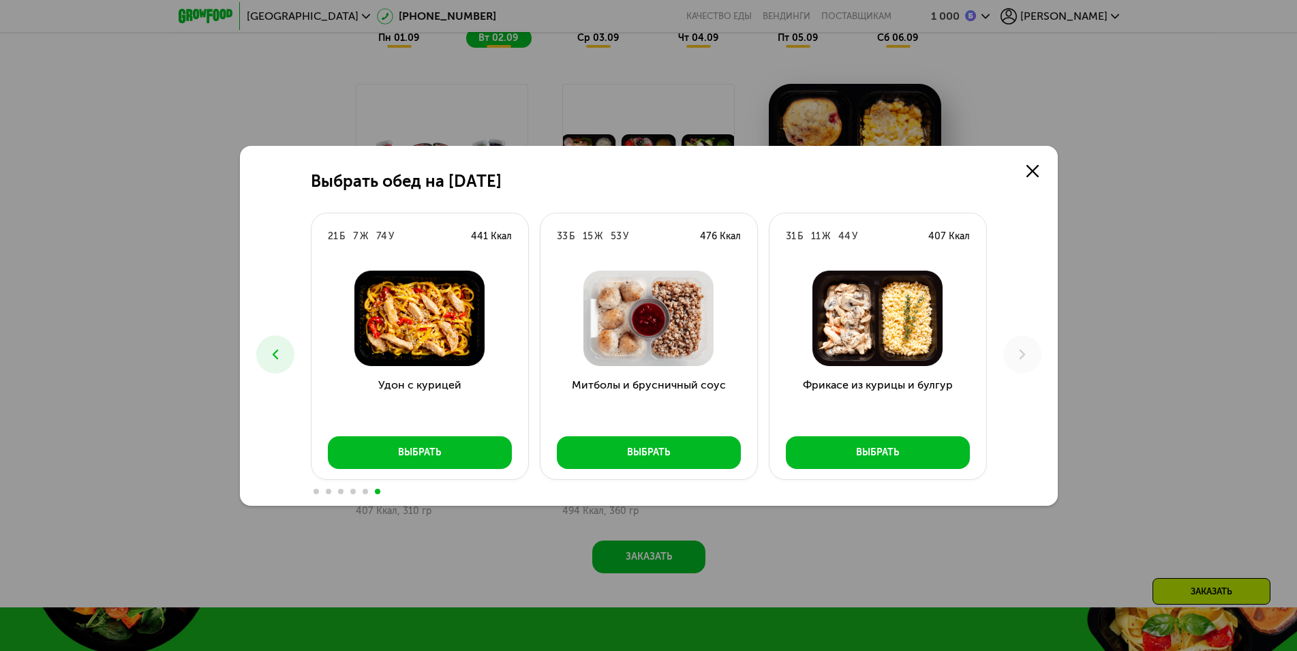
click at [276, 341] on button at bounding box center [275, 354] width 38 height 38
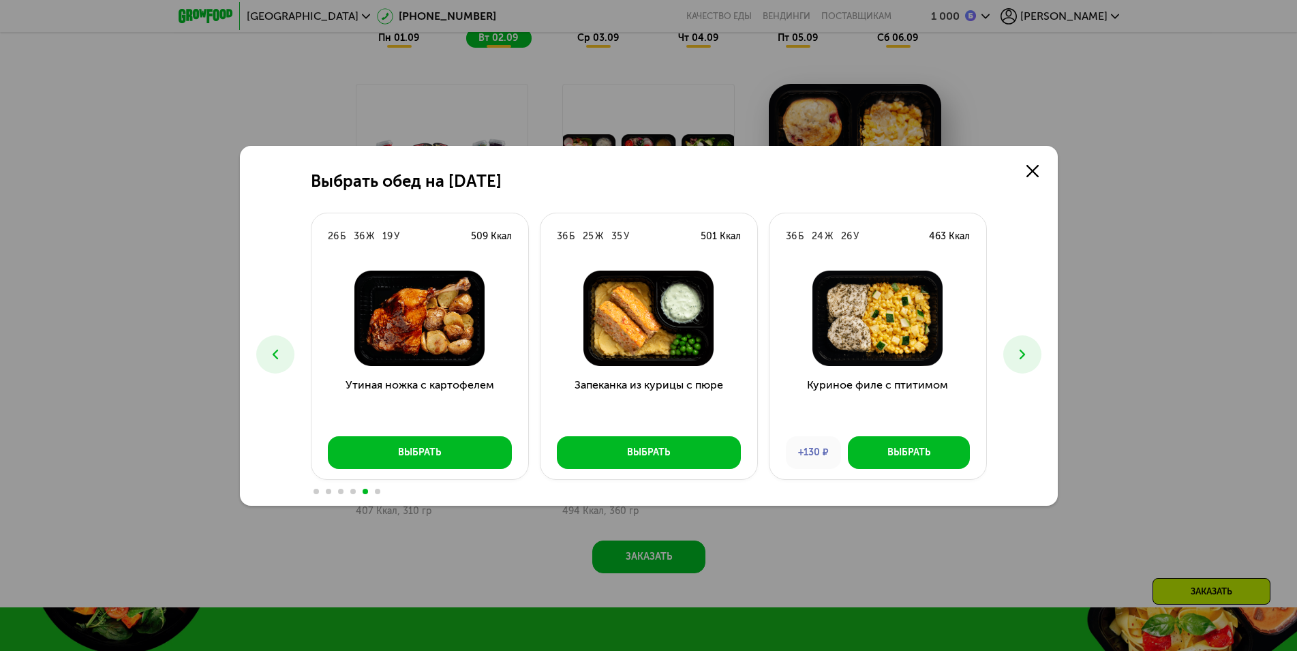
click at [1017, 350] on icon at bounding box center [1022, 354] width 16 height 16
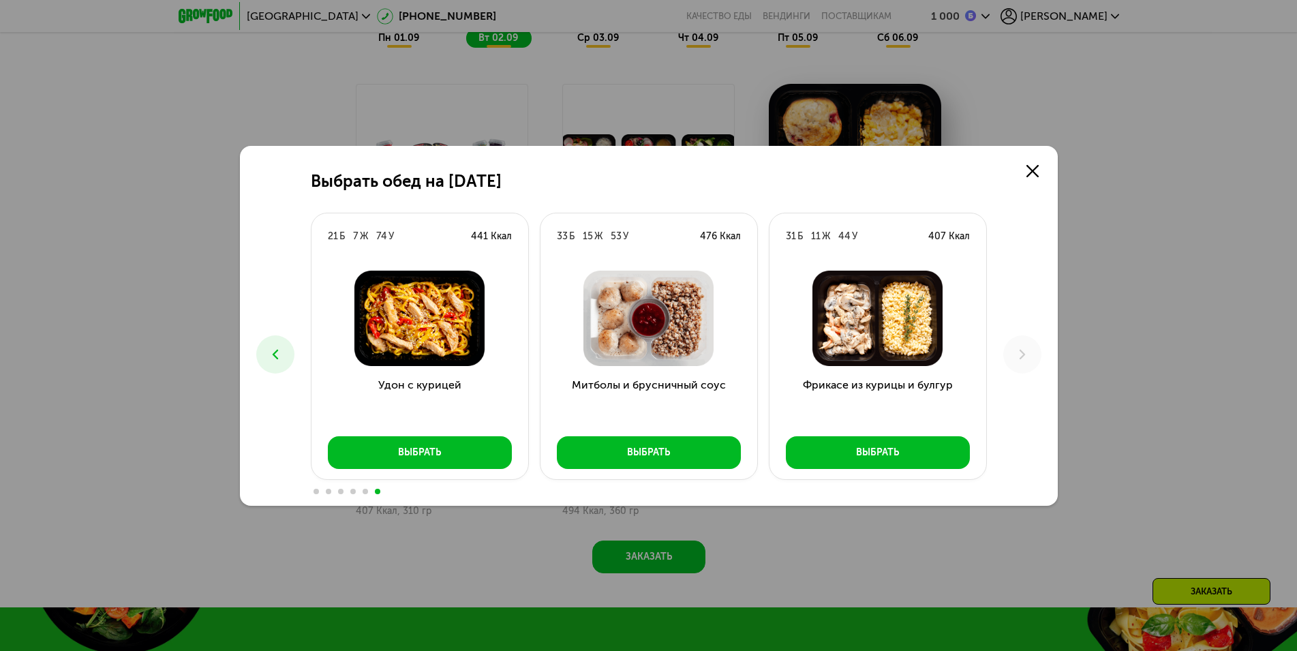
click at [1095, 294] on div "Выбрать обед на 2 сентября 28 Б 24 Ж 47 У 519 Ккал Курица в кокосовом соусе +13…" at bounding box center [648, 325] width 1297 height 651
click at [1039, 175] on link at bounding box center [1032, 170] width 27 height 27
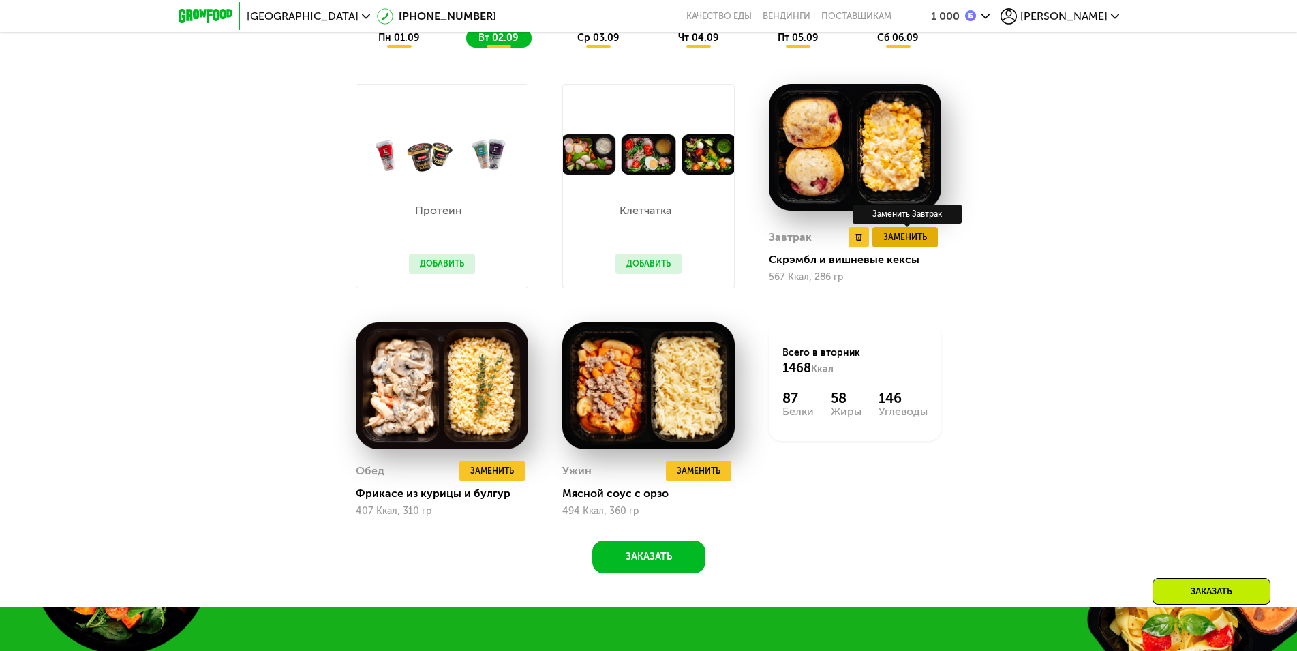
click at [901, 247] on button "Заменить" at bounding box center [904, 237] width 65 height 20
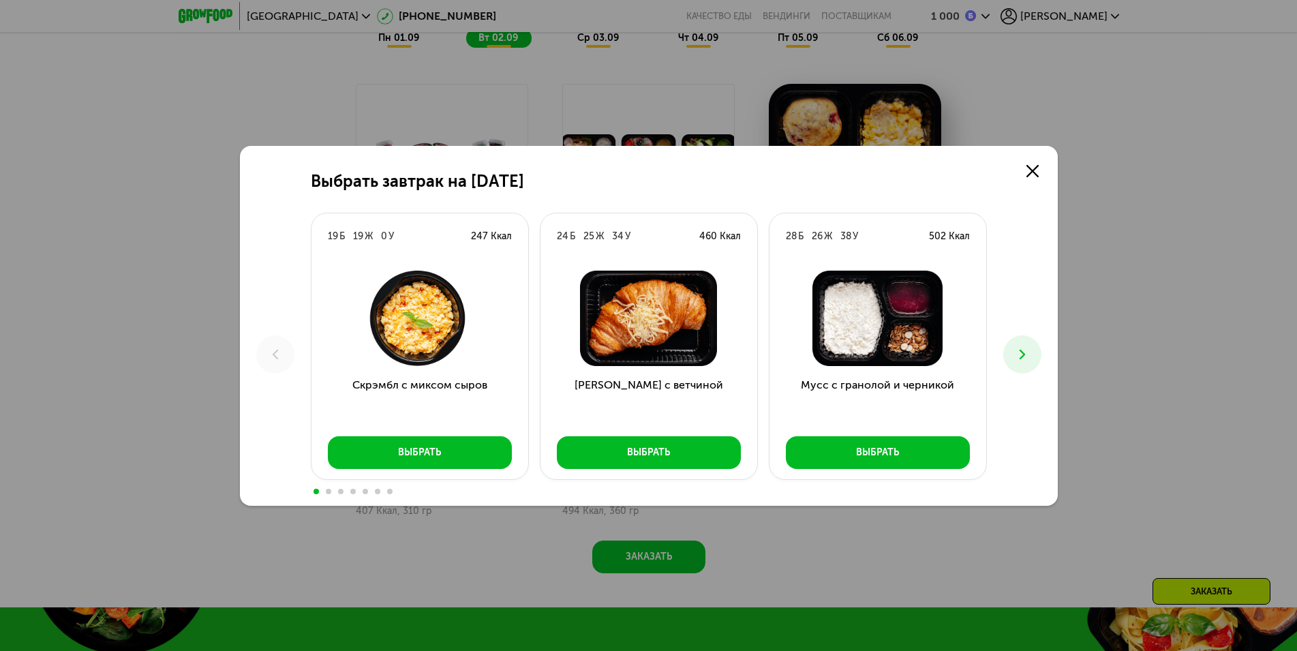
click at [1023, 354] on icon at bounding box center [1022, 354] width 16 height 16
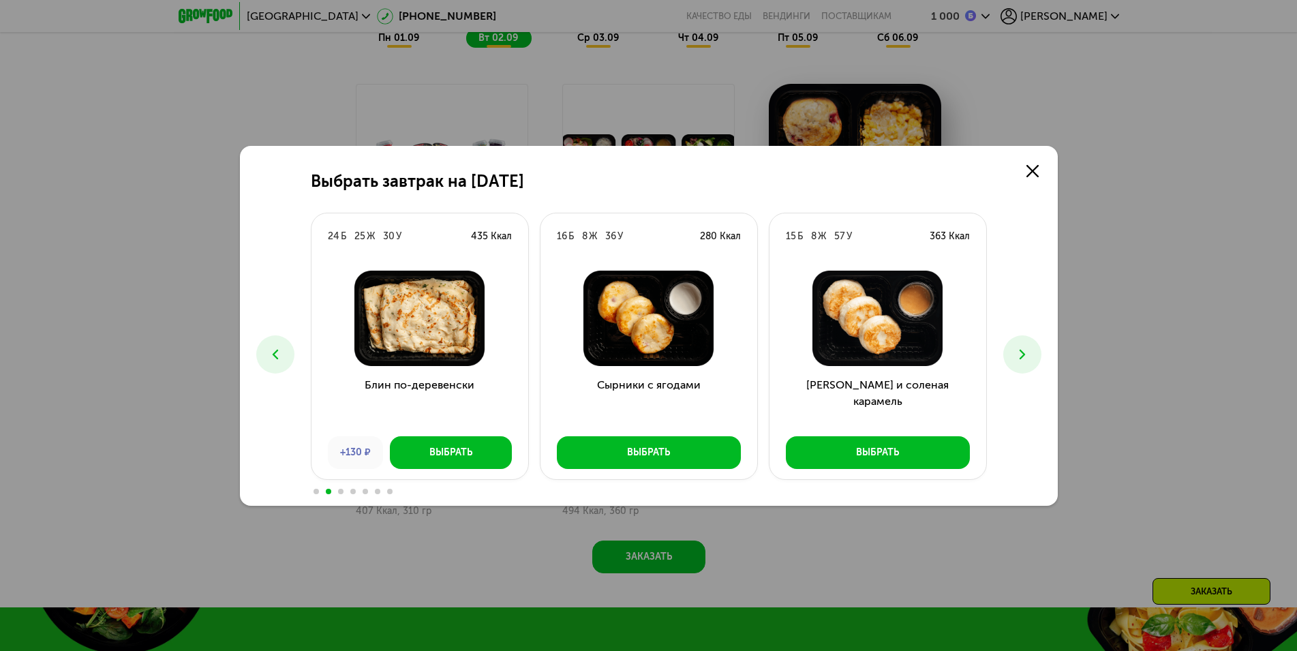
click at [1023, 354] on icon at bounding box center [1022, 354] width 16 height 16
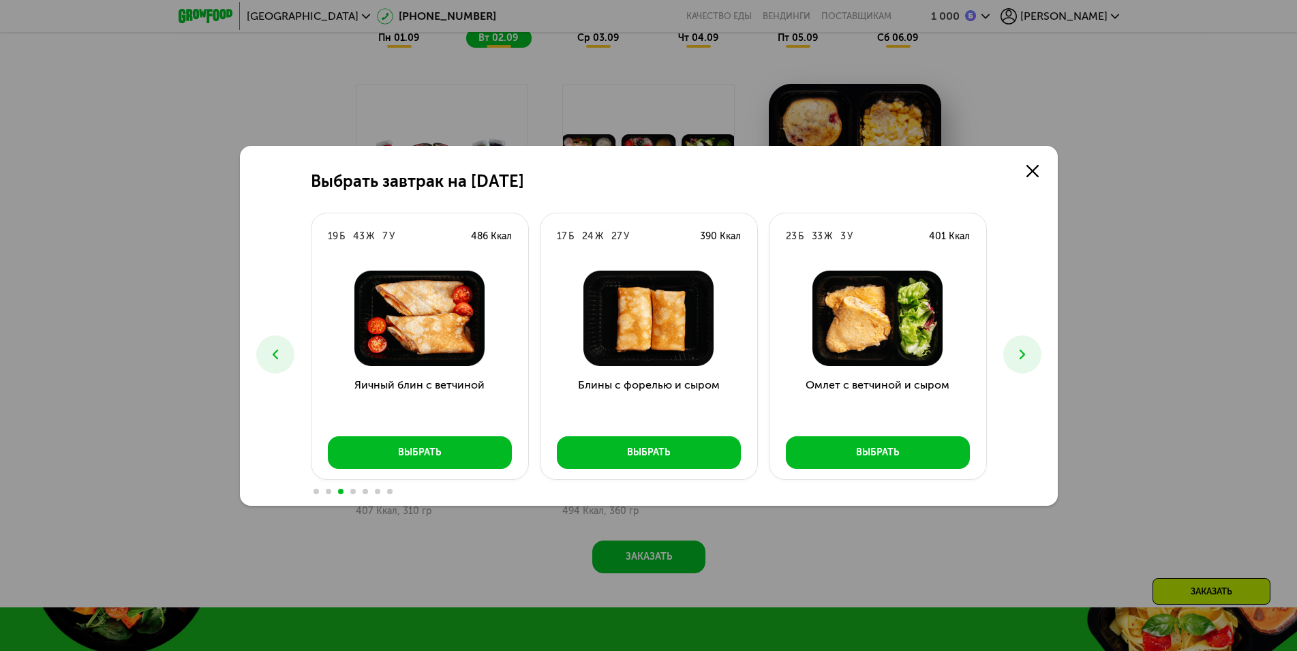
click at [1023, 354] on icon at bounding box center [1022, 354] width 16 height 16
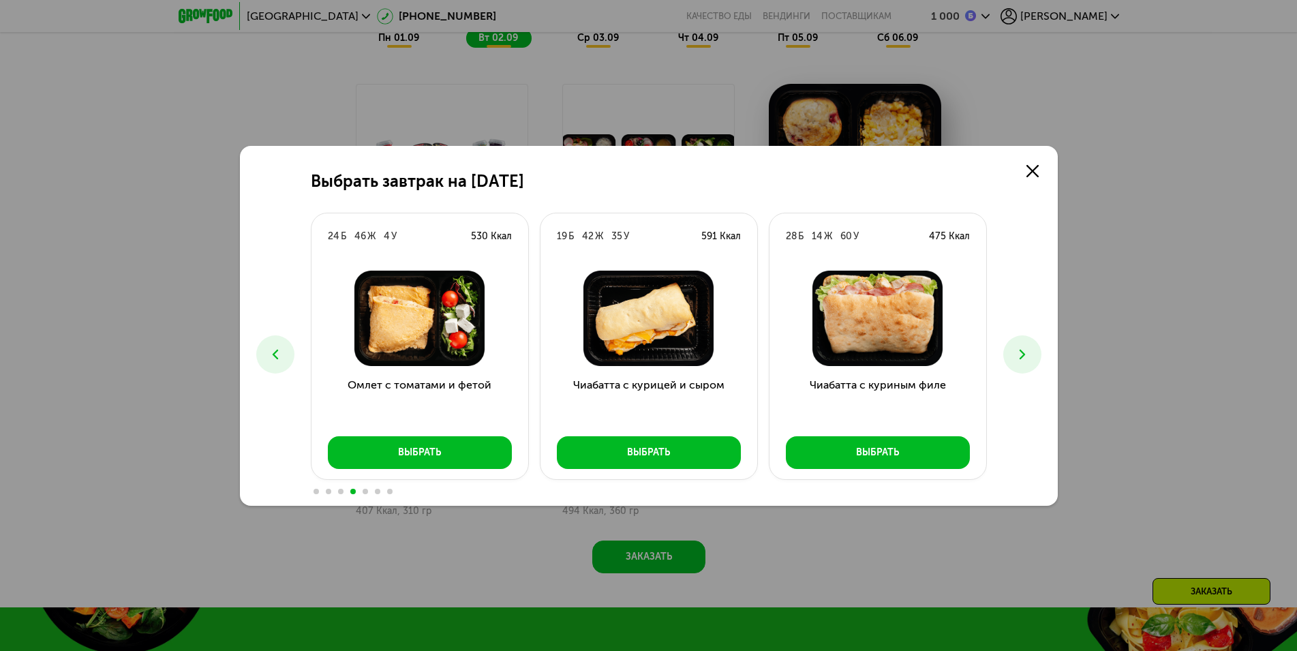
click at [1020, 351] on use at bounding box center [1021, 354] width 5 height 10
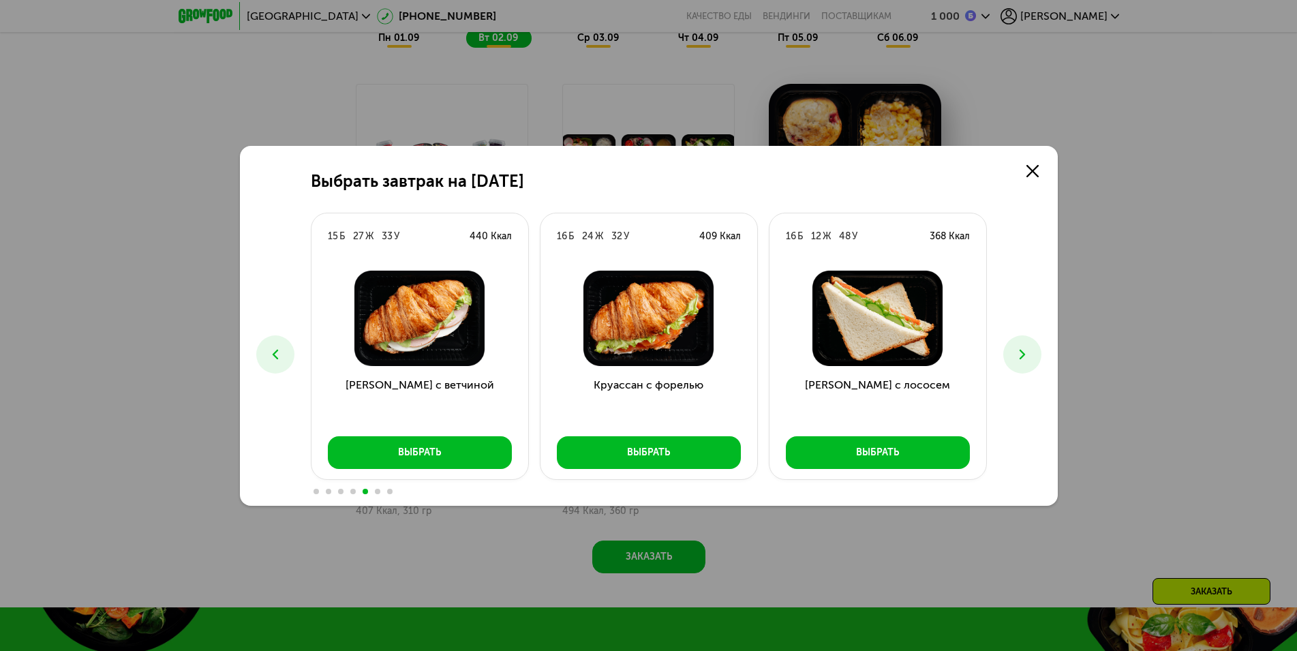
click at [1020, 351] on use at bounding box center [1021, 354] width 5 height 10
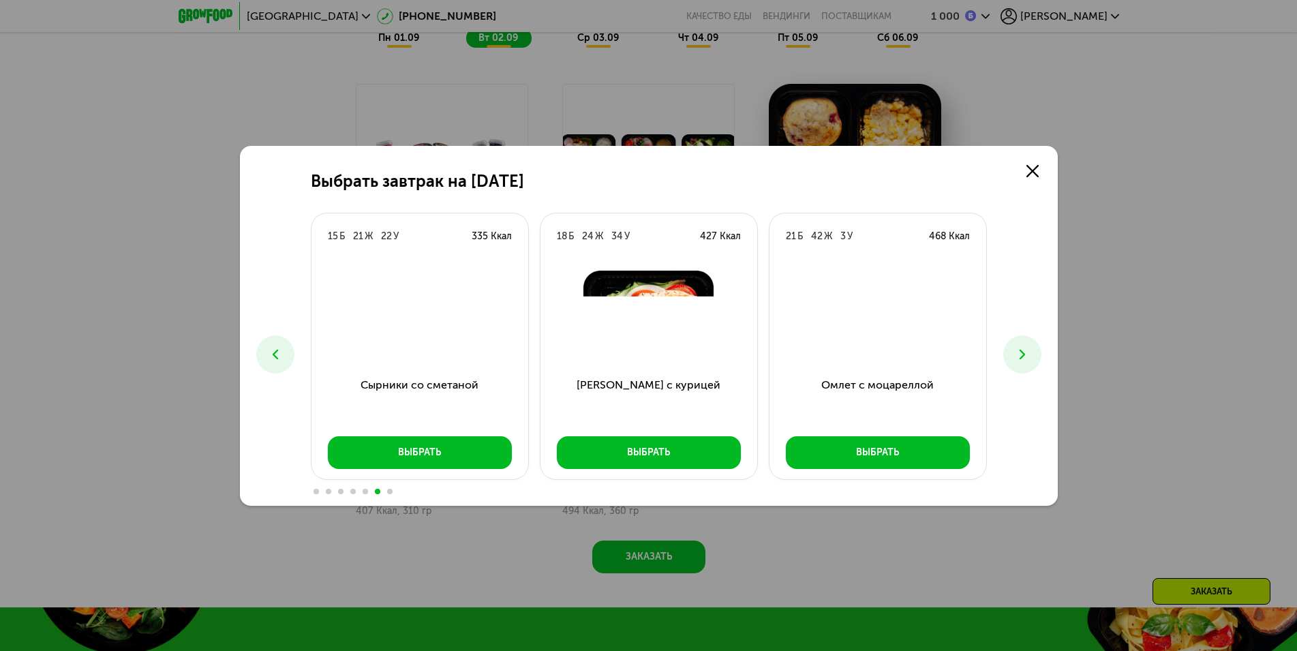
click at [1020, 351] on use at bounding box center [1021, 354] width 5 height 10
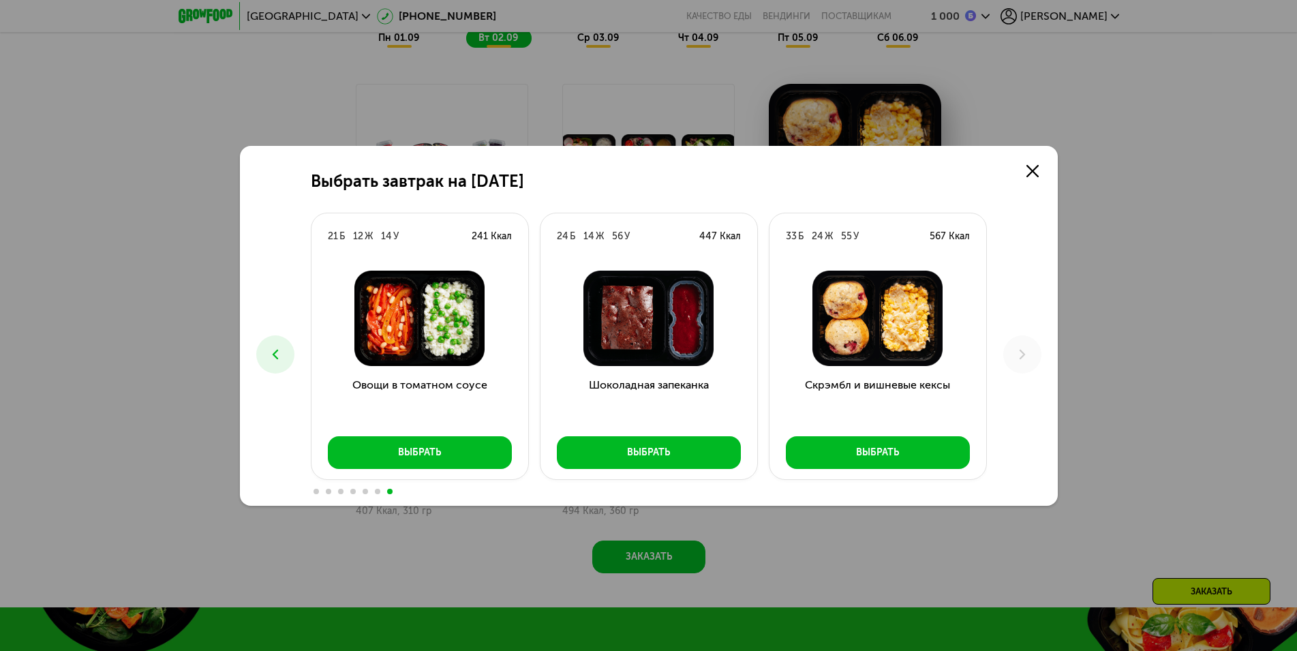
drag, startPoint x: 1145, startPoint y: 186, endPoint x: 1141, endPoint y: 178, distance: 9.1
click at [1141, 178] on div "Выбрать завтрак на 2 сентября 19 Б 19 Ж 0 У 247 Ккал Скрэмбл с миксом сыров Выб…" at bounding box center [648, 325] width 1297 height 651
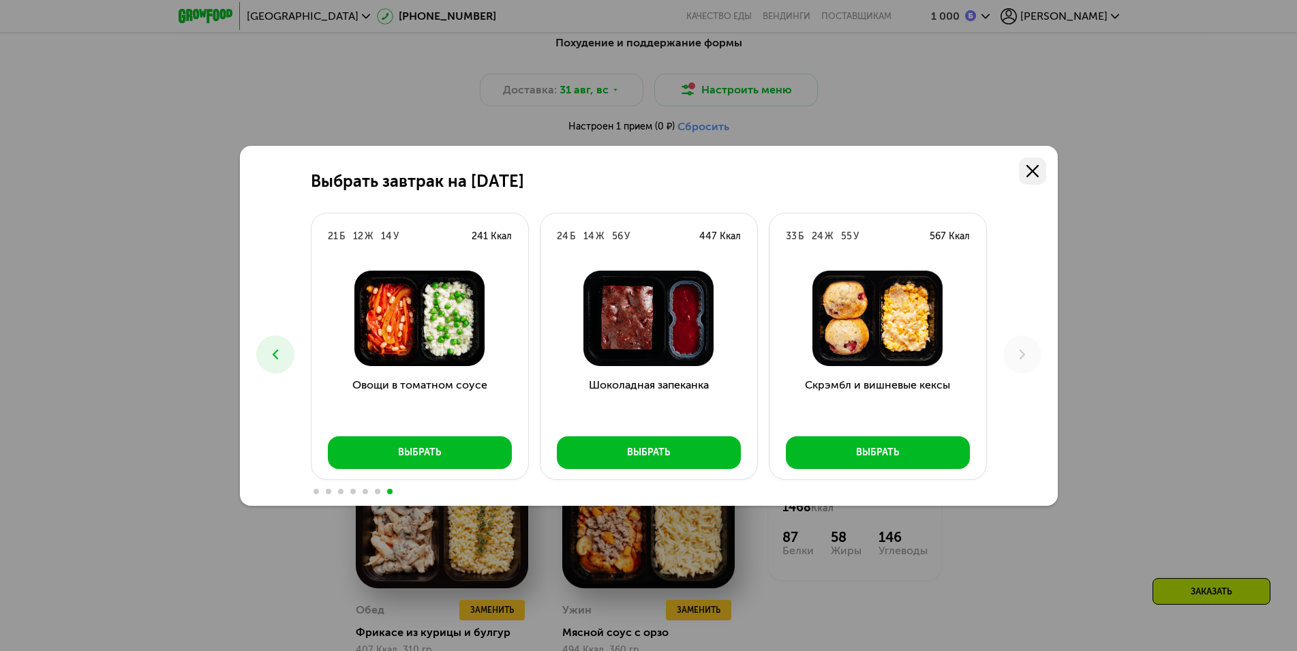
click at [1035, 171] on icon at bounding box center [1033, 171] width 12 height 12
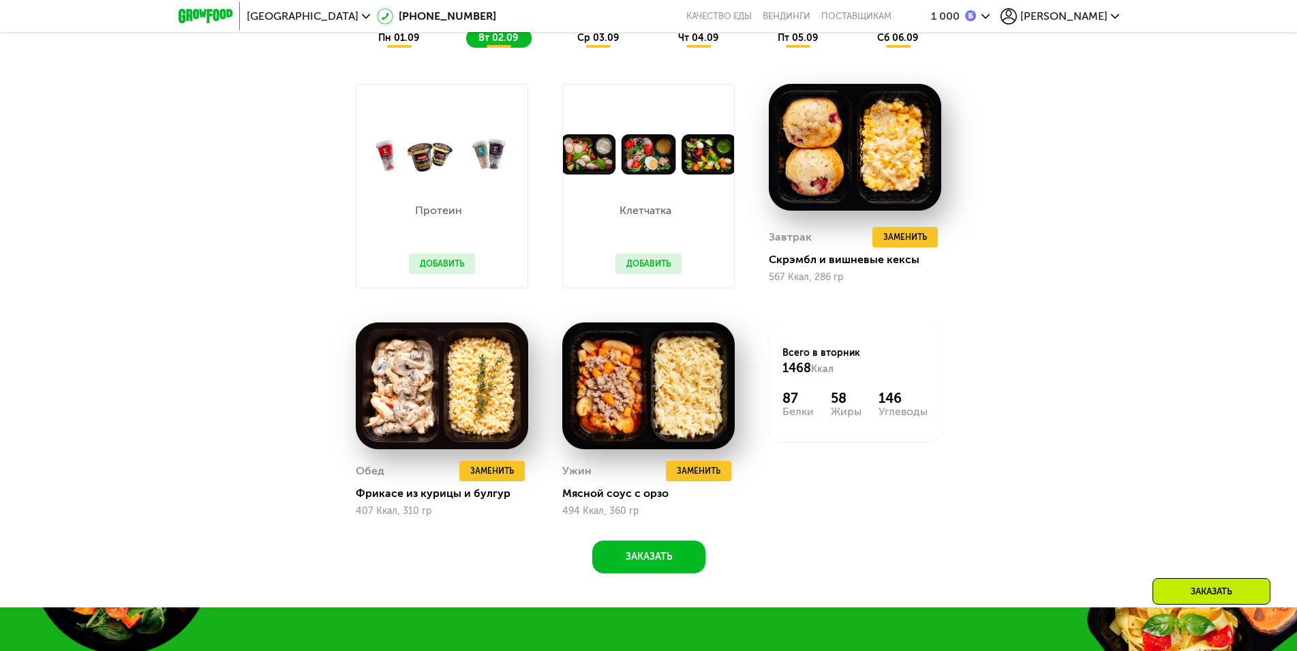
scroll to position [667, 0]
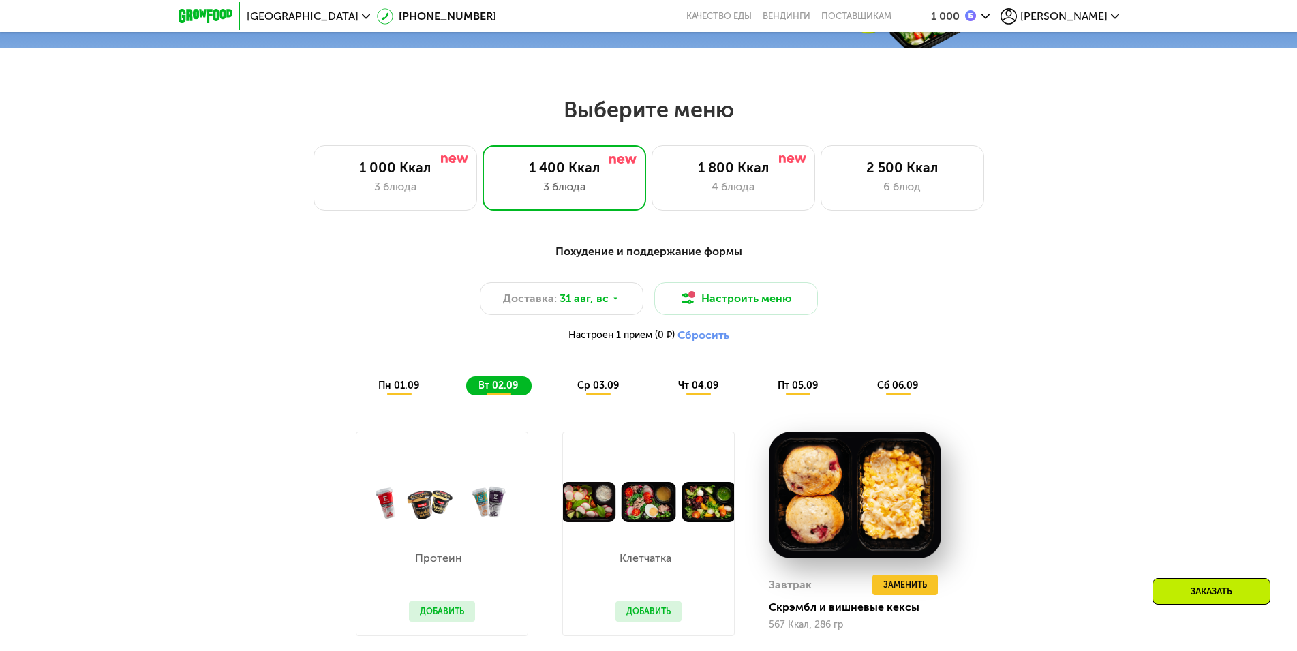
click at [412, 391] on span "пн 01.09" at bounding box center [398, 386] width 41 height 12
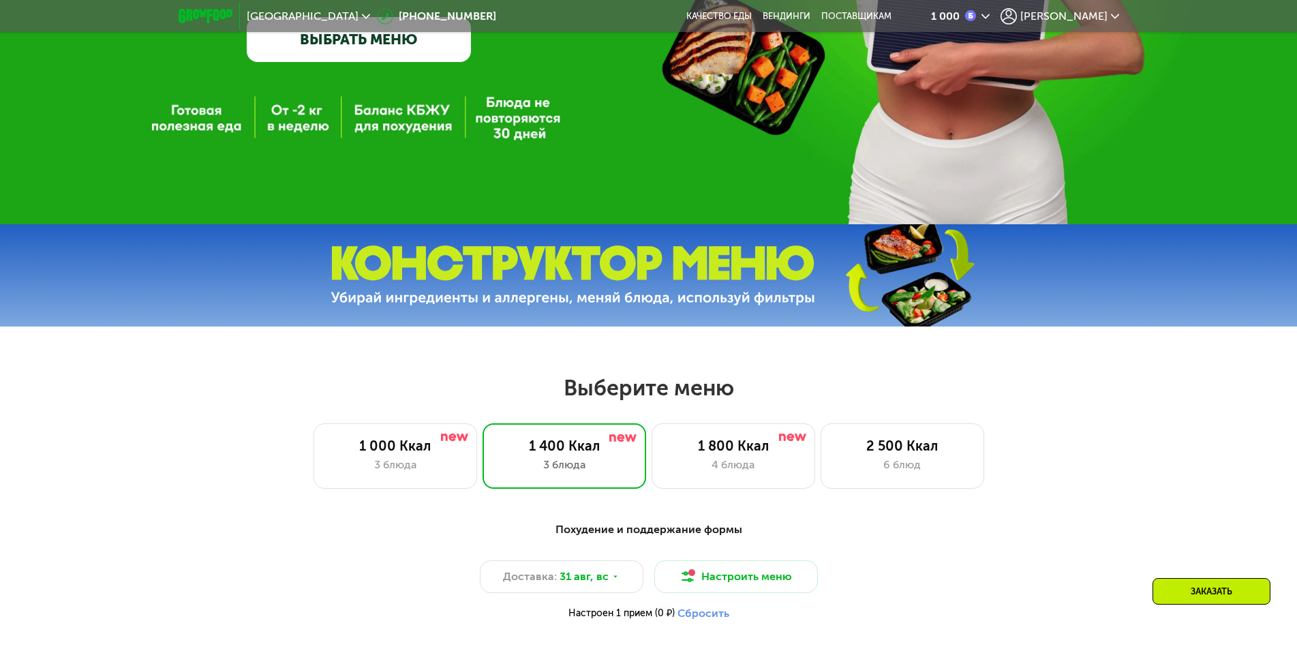
scroll to position [806, 0]
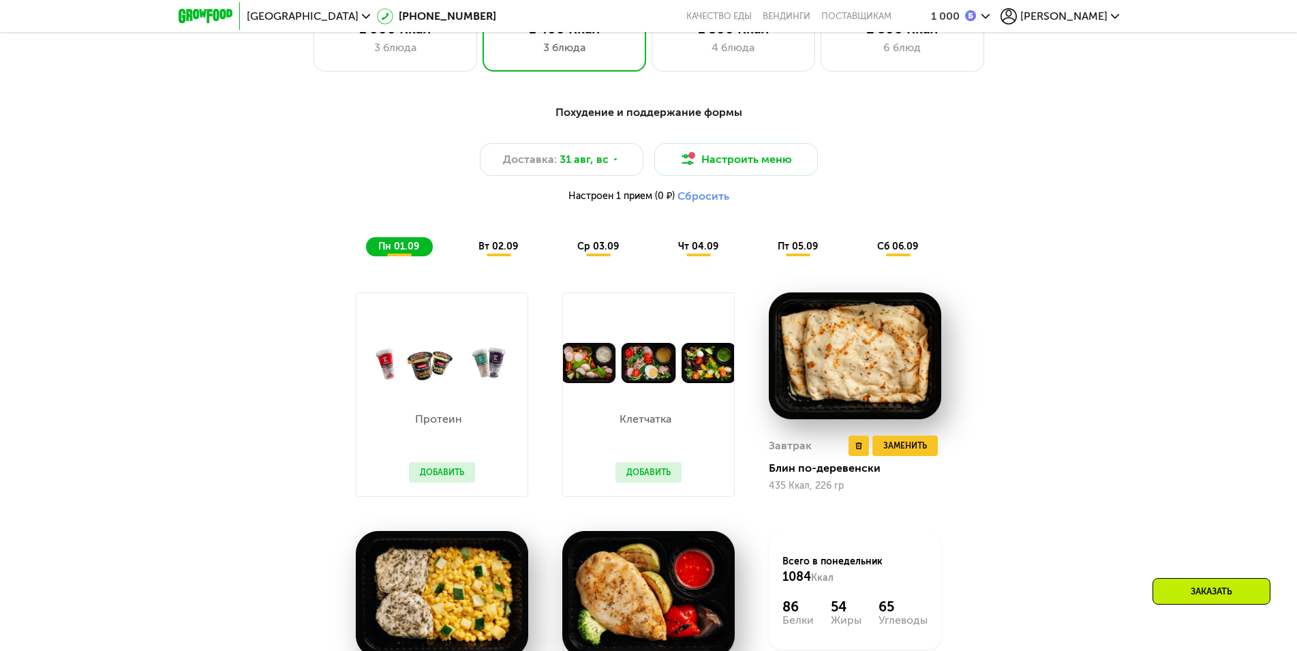
click at [862, 371] on img at bounding box center [855, 355] width 172 height 127
click at [884, 450] on span "Заменить" at bounding box center [905, 446] width 44 height 14
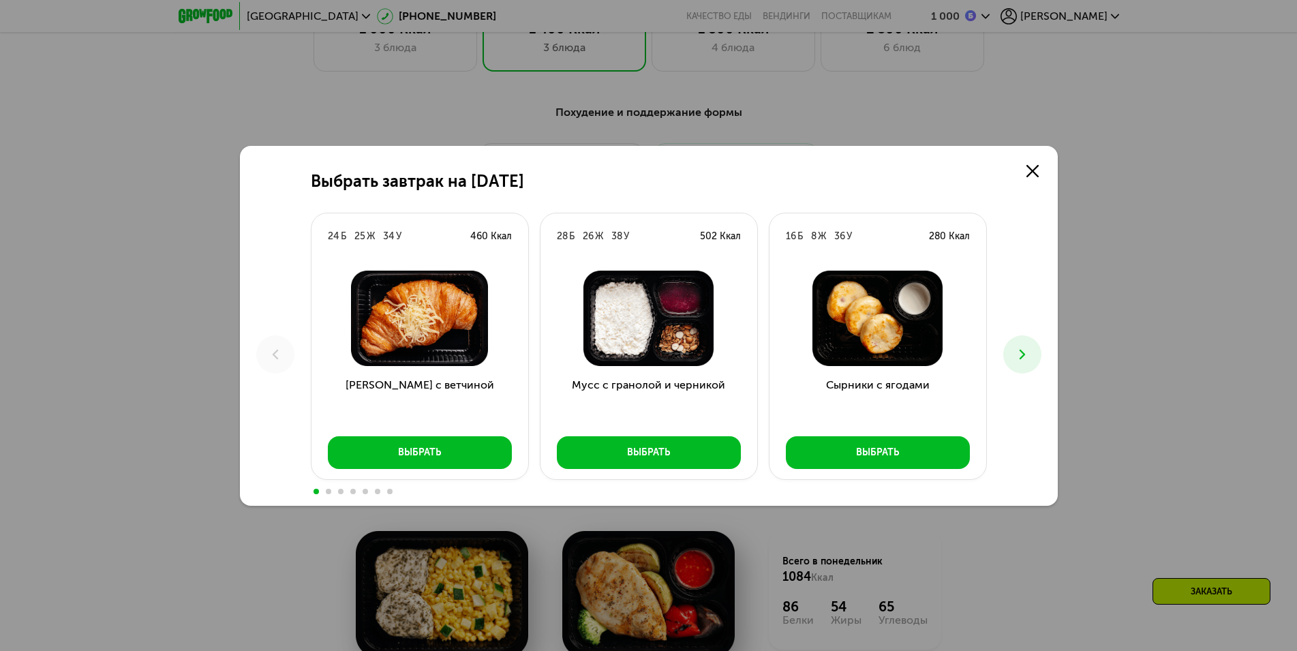
click at [1023, 357] on icon at bounding box center [1022, 354] width 16 height 16
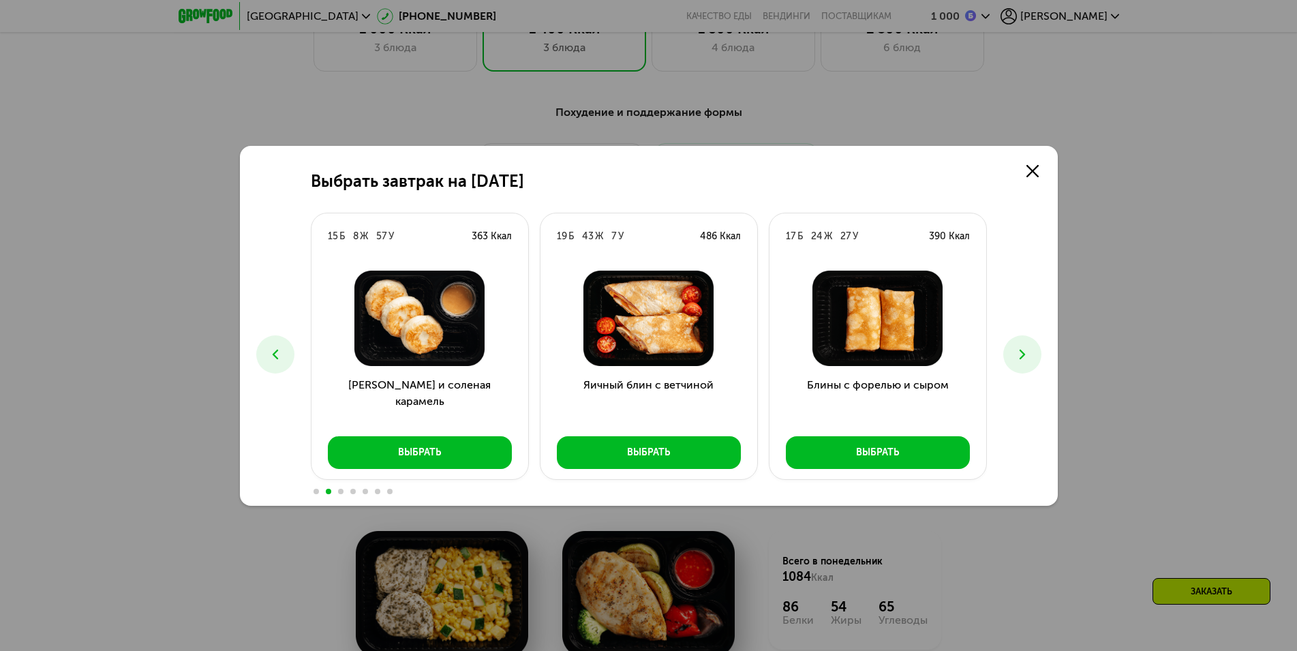
click at [1023, 357] on icon at bounding box center [1022, 354] width 16 height 16
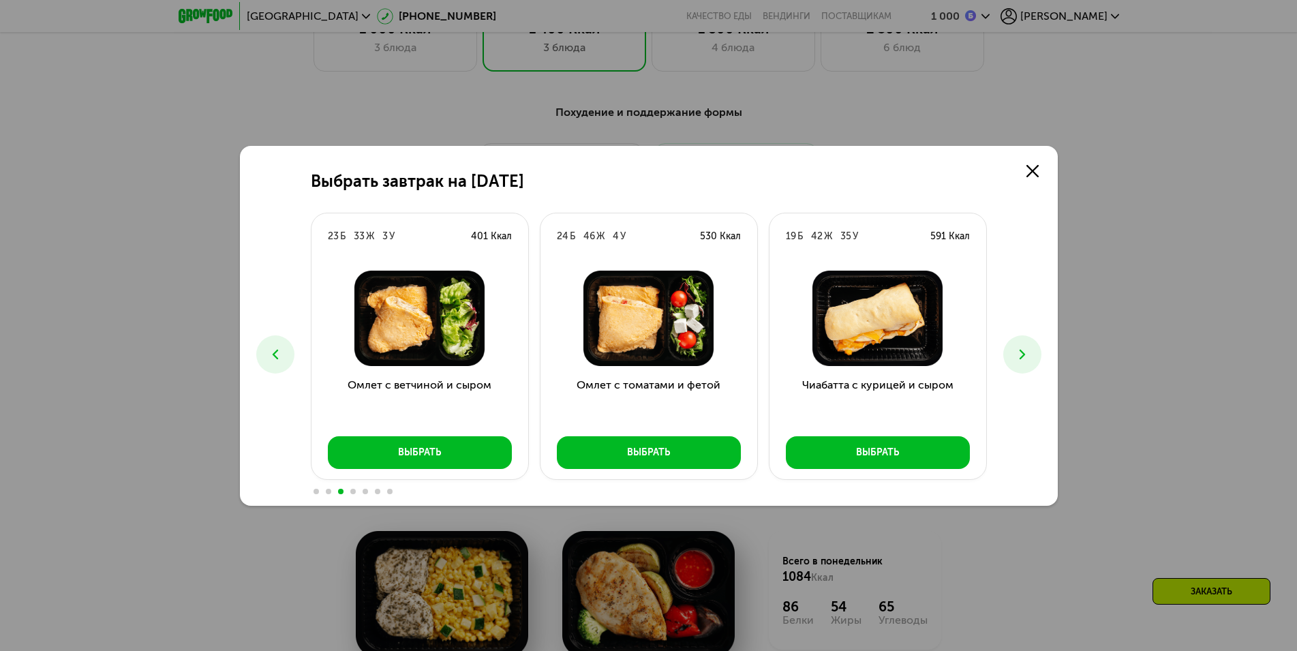
click at [1023, 357] on icon at bounding box center [1022, 354] width 16 height 16
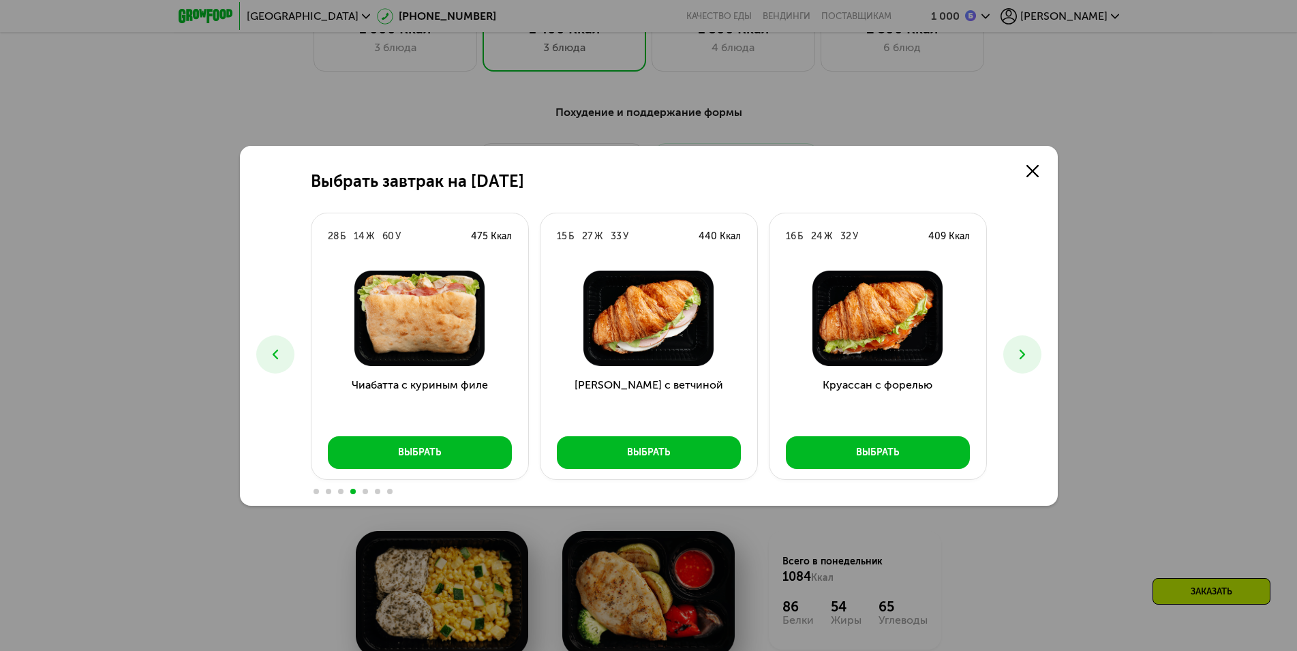
click at [1023, 357] on icon at bounding box center [1022, 354] width 16 height 16
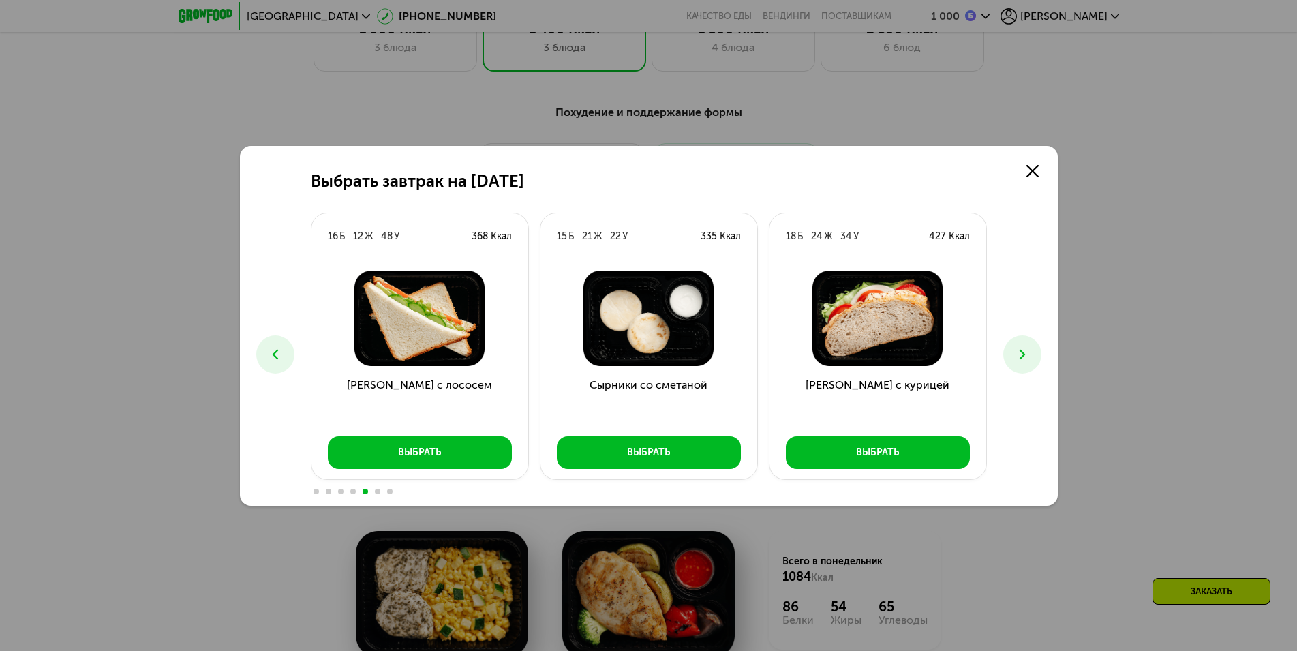
click at [1023, 357] on icon at bounding box center [1022, 354] width 16 height 16
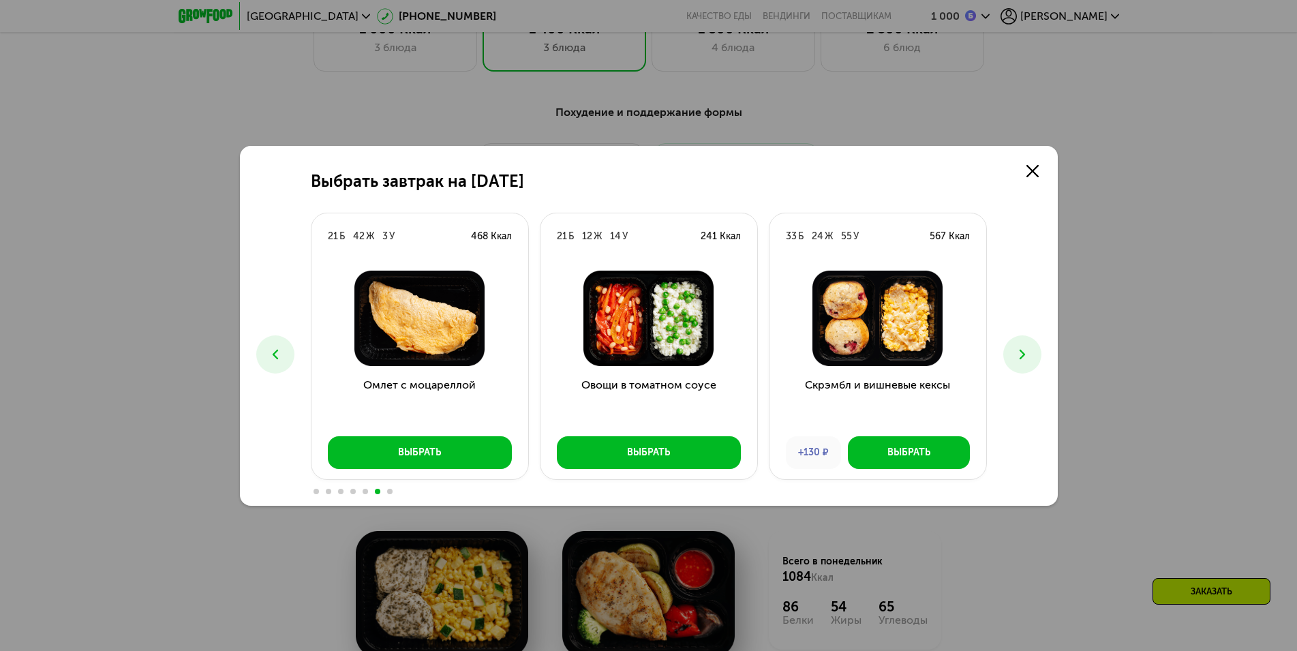
click at [1023, 357] on icon at bounding box center [1022, 354] width 16 height 16
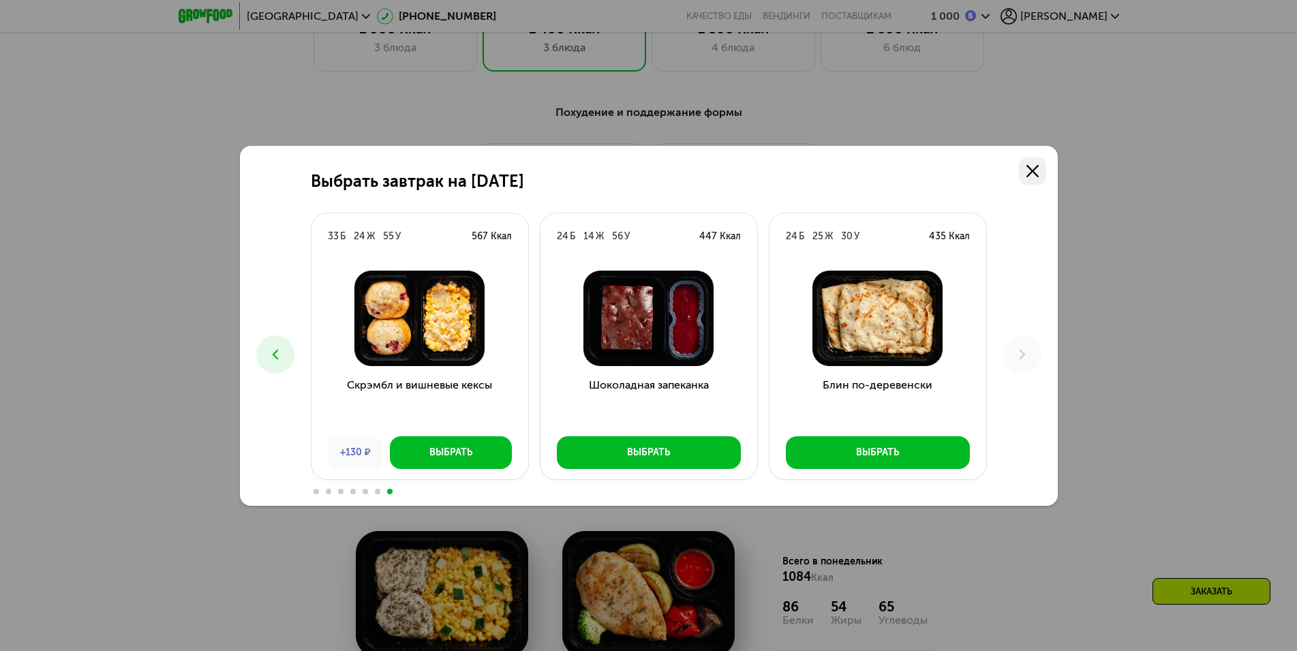
click at [1039, 166] on link at bounding box center [1032, 170] width 27 height 27
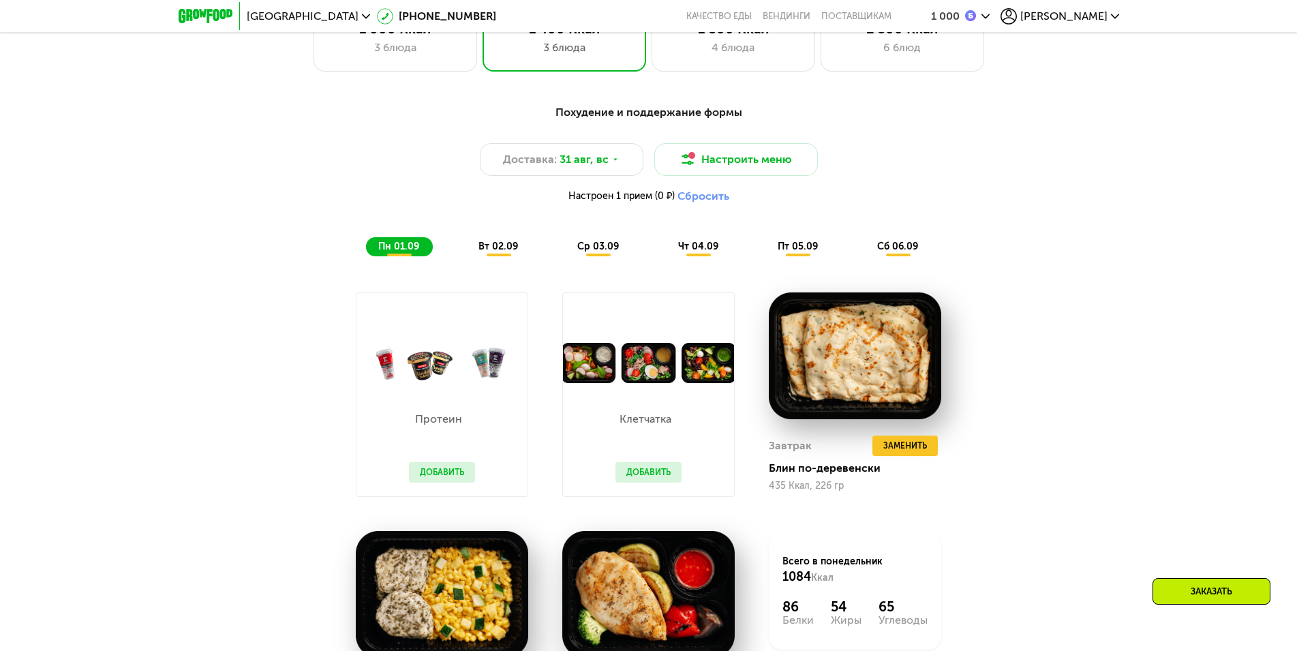
scroll to position [945, 0]
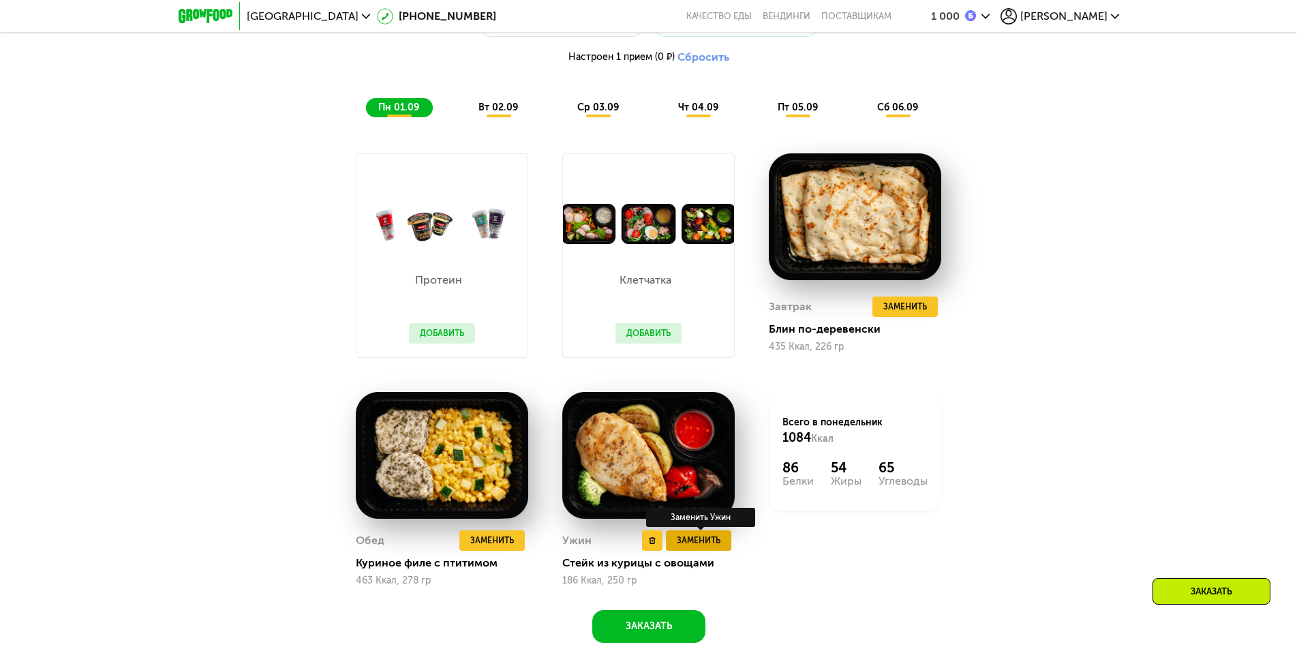
click at [708, 543] on span "Заменить" at bounding box center [699, 541] width 44 height 14
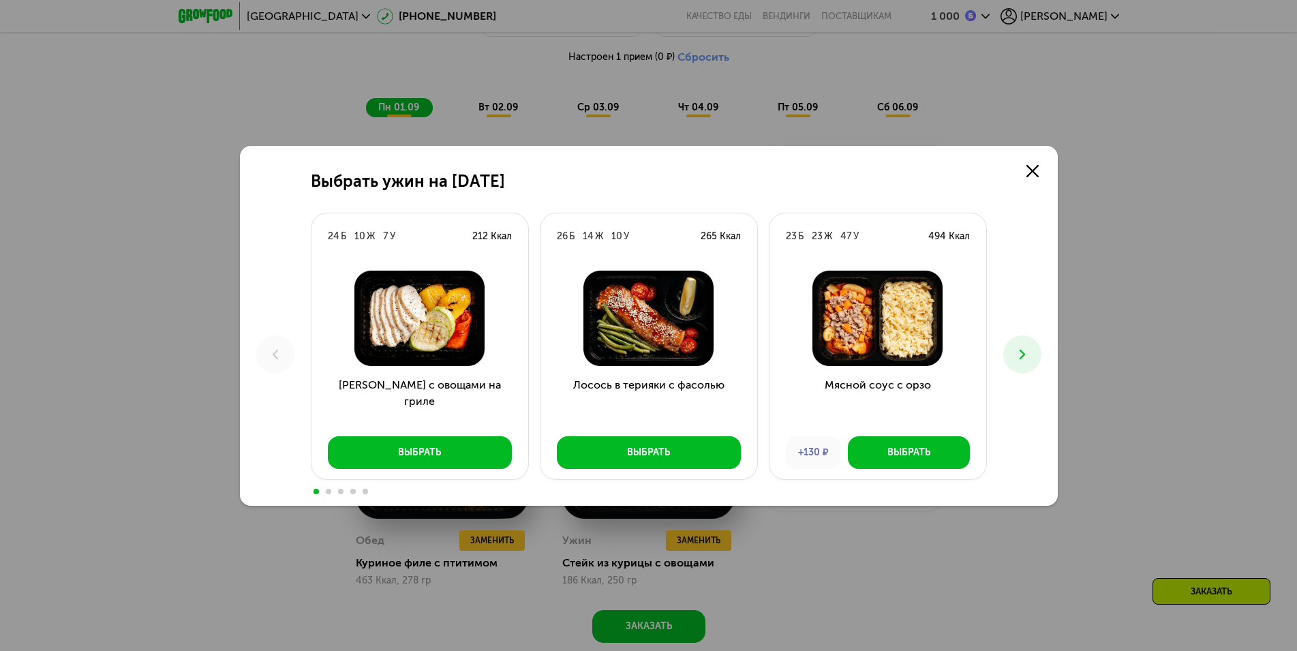
click at [1014, 355] on icon at bounding box center [1022, 354] width 16 height 16
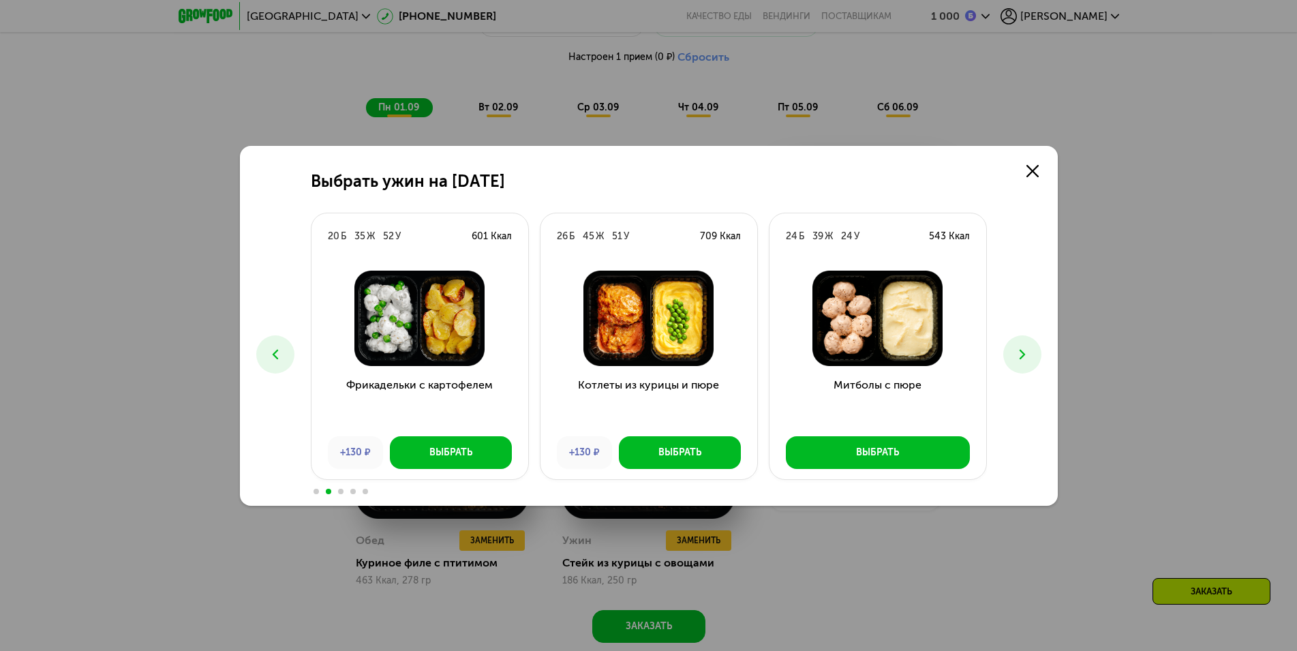
click at [1014, 355] on icon at bounding box center [1022, 354] width 16 height 16
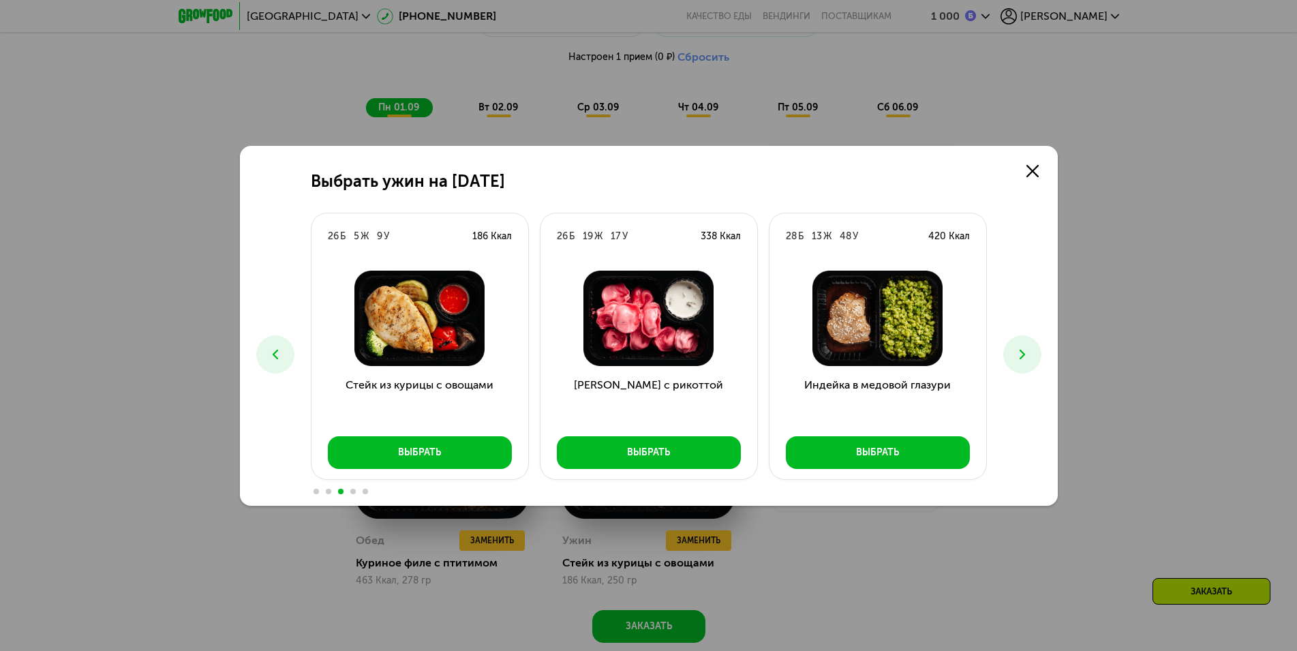
click at [1014, 355] on icon at bounding box center [1022, 354] width 16 height 16
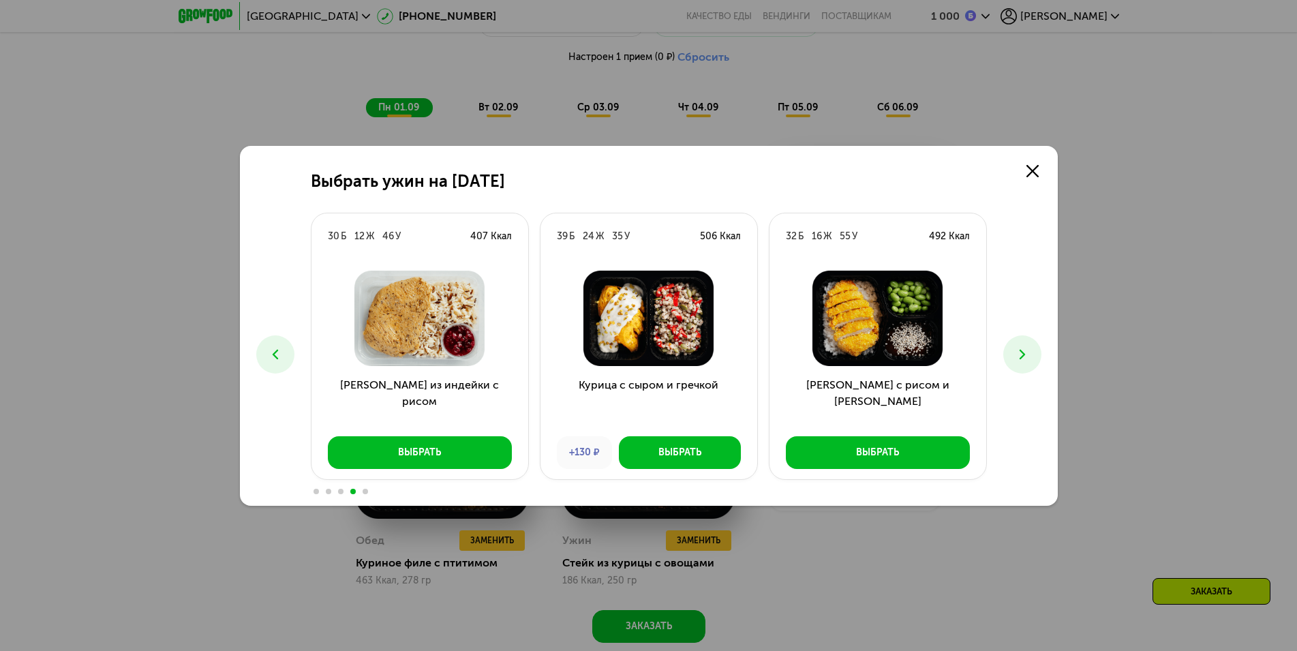
click at [1014, 355] on icon at bounding box center [1022, 354] width 16 height 16
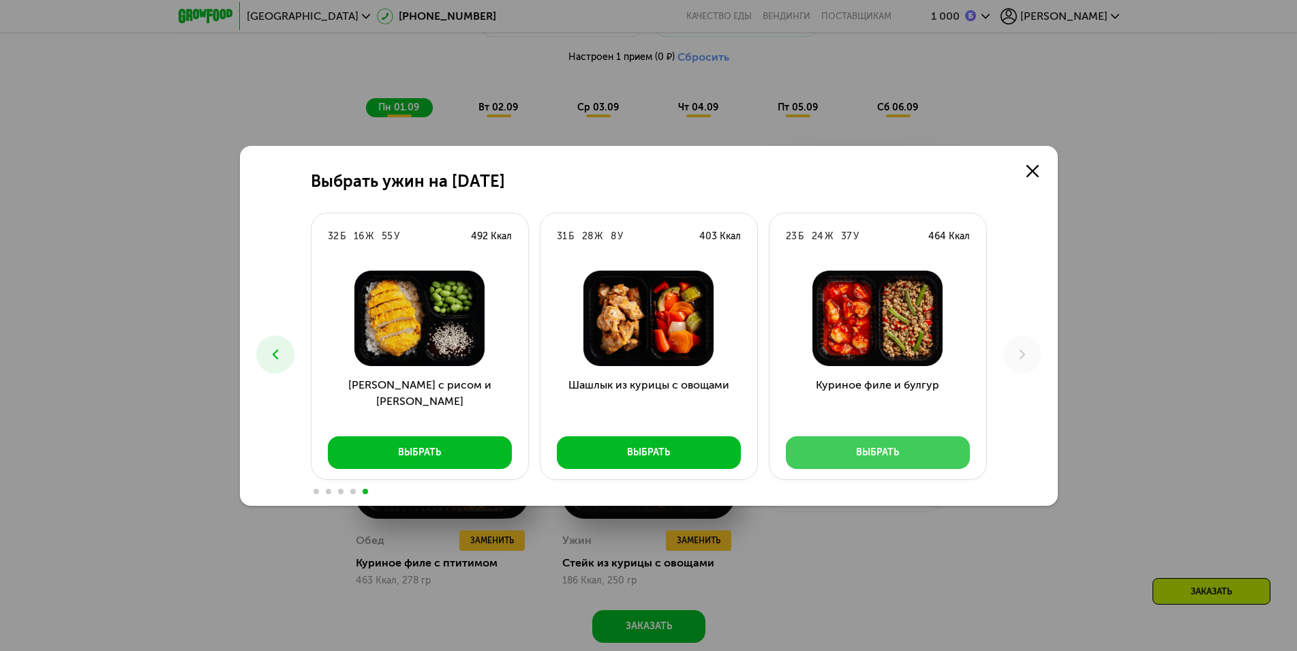
click at [881, 447] on div "Выбрать" at bounding box center [877, 453] width 43 height 14
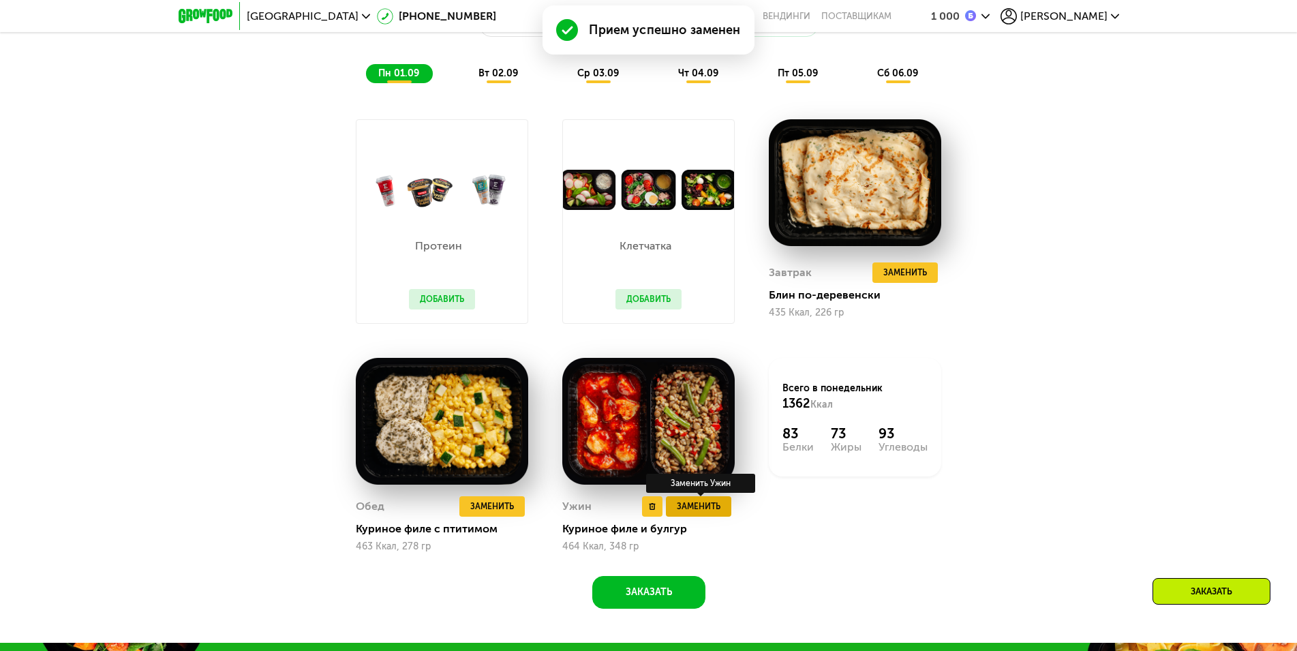
click at [712, 511] on span "Заменить" at bounding box center [699, 507] width 44 height 14
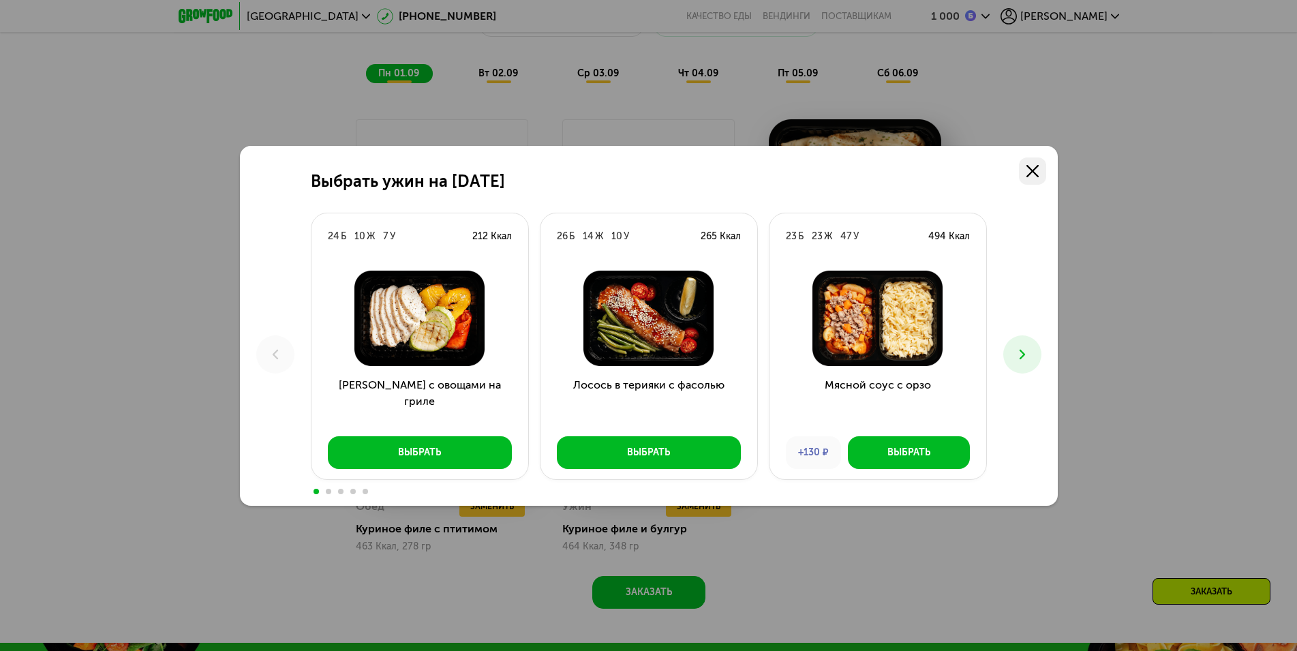
click at [1034, 166] on icon at bounding box center [1033, 171] width 12 height 12
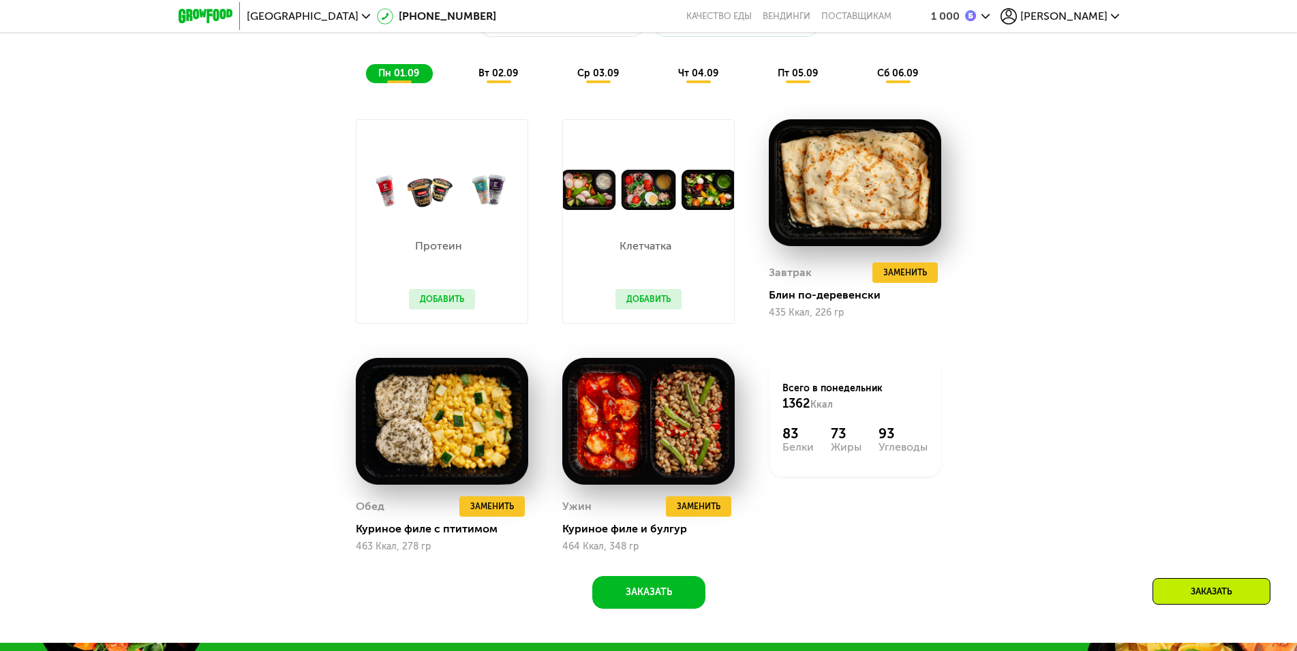
click at [565, 73] on div "вт 02.09" at bounding box center [598, 73] width 67 height 19
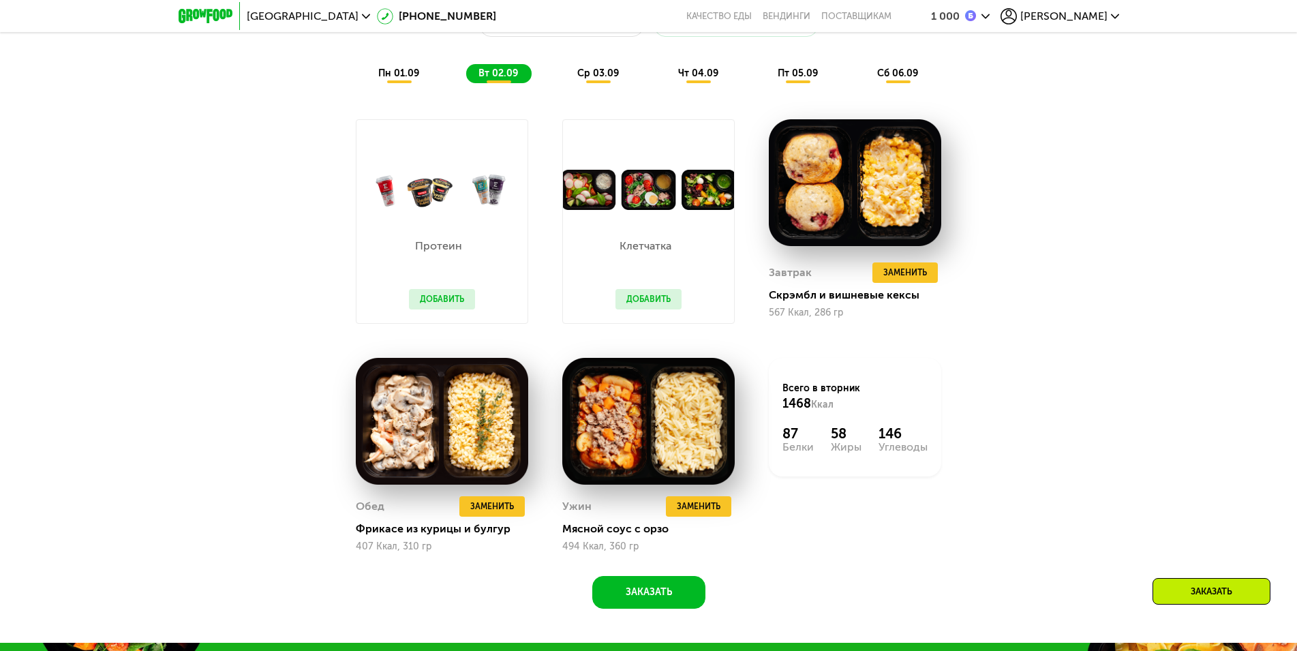
click at [584, 79] on span "ср 03.09" at bounding box center [598, 73] width 42 height 12
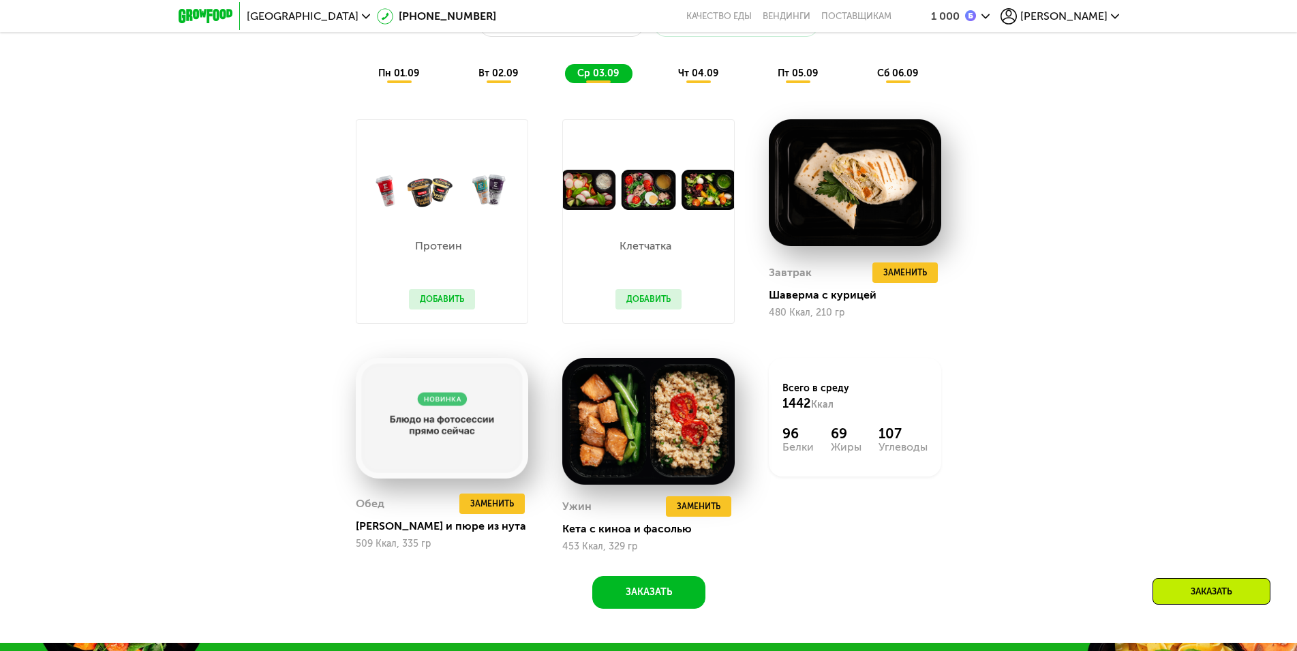
click at [665, 78] on div "пн 01.09 вт 02.09 ср 03.09 чт 04.09 пт 05.09 сб 06.09" at bounding box center [649, 73] width 566 height 19
click at [680, 79] on span "чт 04.09" at bounding box center [698, 73] width 40 height 12
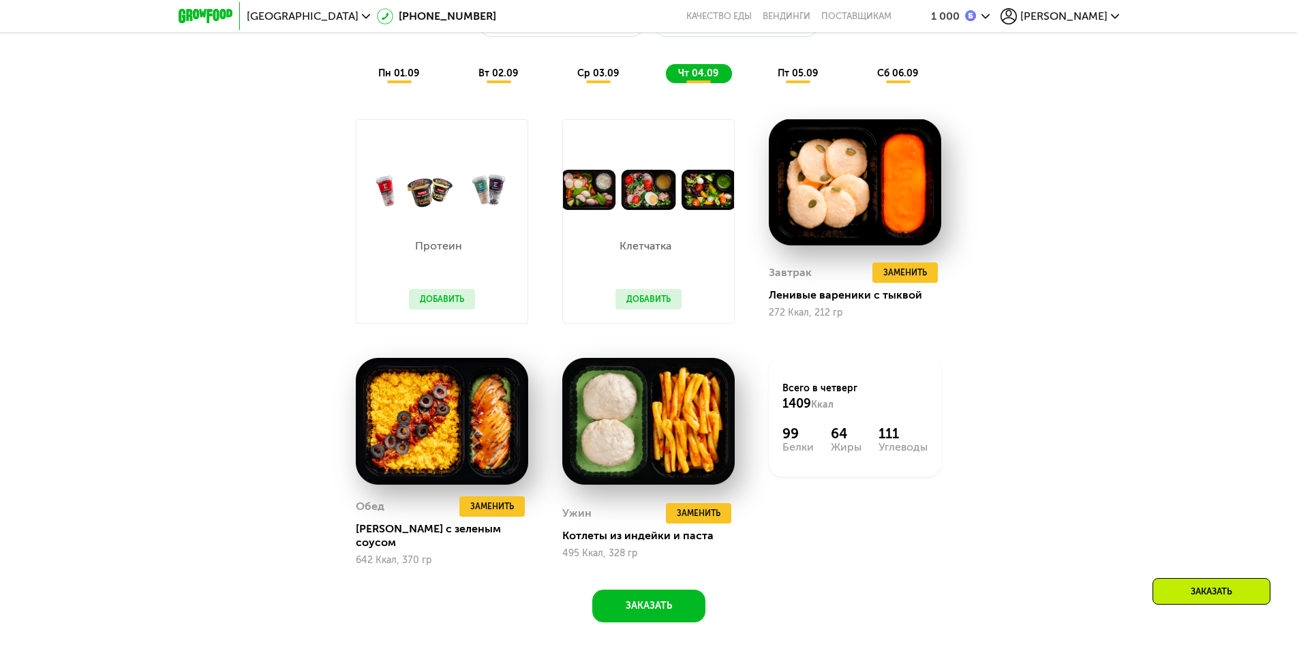
click at [786, 74] on span "пт 05.09" at bounding box center [798, 73] width 40 height 12
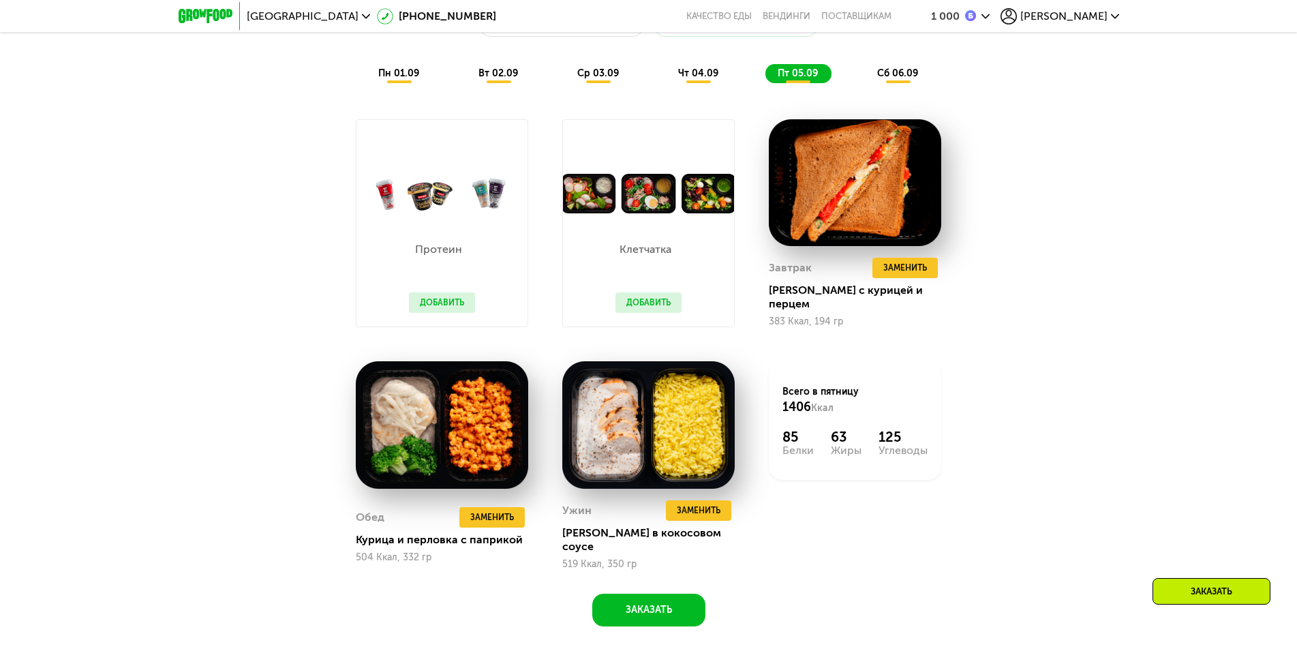
click at [901, 77] on span "сб 06.09" at bounding box center [897, 73] width 41 height 12
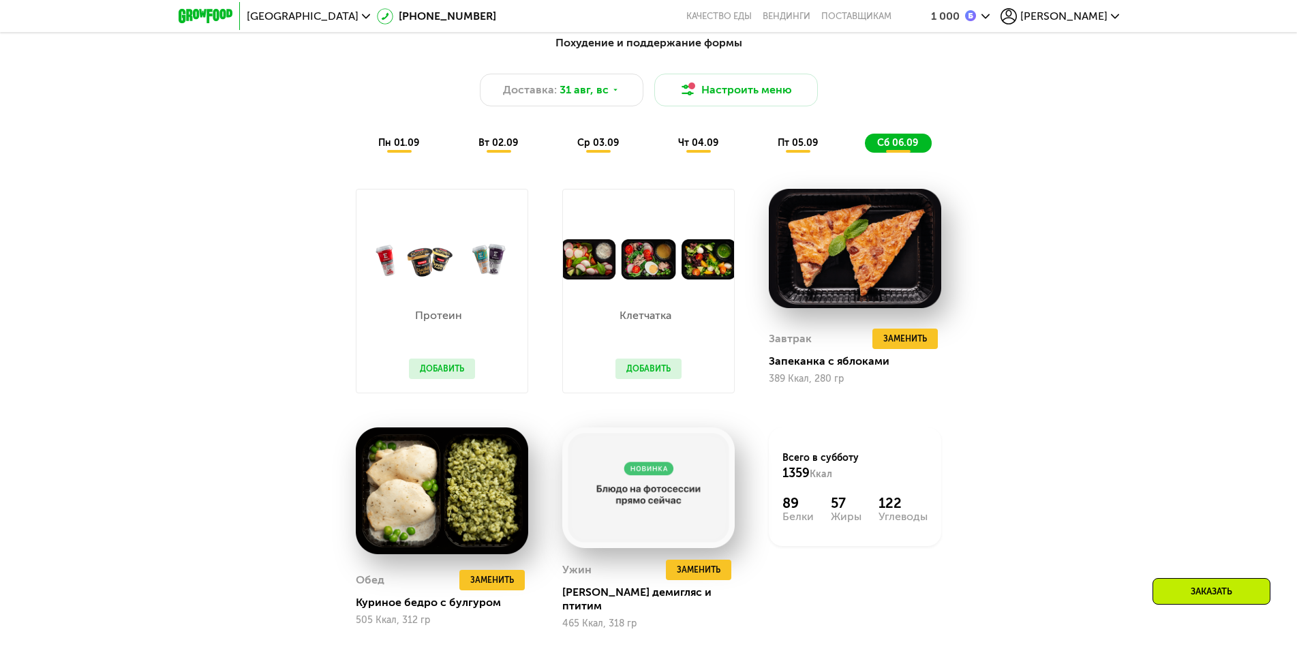
scroll to position [736, 0]
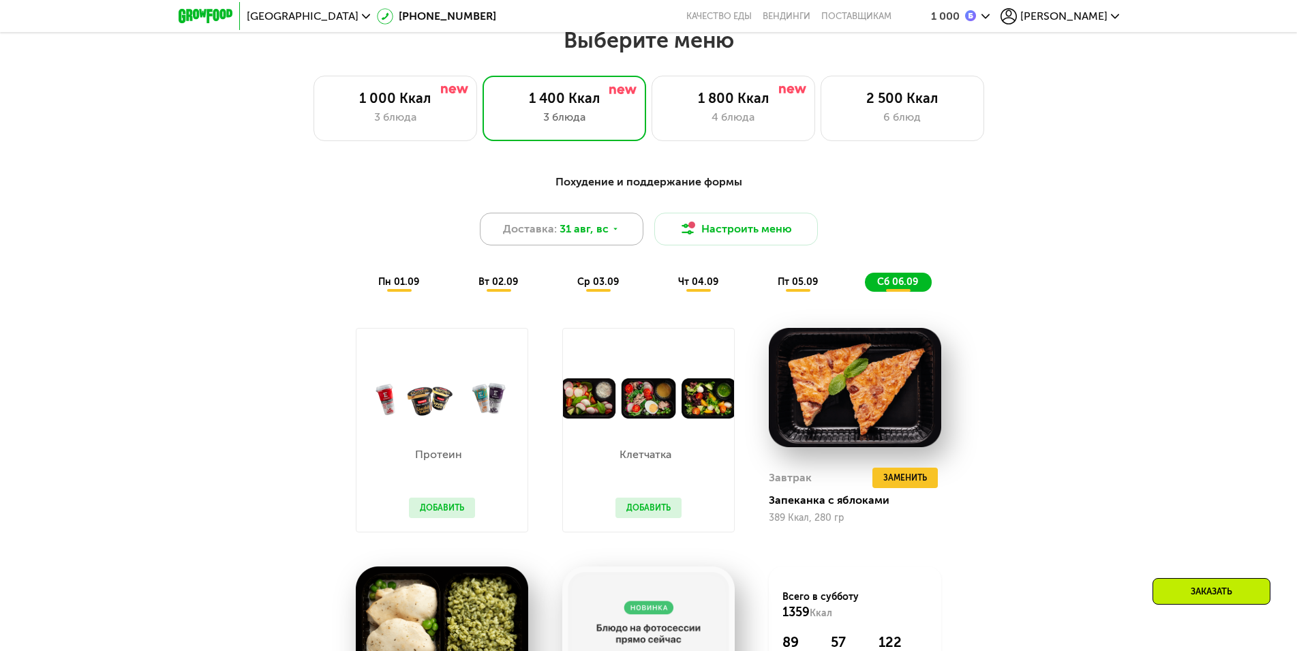
click at [594, 230] on span "31 авг, вс" at bounding box center [584, 229] width 49 height 16
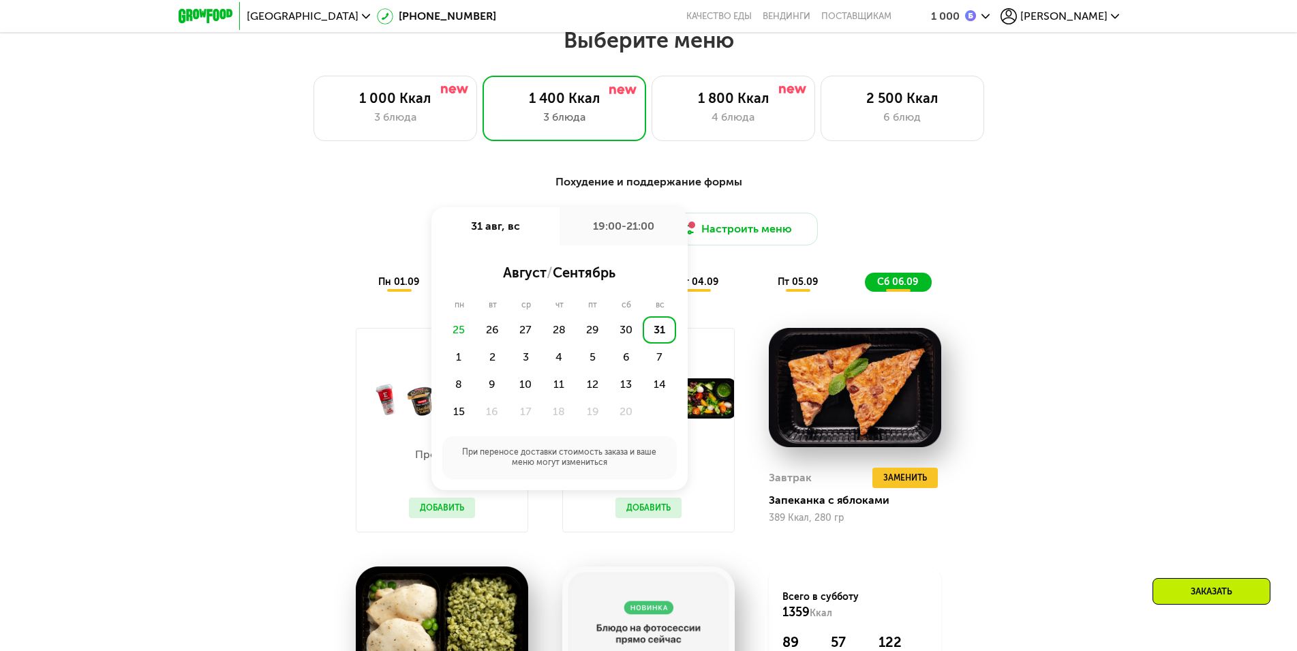
click at [1150, 239] on div "Похудение и поддержание формы Доставка: 31 авг, вс 31 авг, вс 19:00-21:00 авгус…" at bounding box center [648, 507] width 1297 height 704
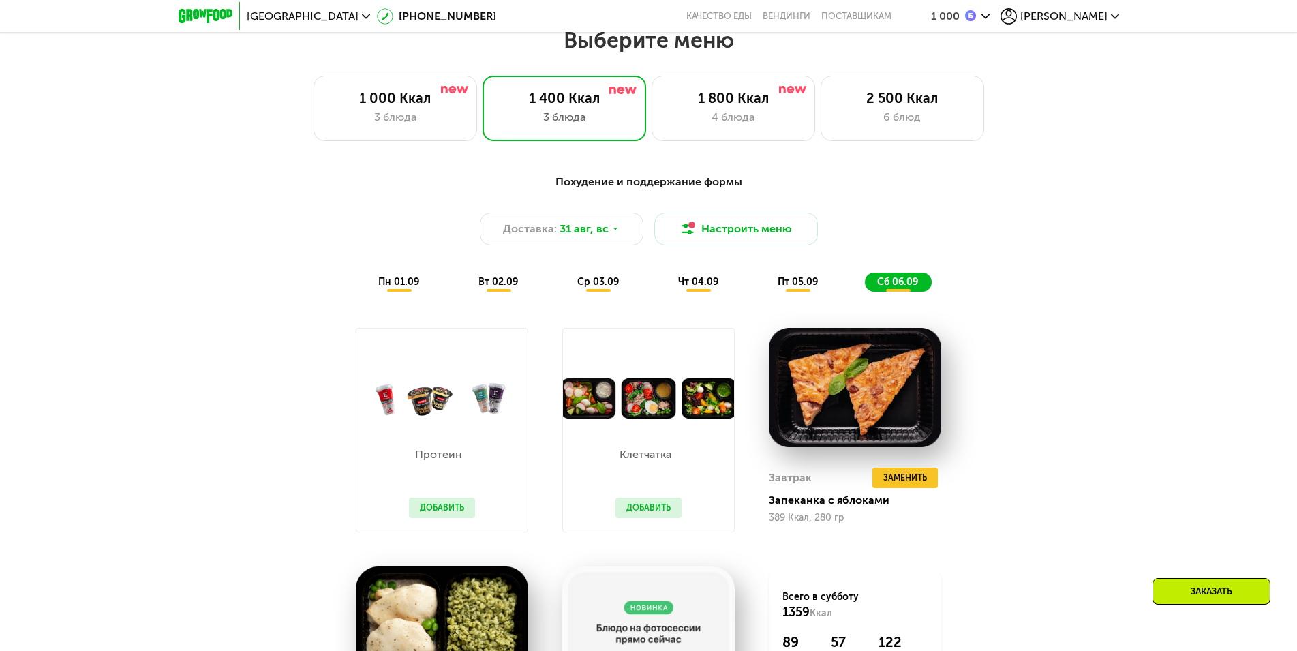
click at [1244, 588] on div "Заказать" at bounding box center [1212, 591] width 118 height 27
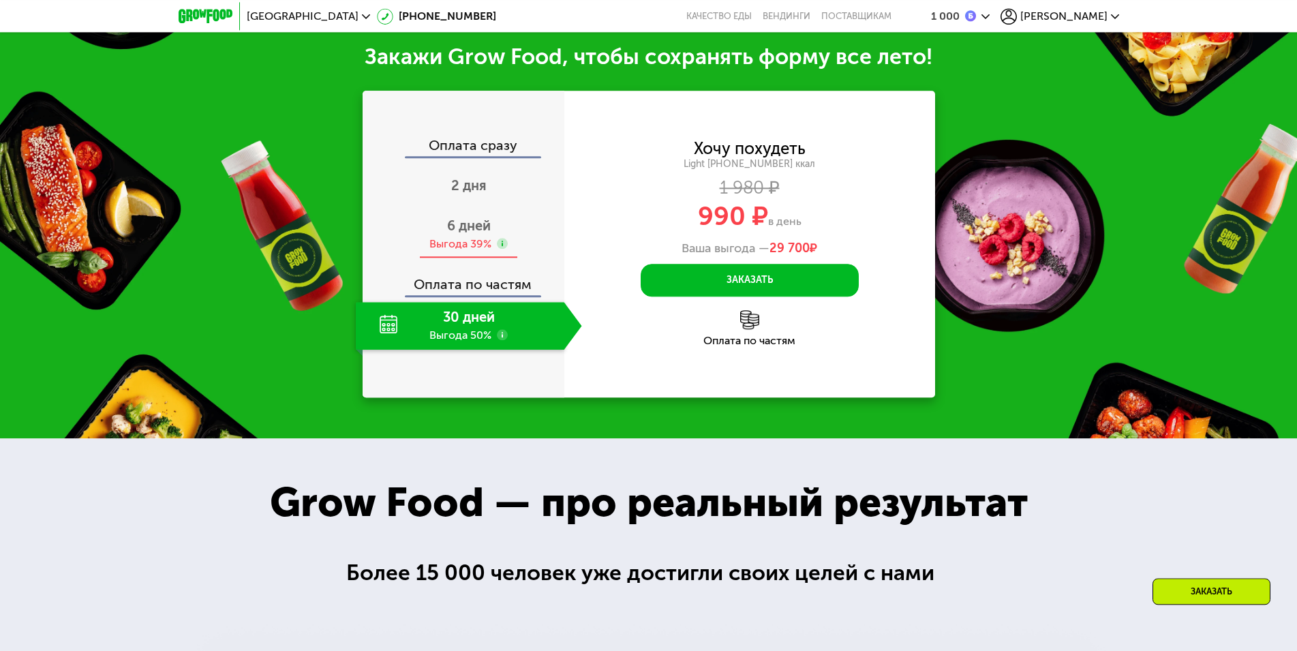
click at [463, 230] on span "6 дней" at bounding box center [469, 225] width 44 height 16
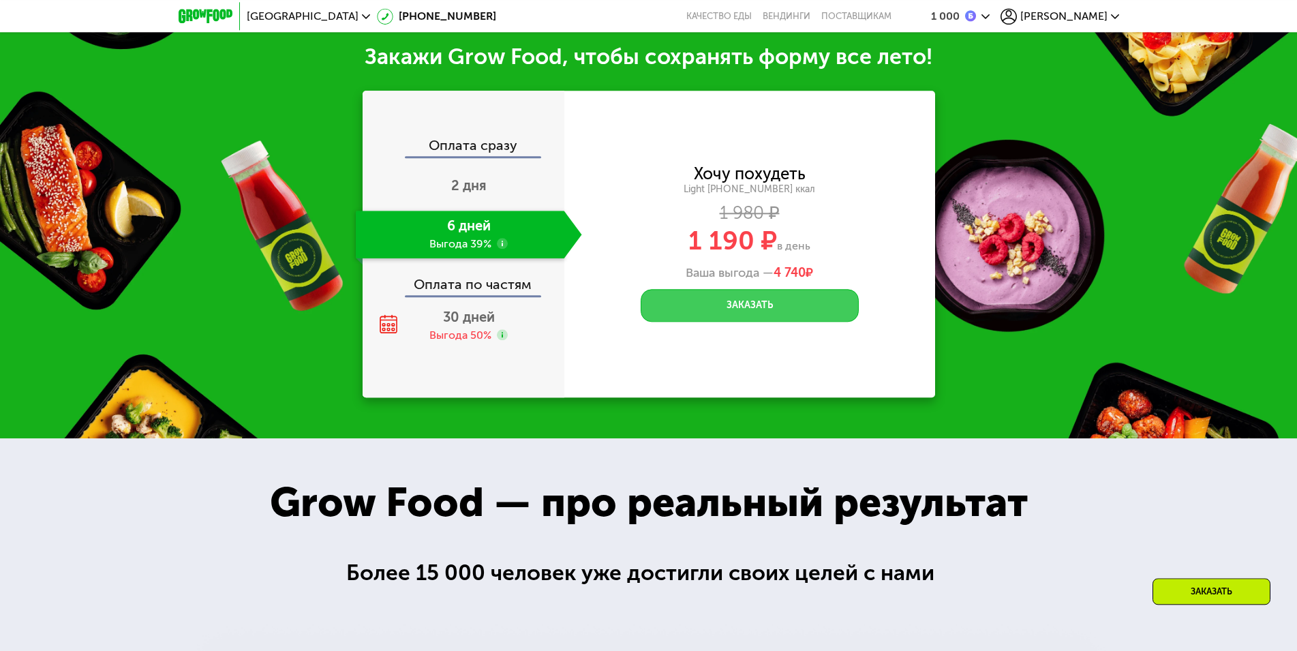
click at [704, 310] on button "Заказать" at bounding box center [750, 305] width 218 height 33
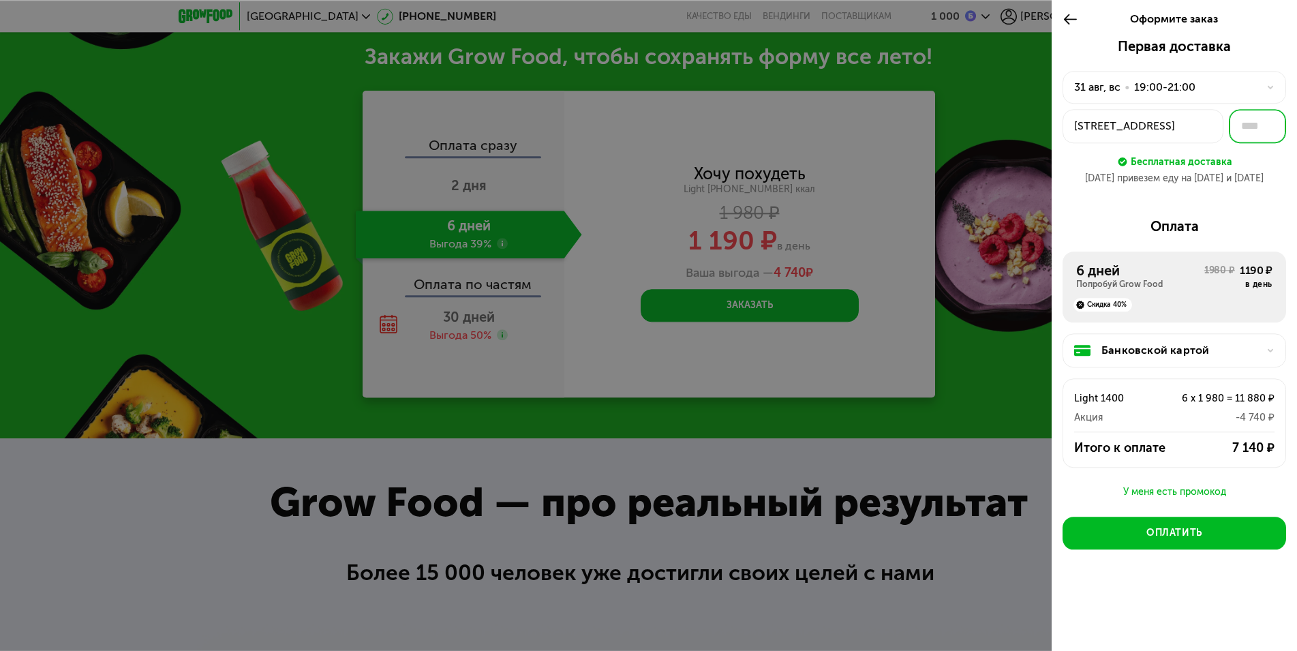
click at [1258, 132] on input "text" at bounding box center [1257, 126] width 57 height 34
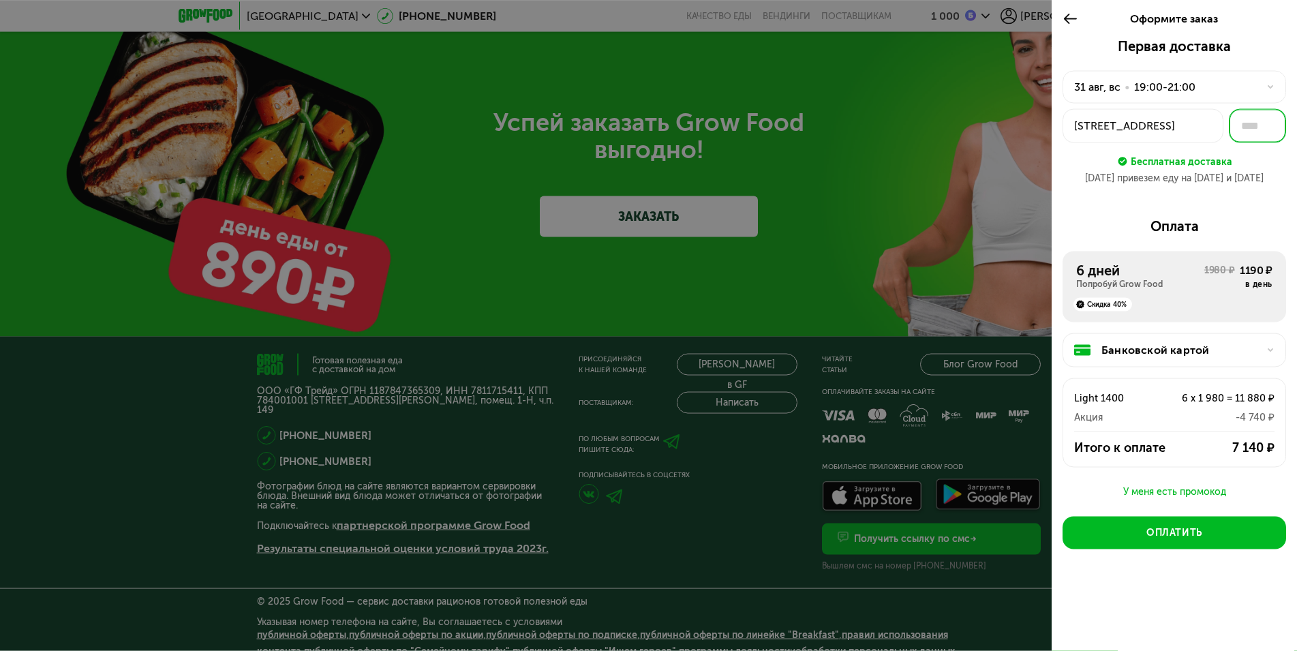
scroll to position [4345, 0]
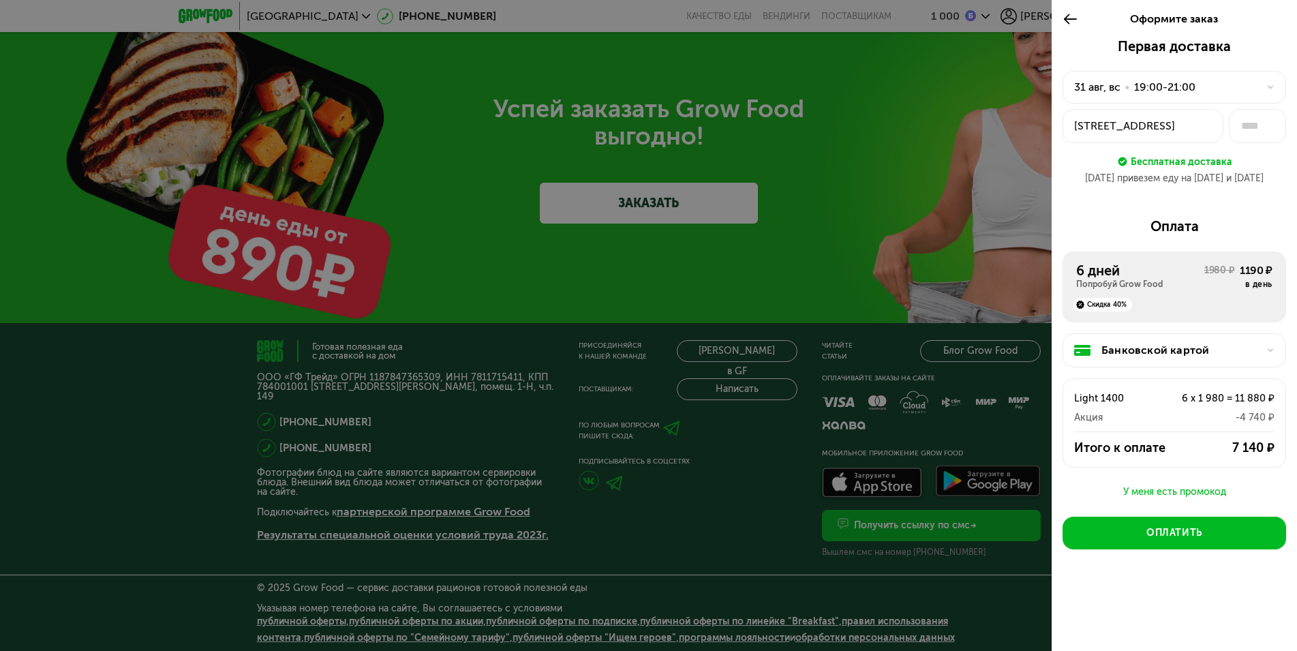
click at [348, 391] on div at bounding box center [648, 325] width 1297 height 651
click at [346, 390] on div at bounding box center [648, 325] width 1297 height 651
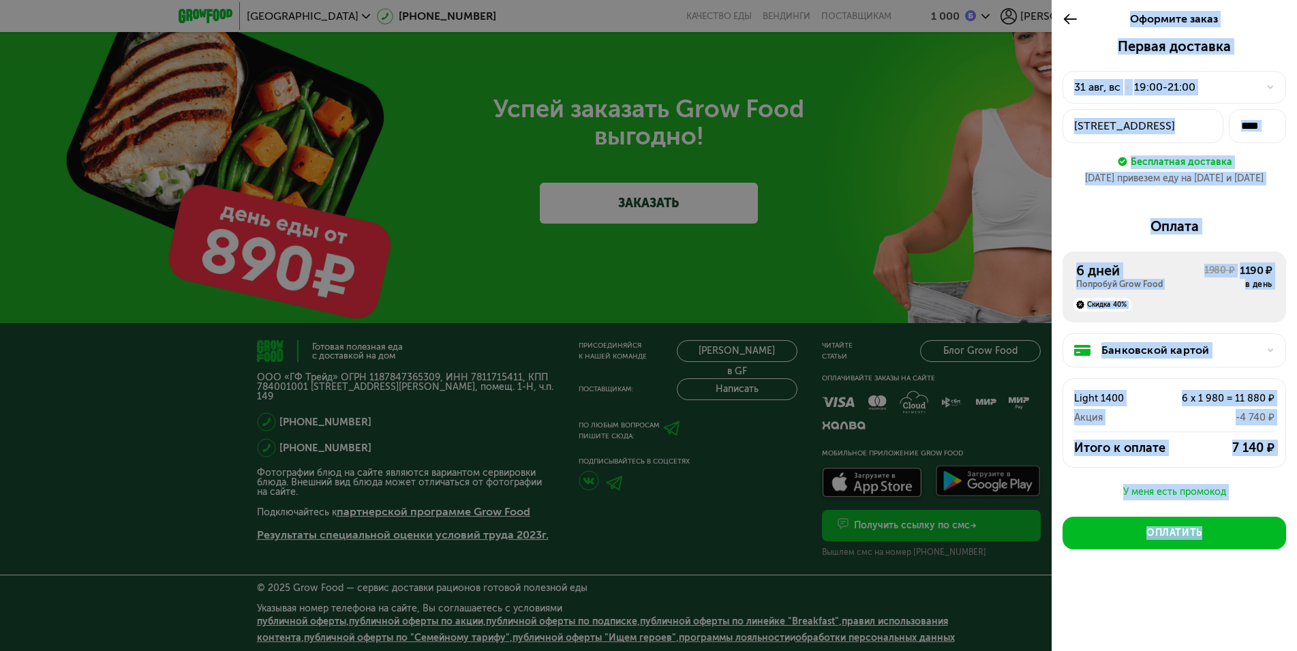
click at [346, 390] on div at bounding box center [648, 325] width 1297 height 651
click at [389, 384] on div at bounding box center [648, 325] width 1297 height 651
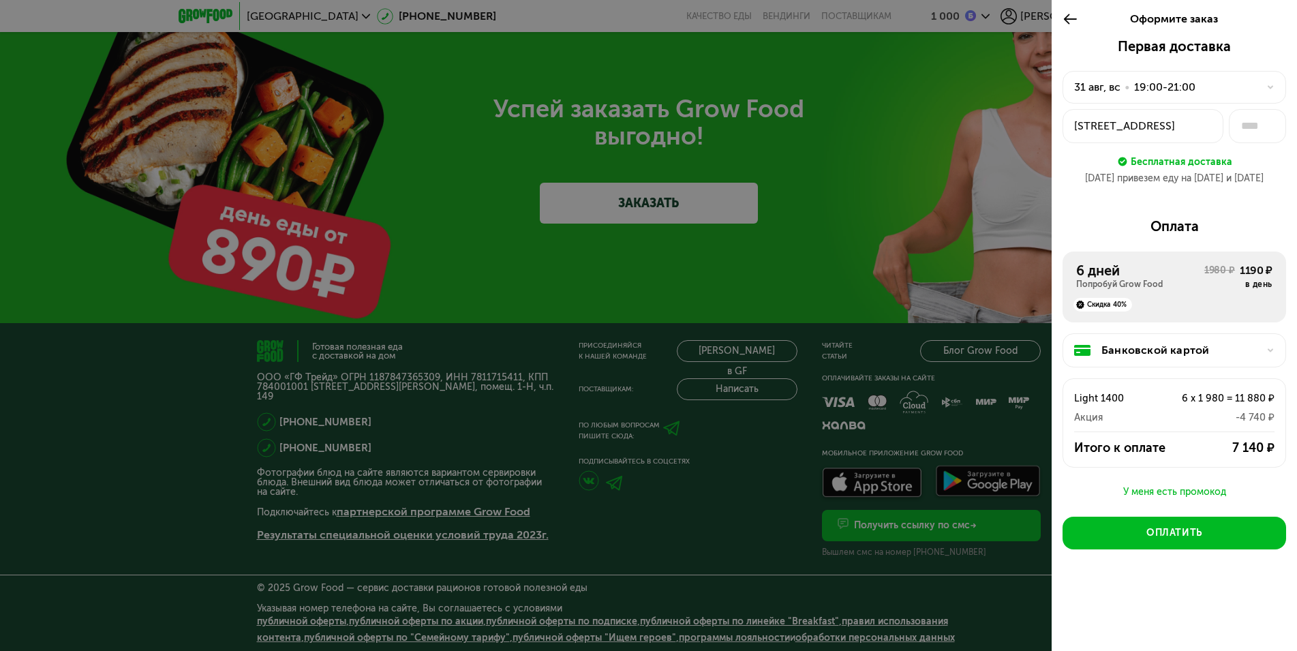
click at [271, 376] on div at bounding box center [648, 325] width 1297 height 651
